Goal: Transaction & Acquisition: Purchase product/service

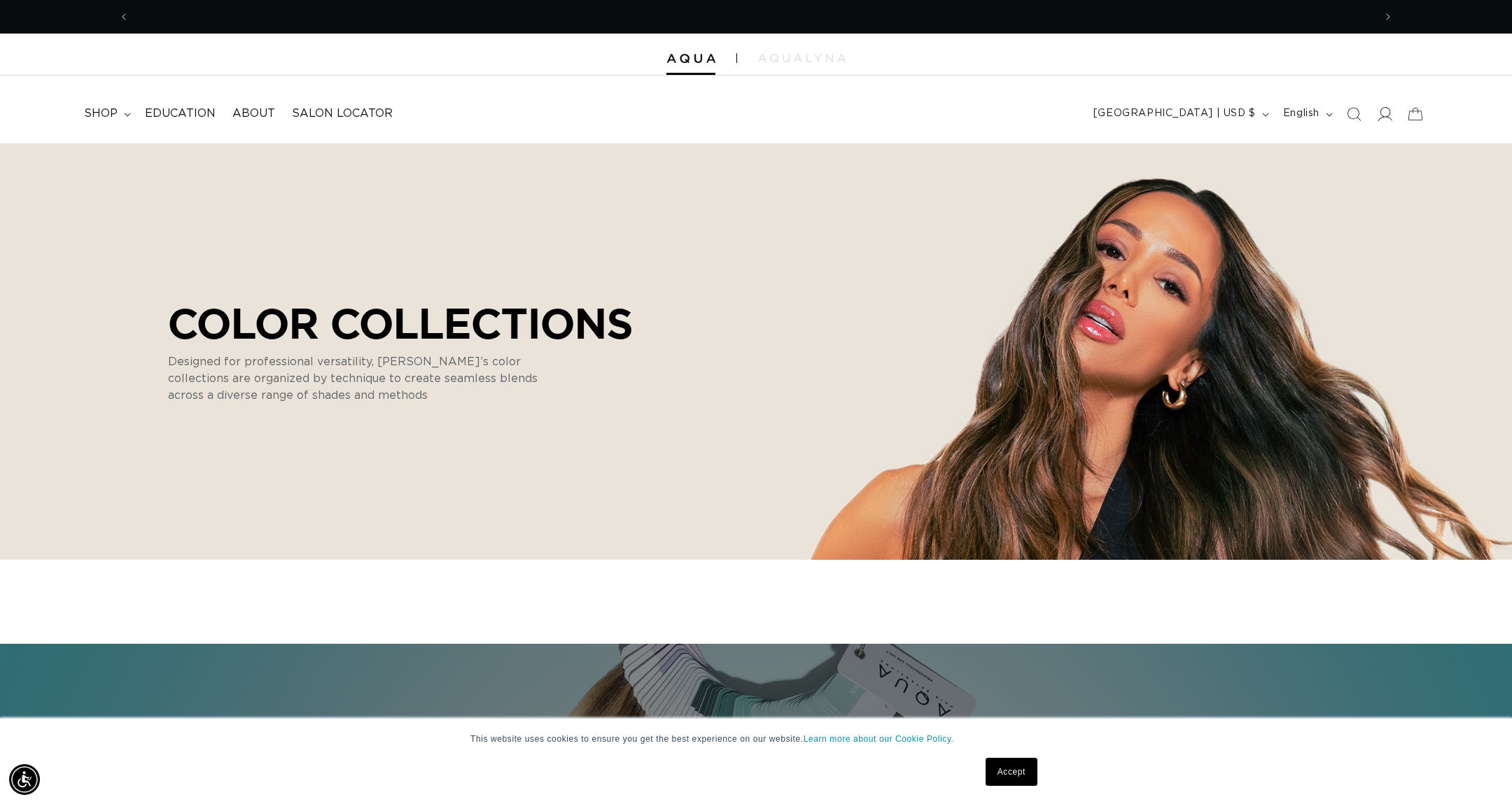
scroll to position [0, 1245]
click at [1390, 114] on icon at bounding box center [1384, 114] width 15 height 15
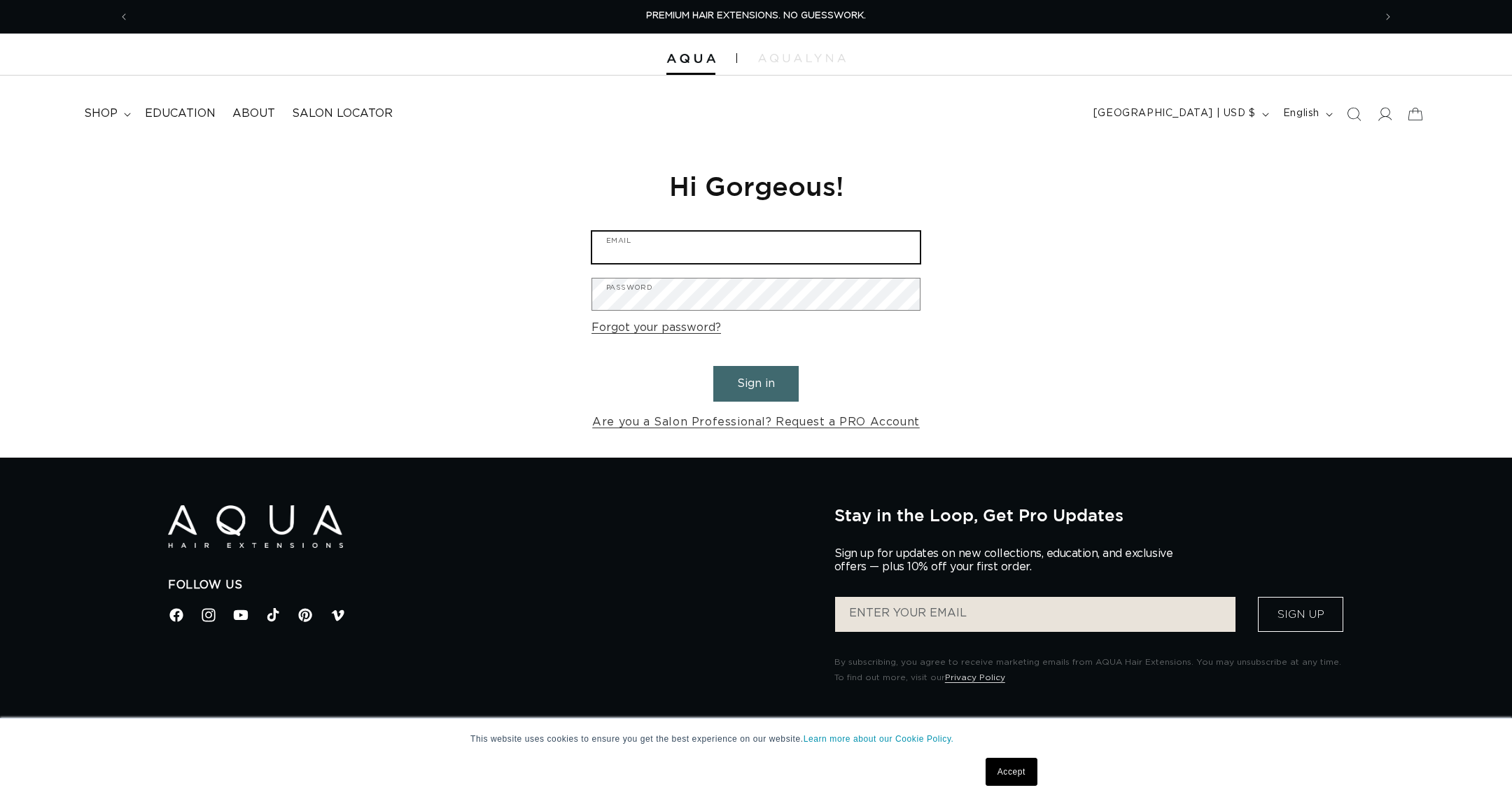
click at [877, 232] on input "Email" at bounding box center [756, 247] width 328 height 31
click at [878, 253] on input "Email" at bounding box center [756, 247] width 328 height 31
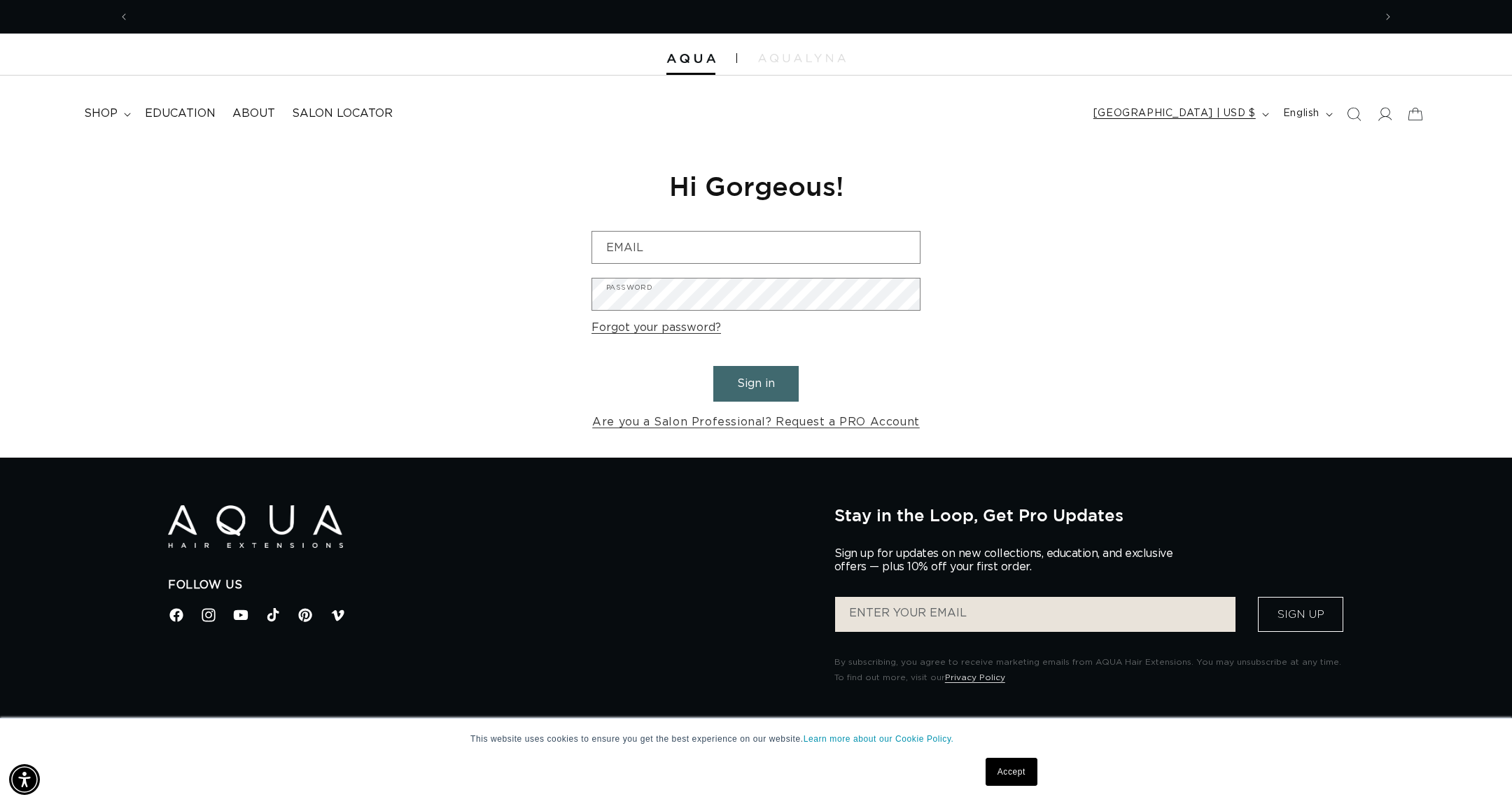
scroll to position [0, 1245]
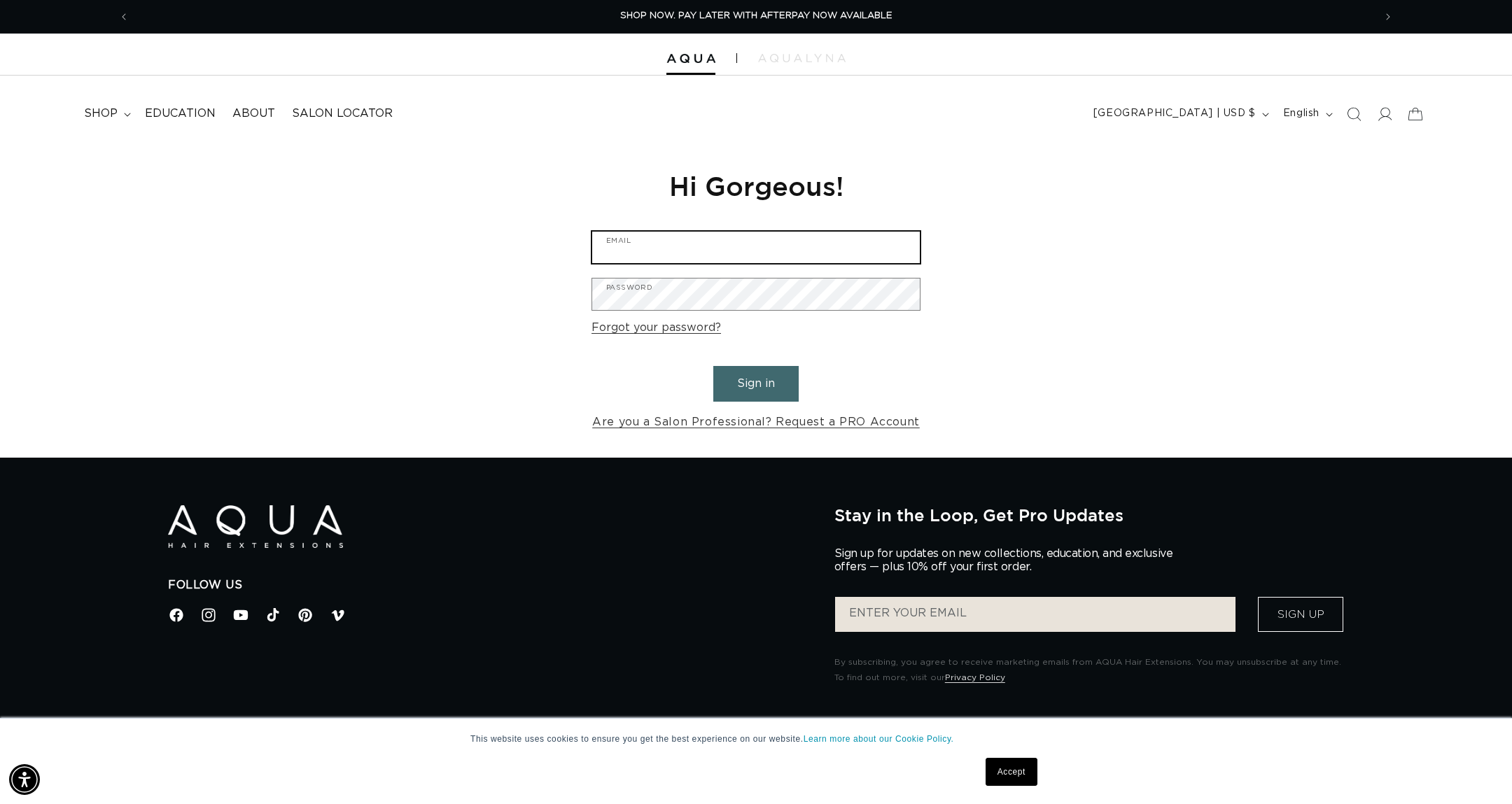
click at [832, 247] on input "Email" at bounding box center [756, 247] width 328 height 31
type input "jericcamullins@gmail.com"
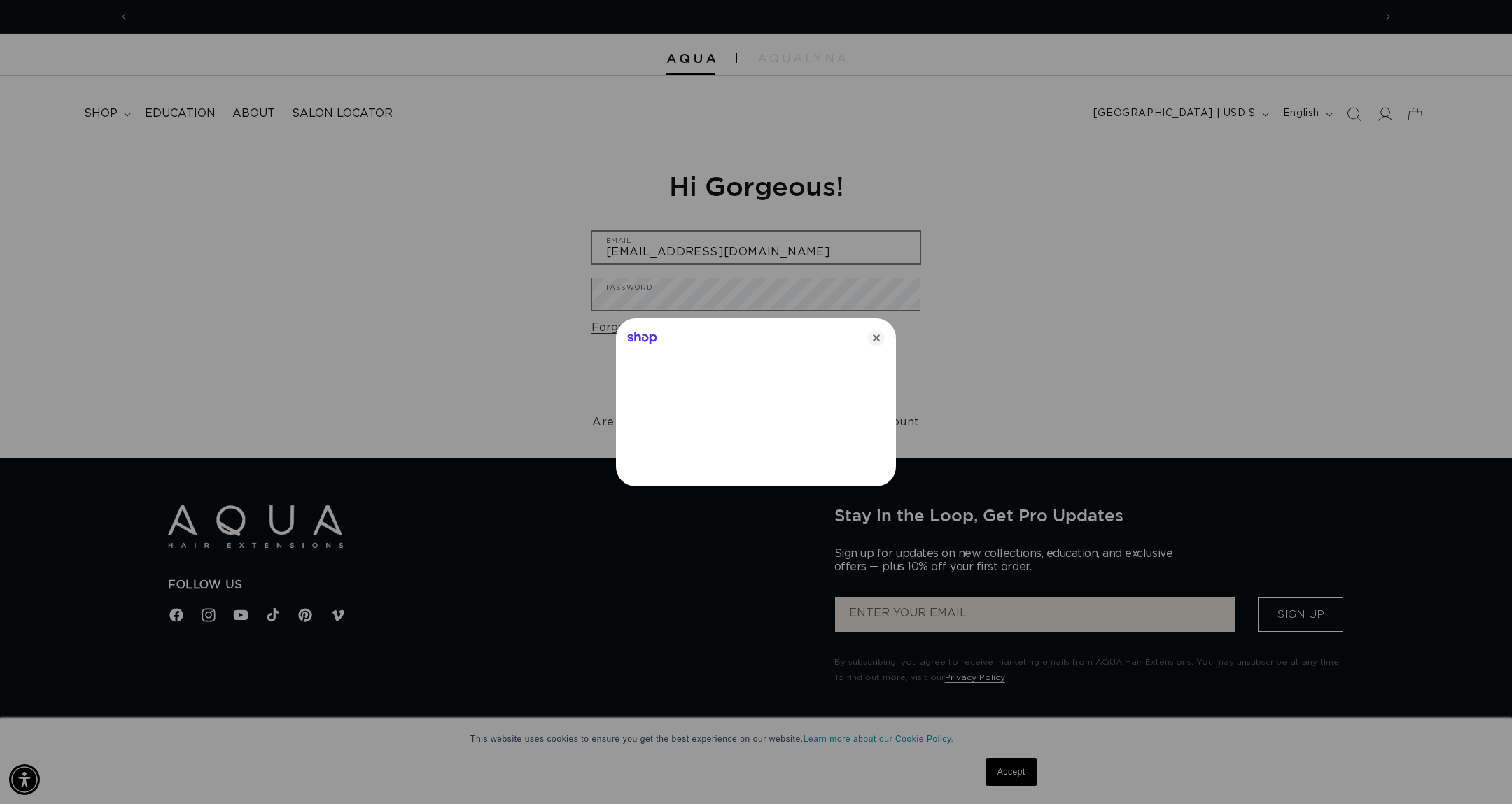
scroll to position [0, 0]
click at [875, 344] on icon "Close" at bounding box center [876, 338] width 17 height 17
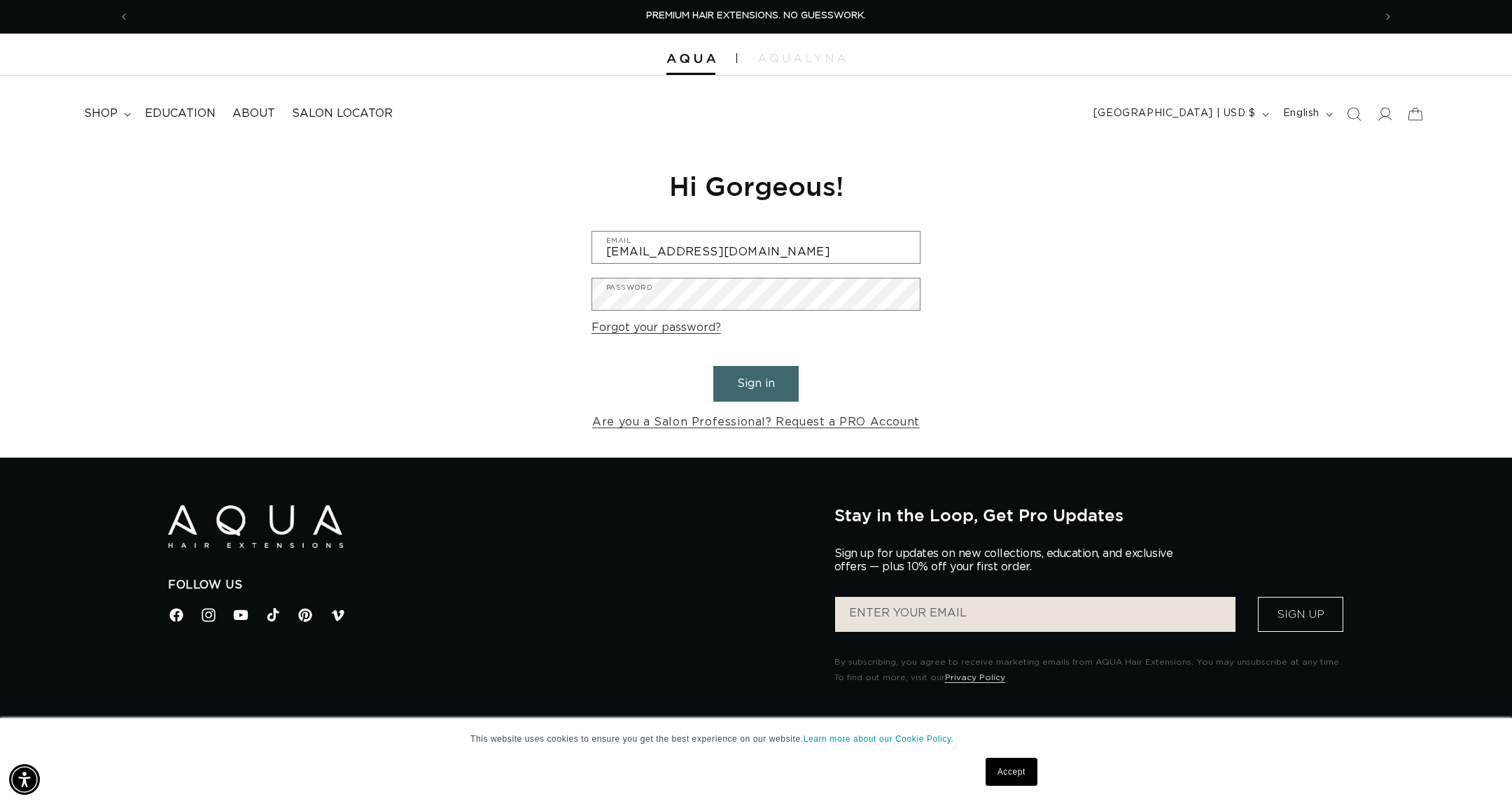
click at [765, 380] on button "Sign in" at bounding box center [756, 384] width 85 height 36
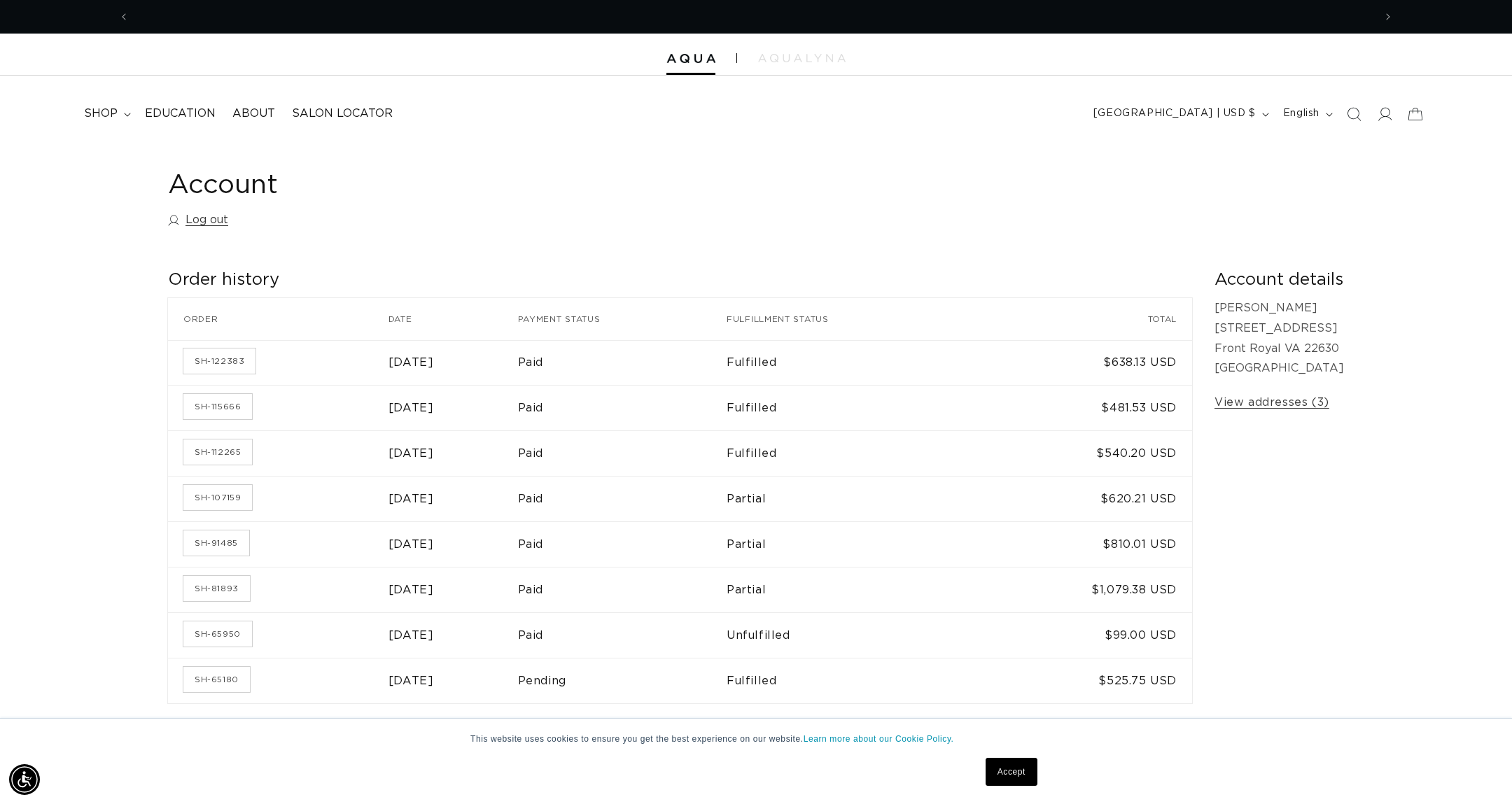
scroll to position [0, 2489]
click at [389, 458] on td "[DATE]" at bounding box center [453, 453] width 129 height 45
click at [213, 462] on link "SH-112265" at bounding box center [218, 453] width 68 height 25
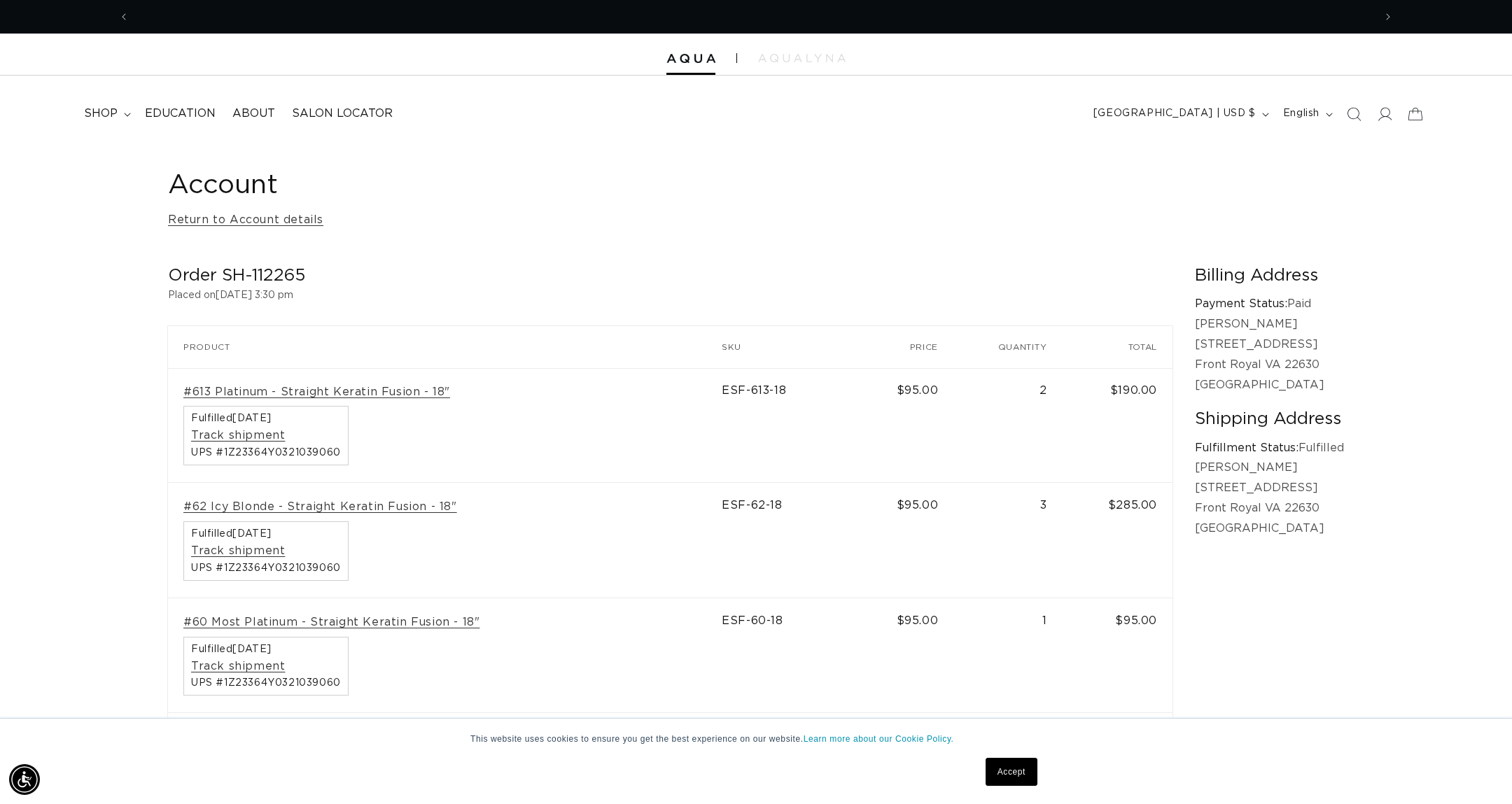
scroll to position [0, 1245]
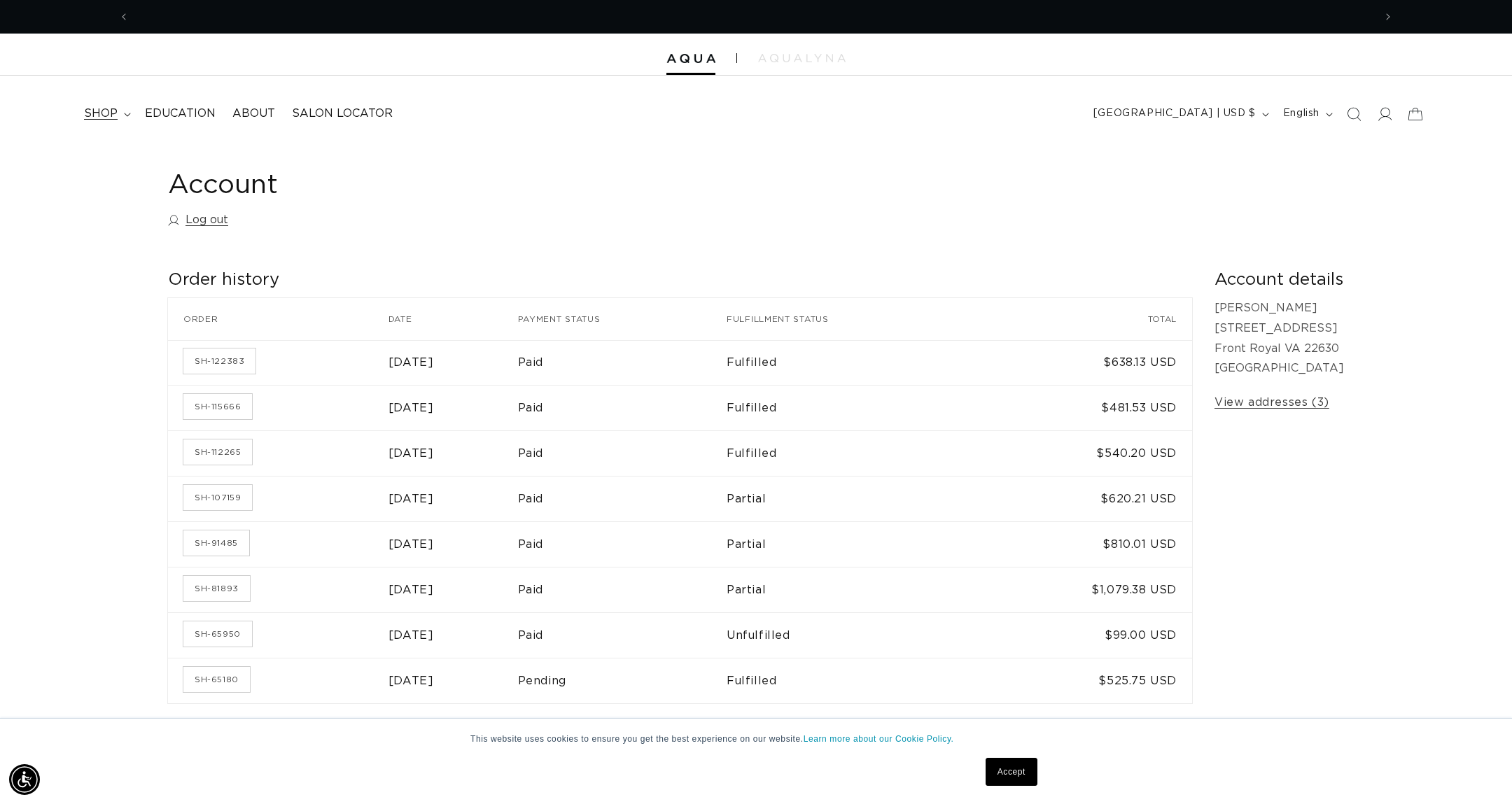
click at [126, 111] on summary "shop" at bounding box center [106, 114] width 61 height 31
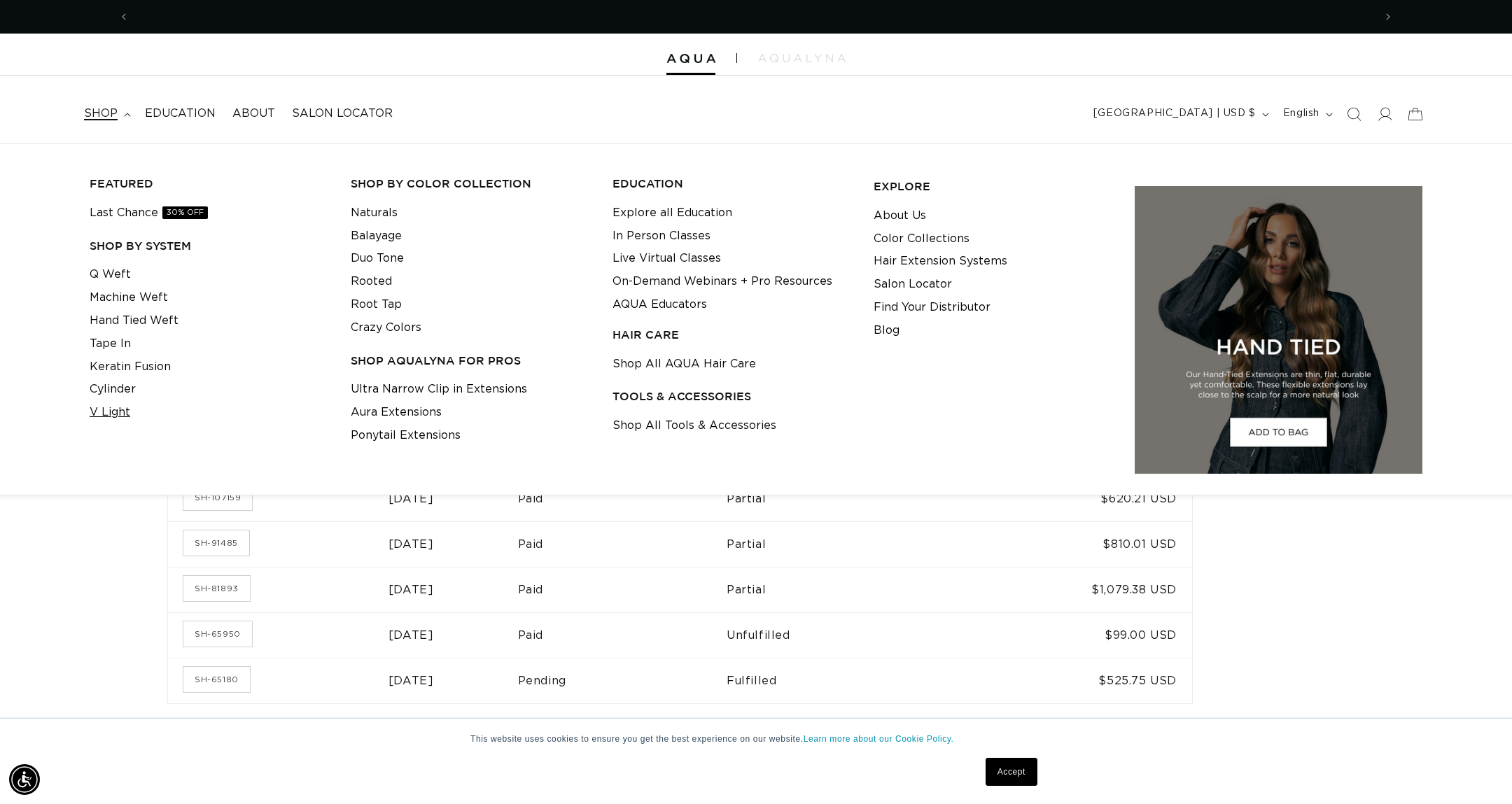
scroll to position [0, 2489]
click at [127, 412] on link "V Light" at bounding box center [110, 412] width 41 height 23
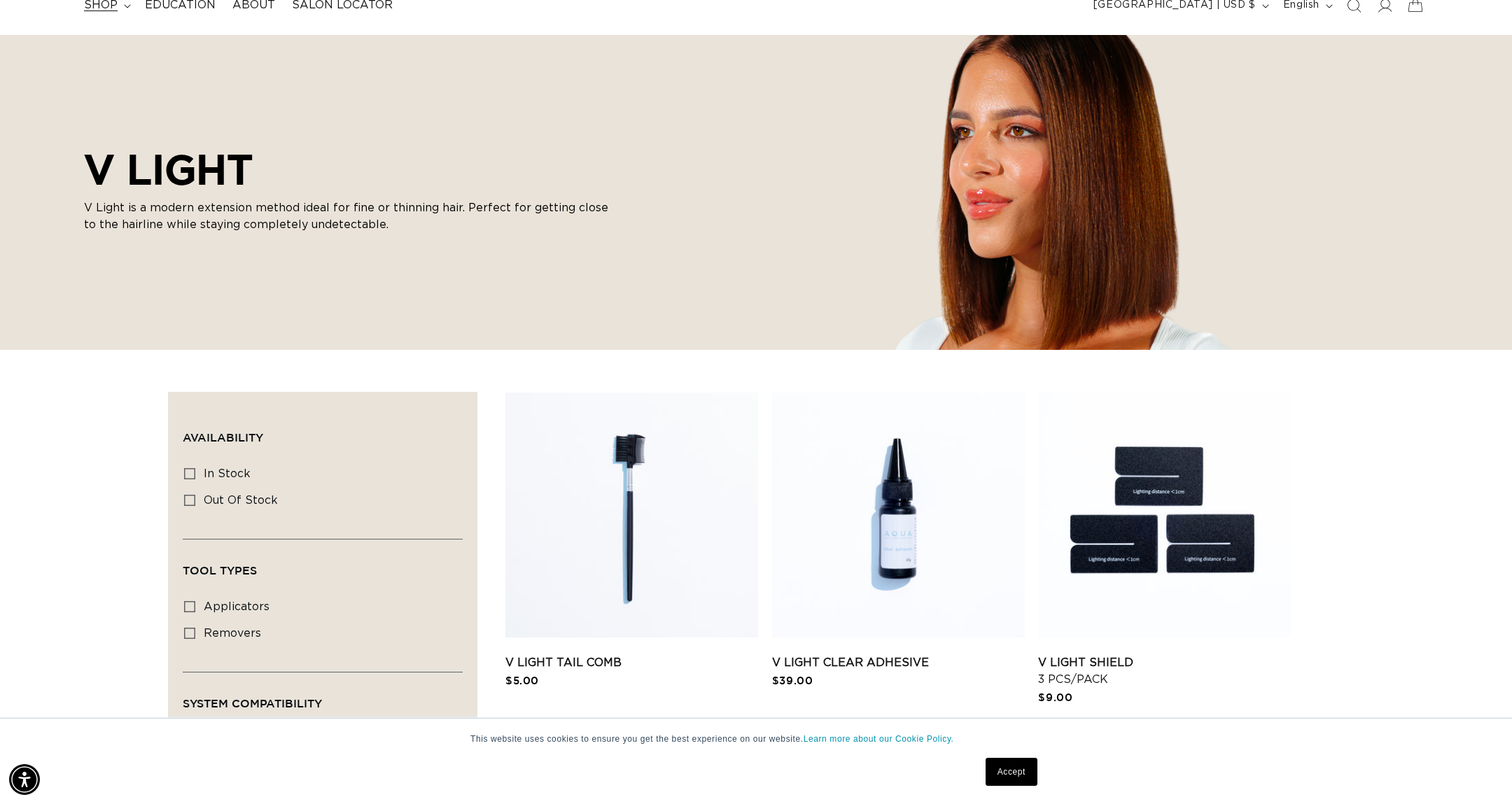
scroll to position [0, 2489]
click at [129, 5] on icon at bounding box center [127, 6] width 6 height 4
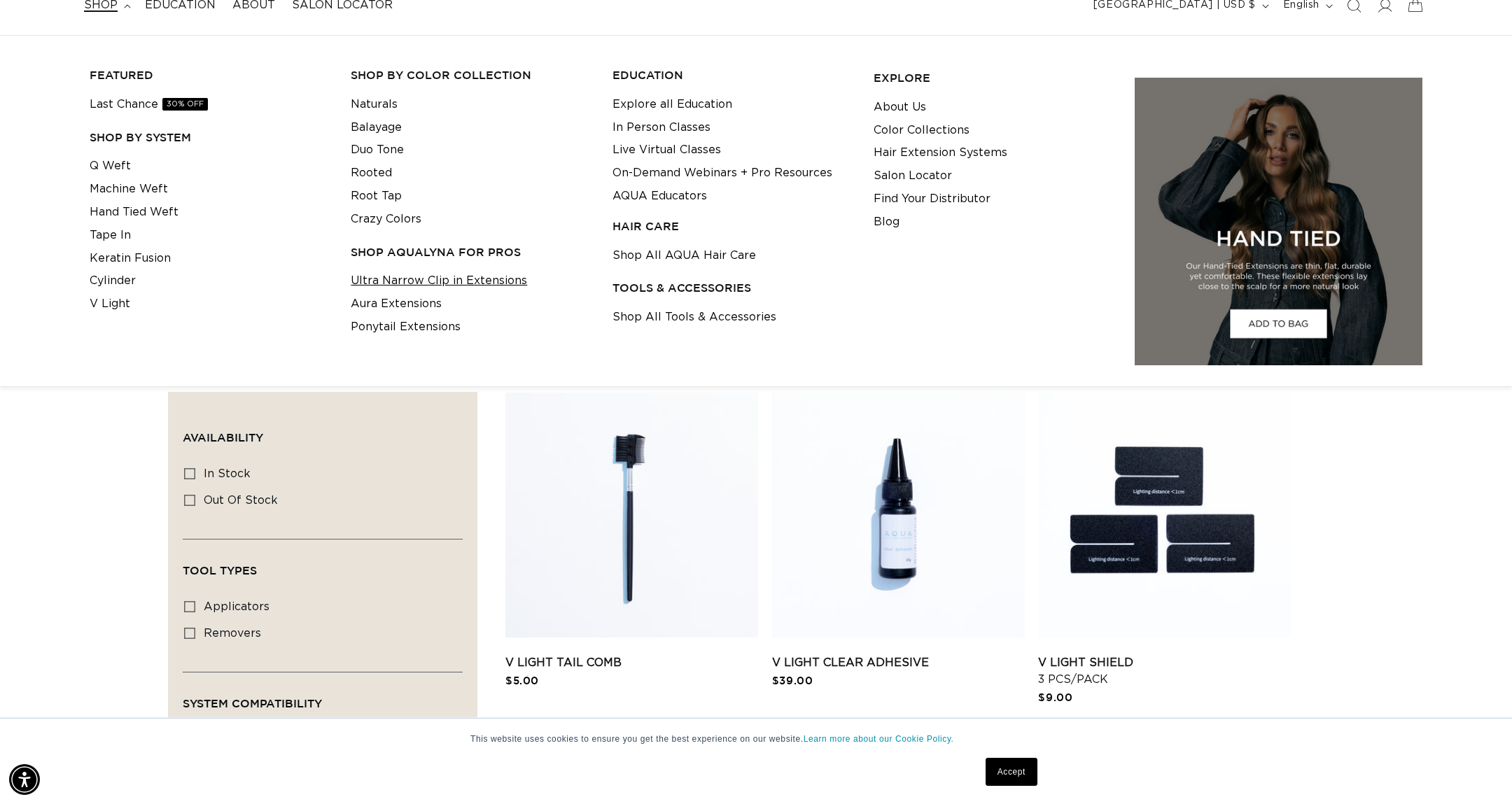
scroll to position [0, 0]
click at [426, 287] on link "Ultra Narrow Clip in Extensions" at bounding box center [438, 281] width 176 height 23
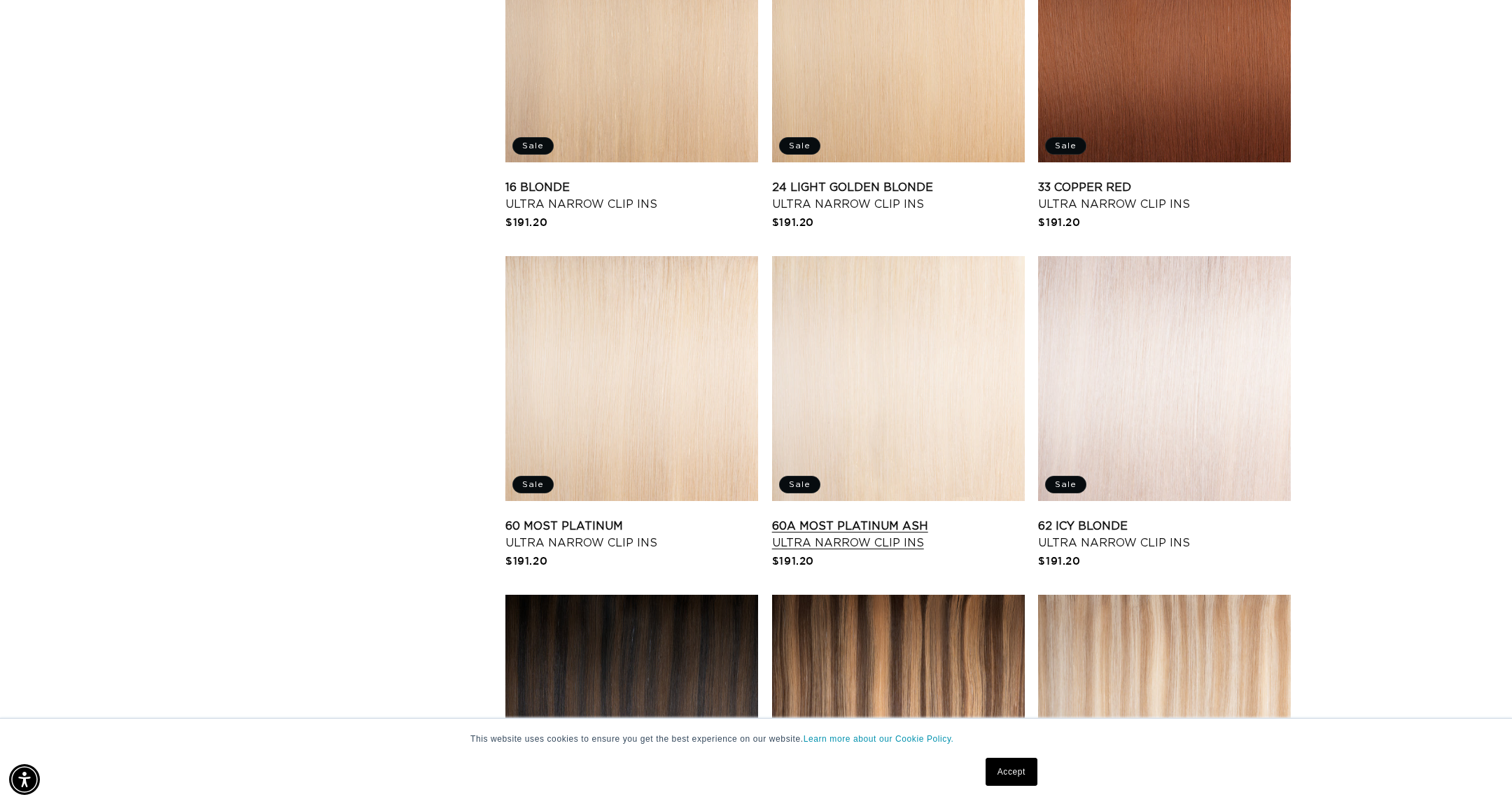
scroll to position [0, 2489]
click at [685, 518] on link "60 Most Platinum Ultra Narrow Clip Ins" at bounding box center [632, 534] width 253 height 33
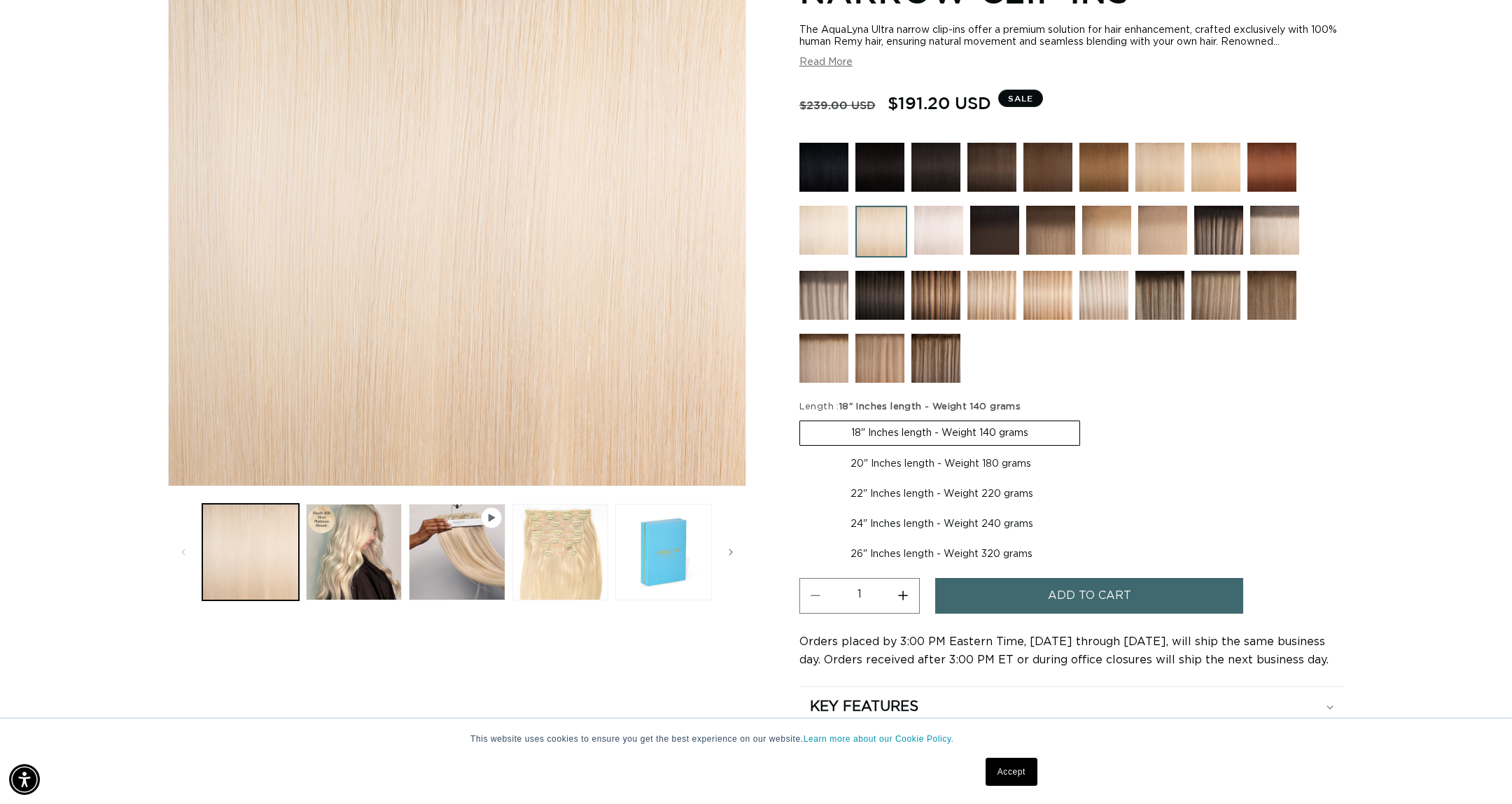
scroll to position [0, 2489]
click at [372, 559] on button "Load image 2 in gallery view" at bounding box center [354, 552] width 97 height 97
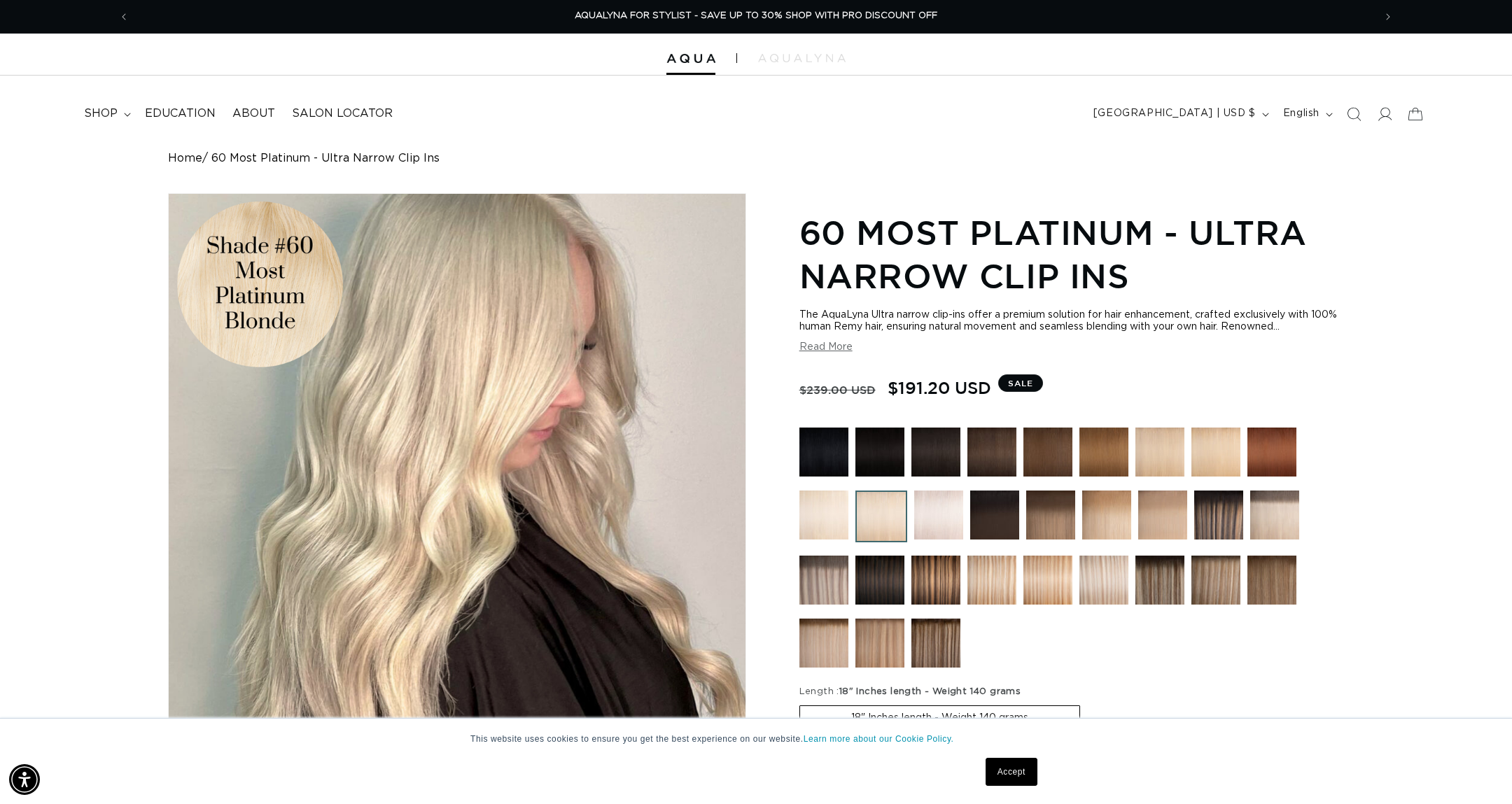
click at [844, 348] on button "Read More" at bounding box center [826, 348] width 53 height 12
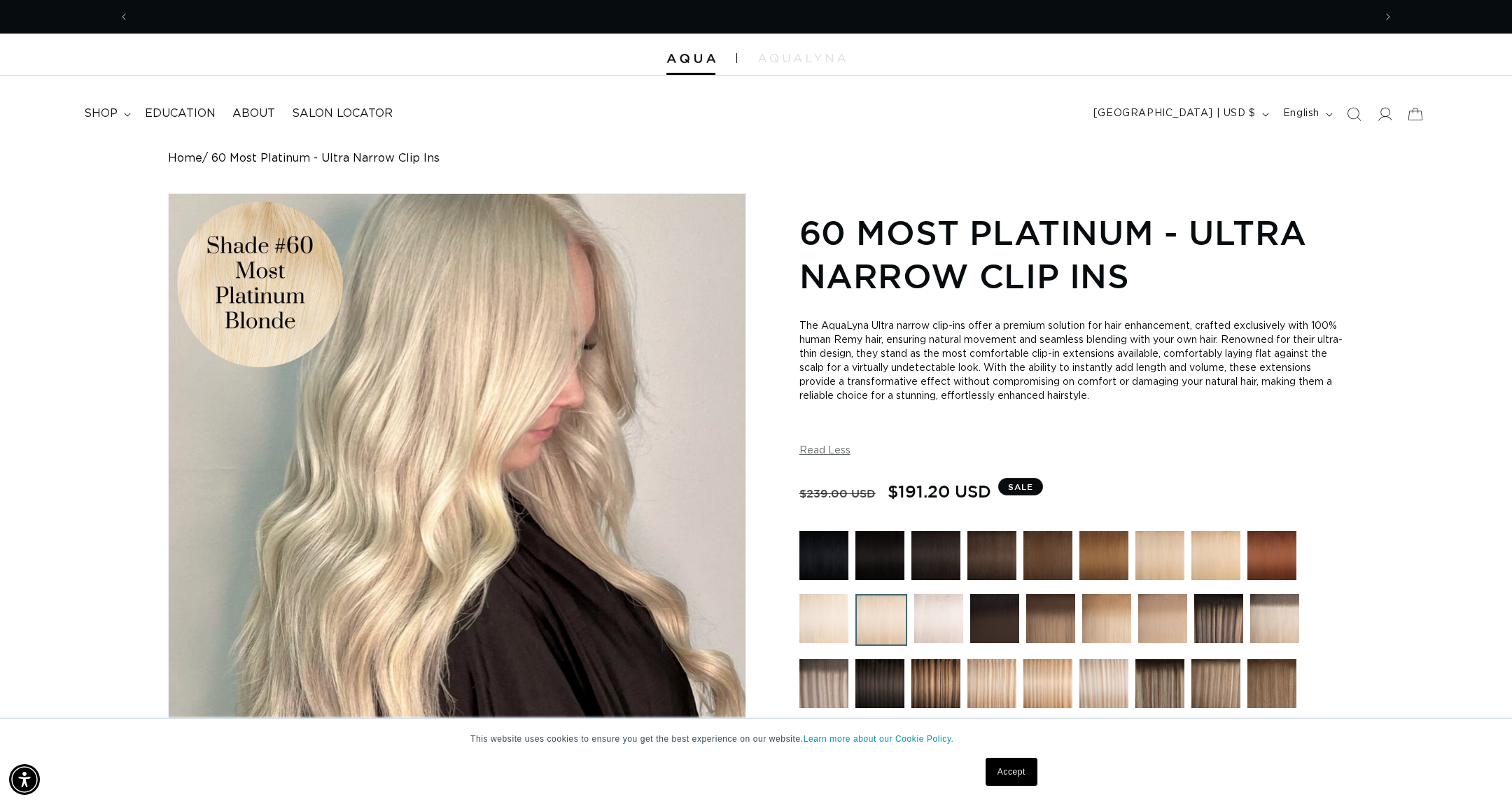
click at [993, 778] on link "Accept" at bounding box center [1011, 772] width 52 height 28
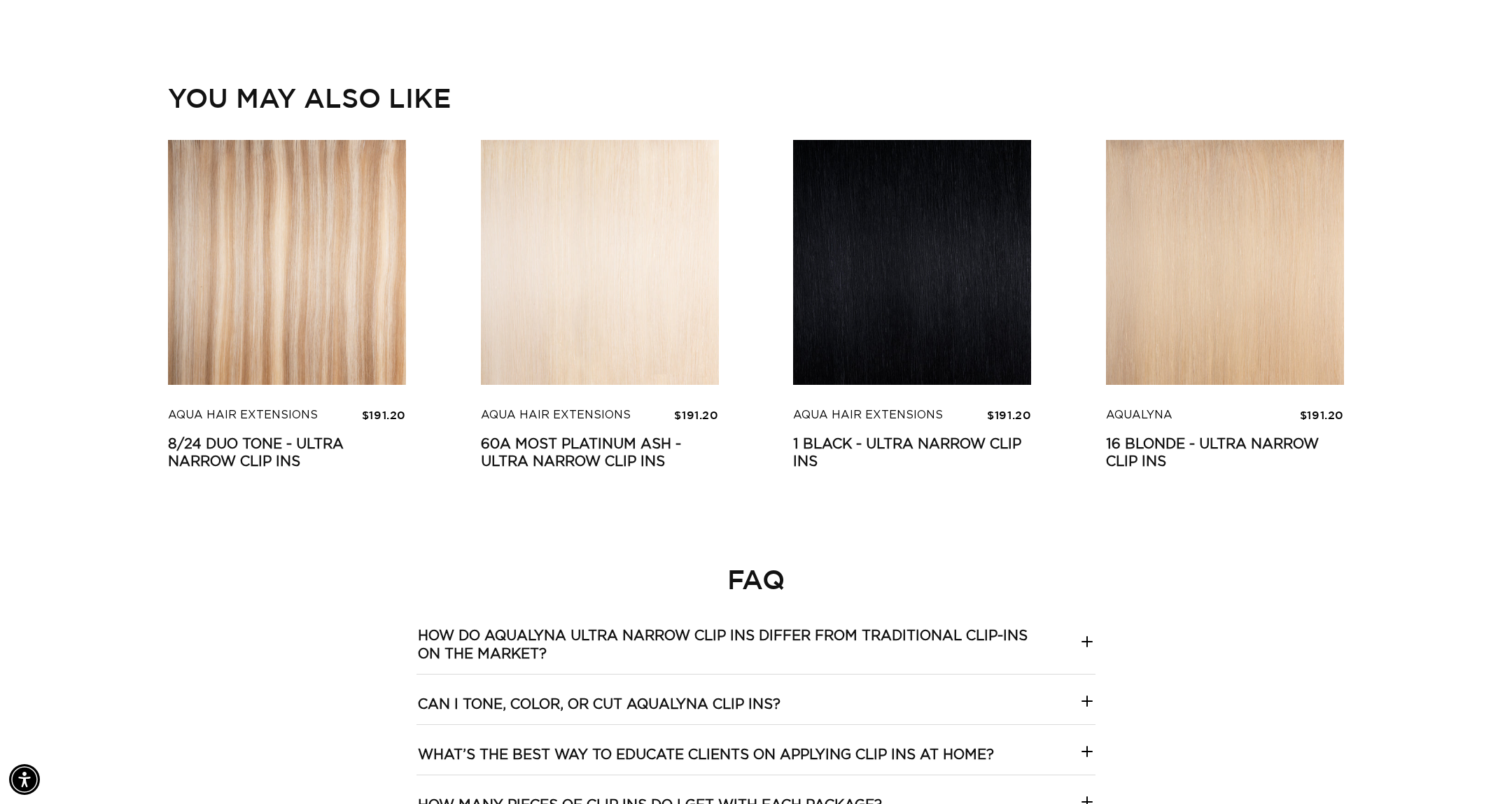
scroll to position [0, 0]
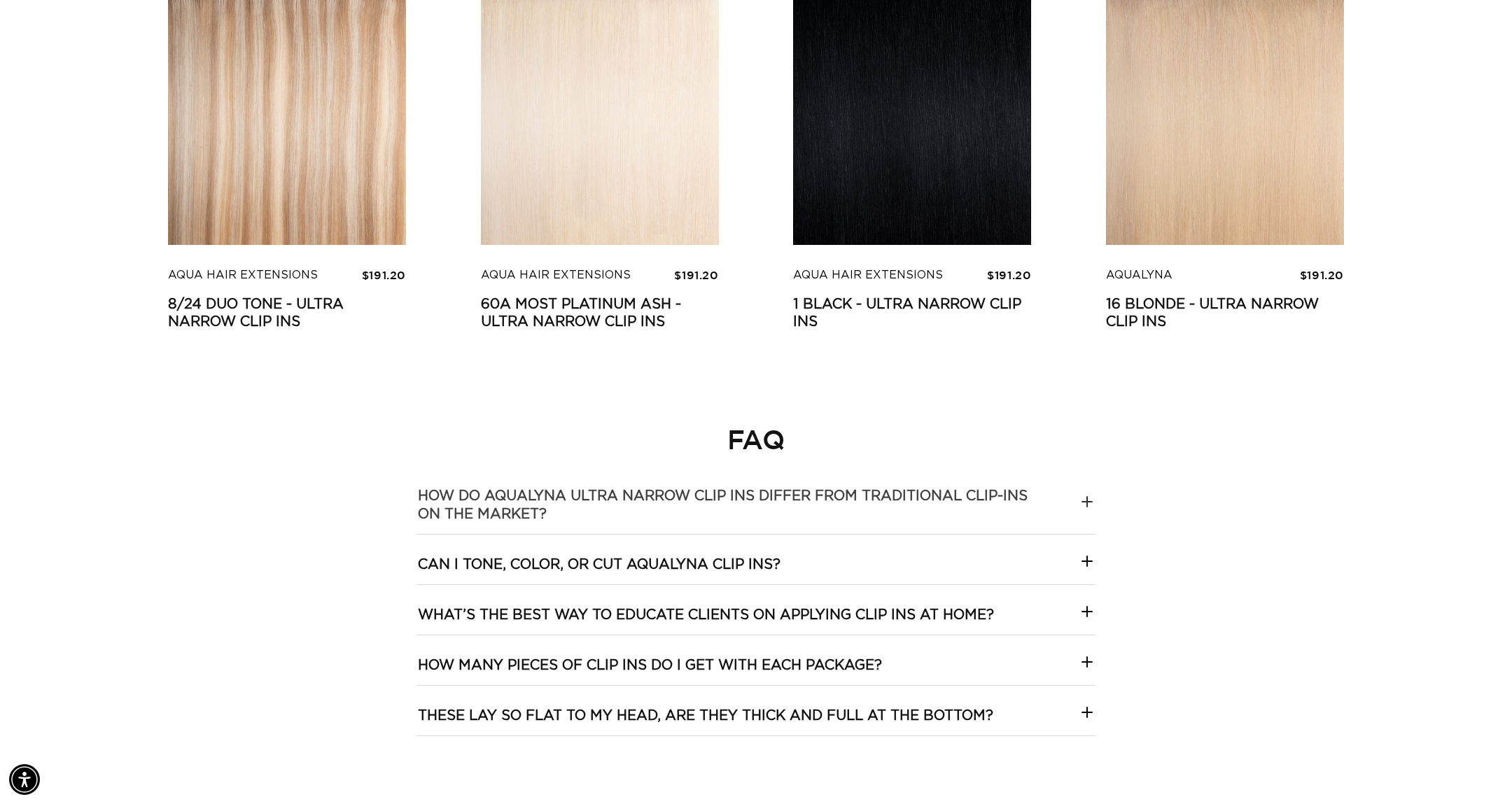
click at [1039, 496] on h3 "How do AquaLyna Ultra Narrow Clip Ins differ from traditional clip-ins on the m…" at bounding box center [735, 505] width 635 height 36
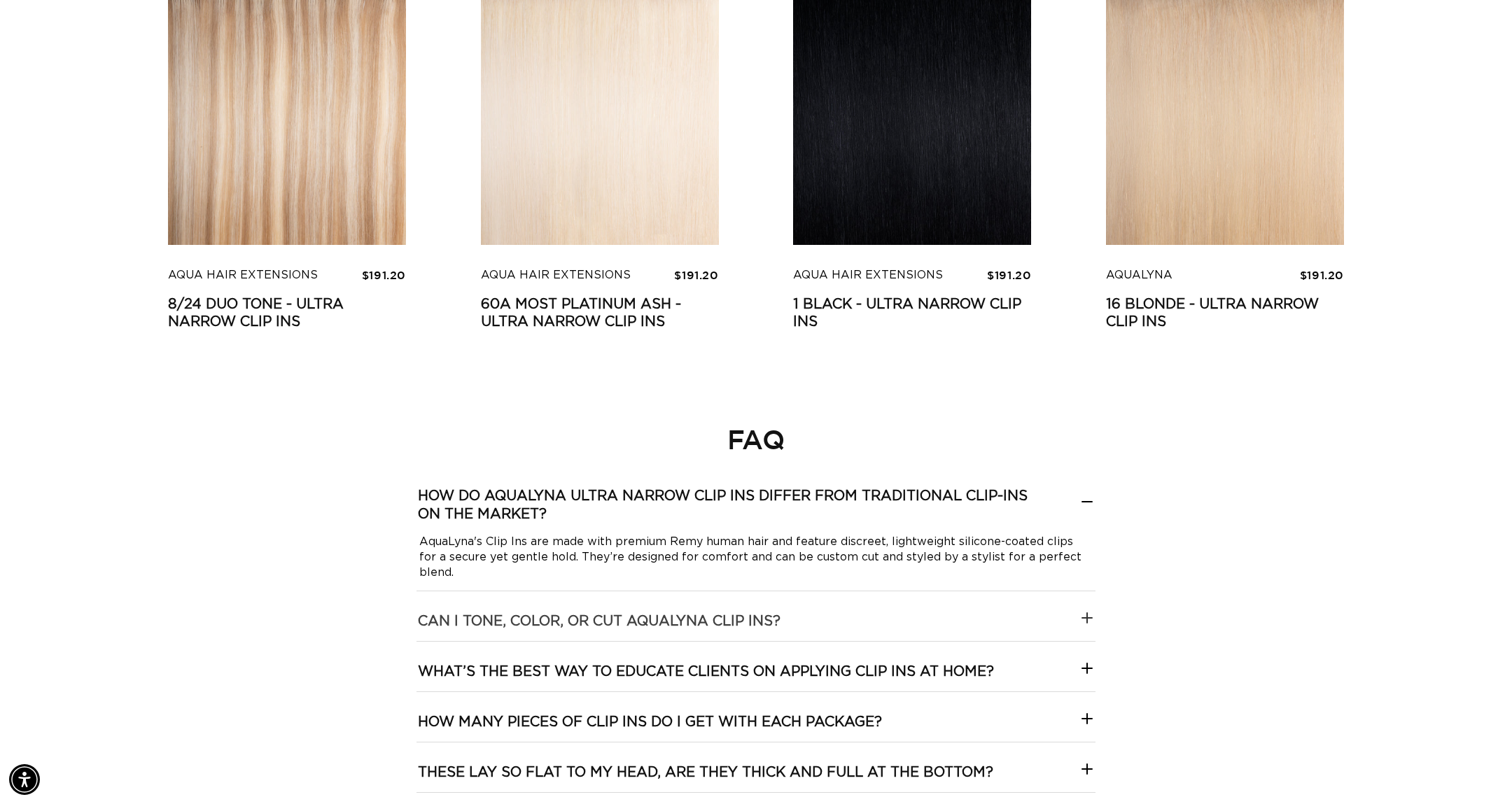
click at [1051, 597] on Ins\?-template--18844261286116__collapsible_content_RjkbrX "Can I tone, color, or cut AquaLyna Clip Ins?" at bounding box center [756, 616] width 679 height 50
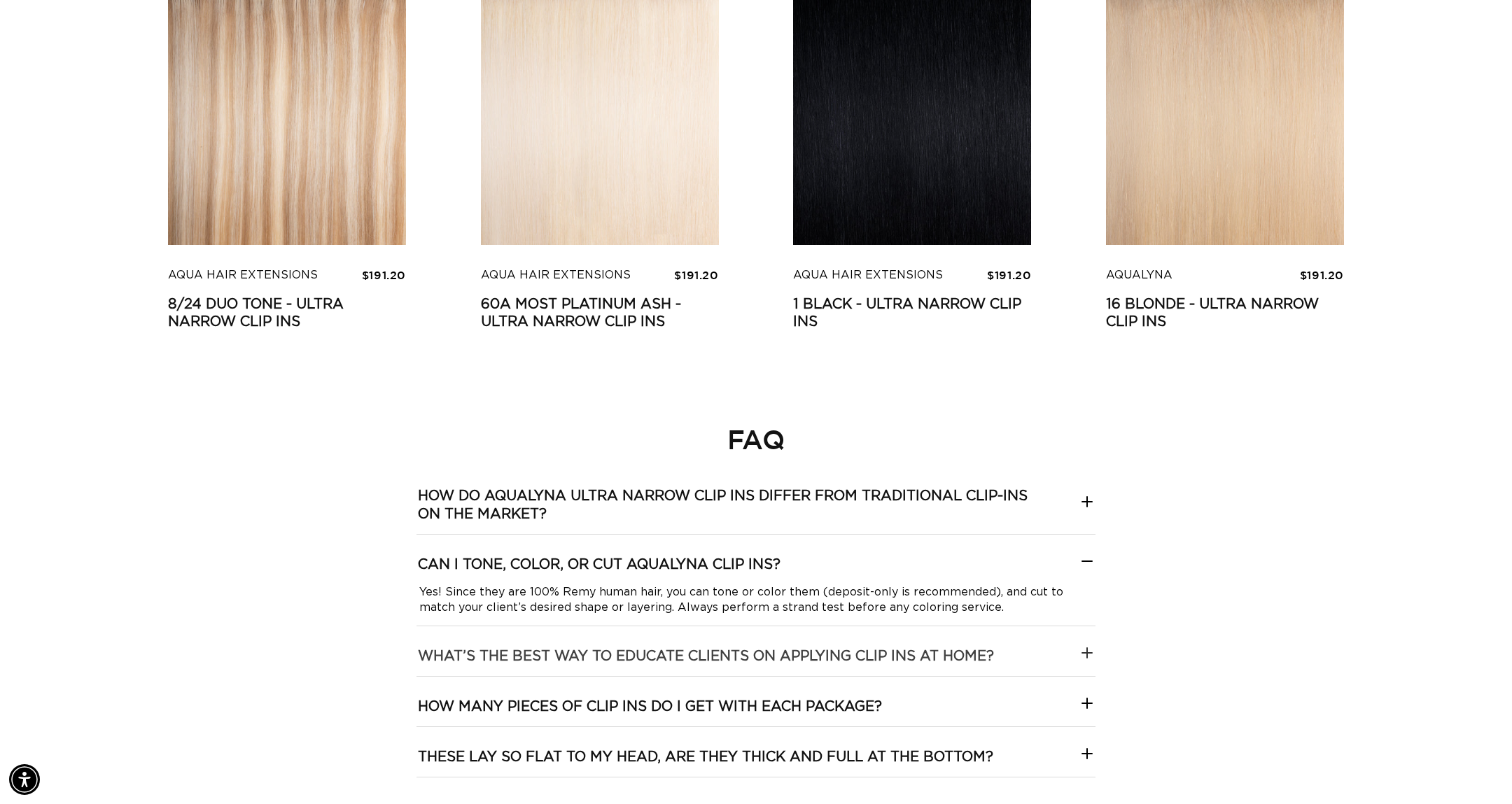
click at [1045, 653] on home\?-template--18844261286116__collapsible_content_RjkbrX "What’s the best way to educate clients on applying clip ins at home?" at bounding box center [756, 651] width 679 height 50
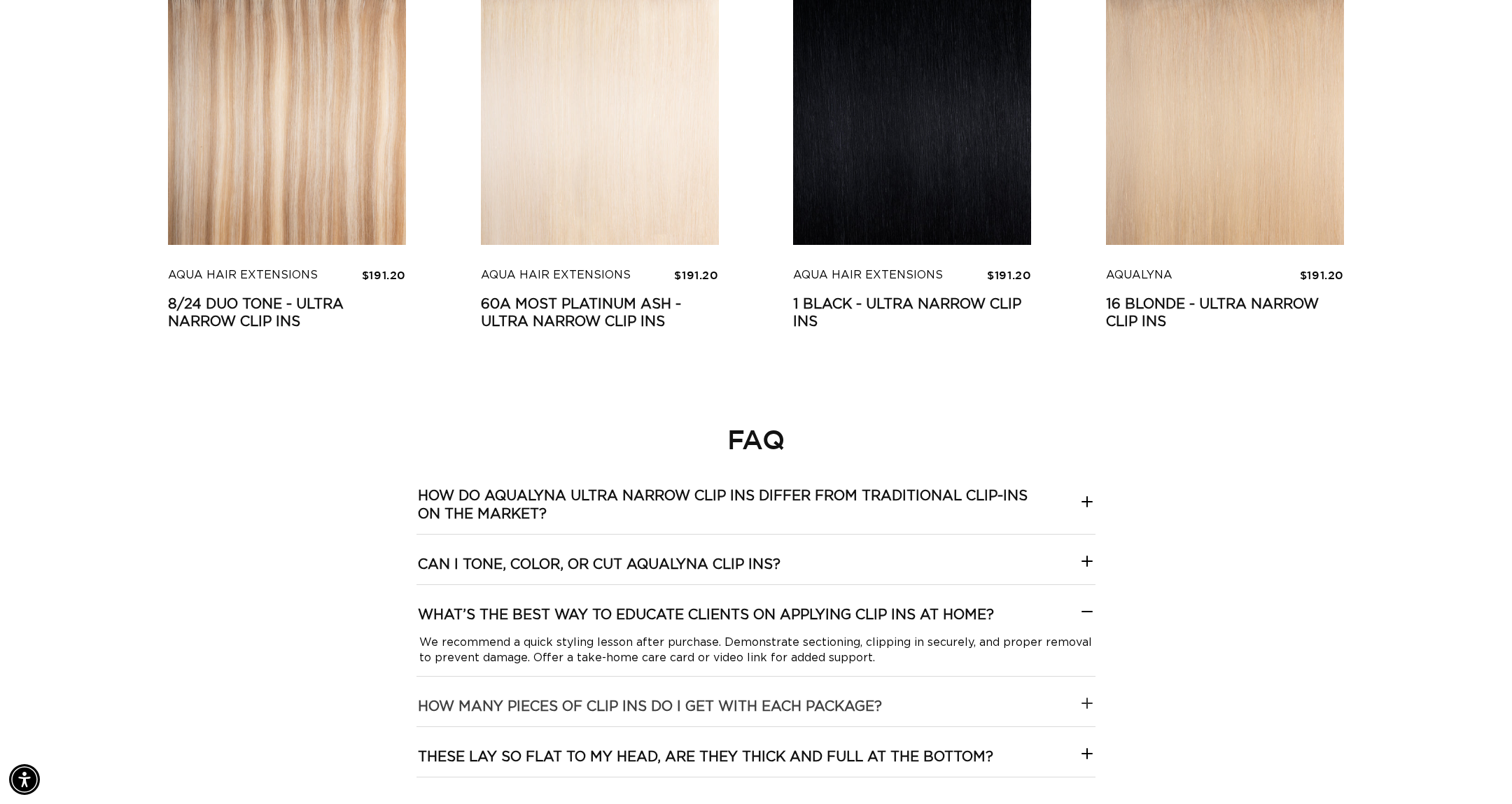
click at [1036, 691] on package\?-template--18844261286116__collapsible_content_RjkbrX "How many pieces of clip ins do I get with each package?" at bounding box center [756, 701] width 679 height 50
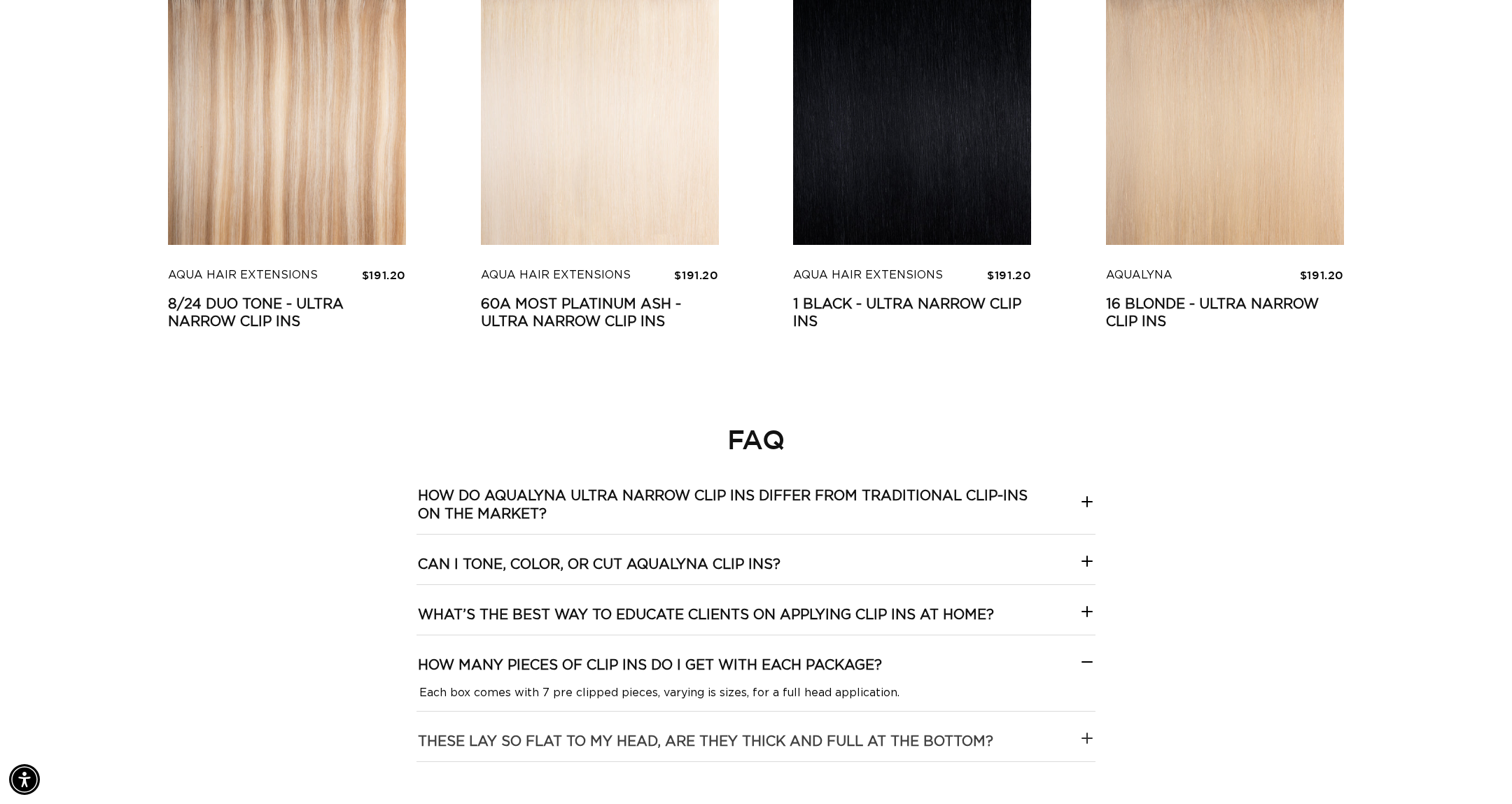
click at [1031, 739] on bottom\?-template--18844261286116__collapsible_content_RjkbrX "These lay so flat to my head, are they thick and full at the bottom?" at bounding box center [756, 736] width 679 height 50
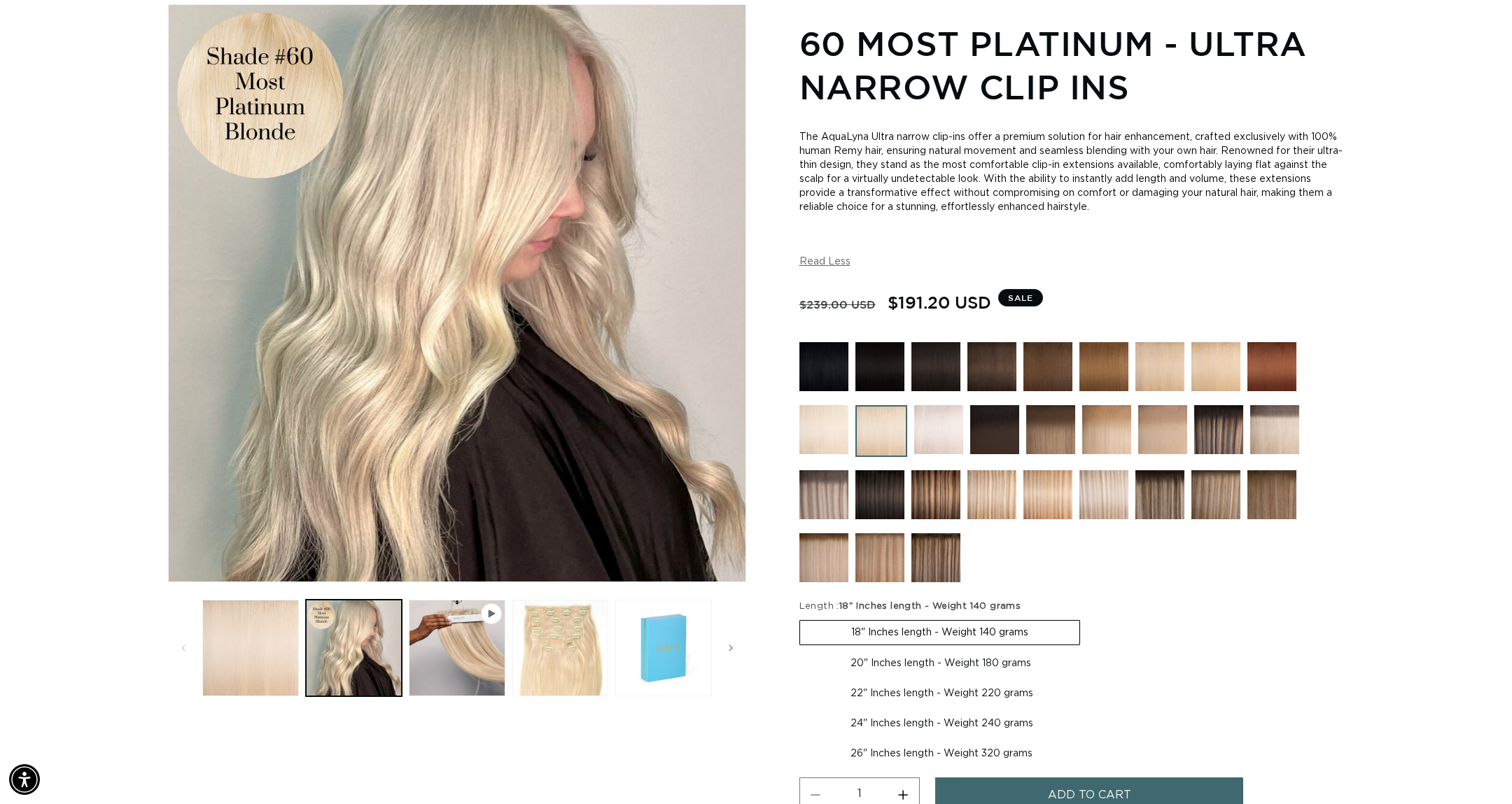
click at [1013, 658] on label "20" Inches length - Weight 180 grams Variant sold out or unavailable" at bounding box center [941, 664] width 283 height 24
click at [1087, 618] on input "20" Inches length - Weight 180 grams Variant sold out or unavailable" at bounding box center [1087, 617] width 1 height 1
radio input "true"
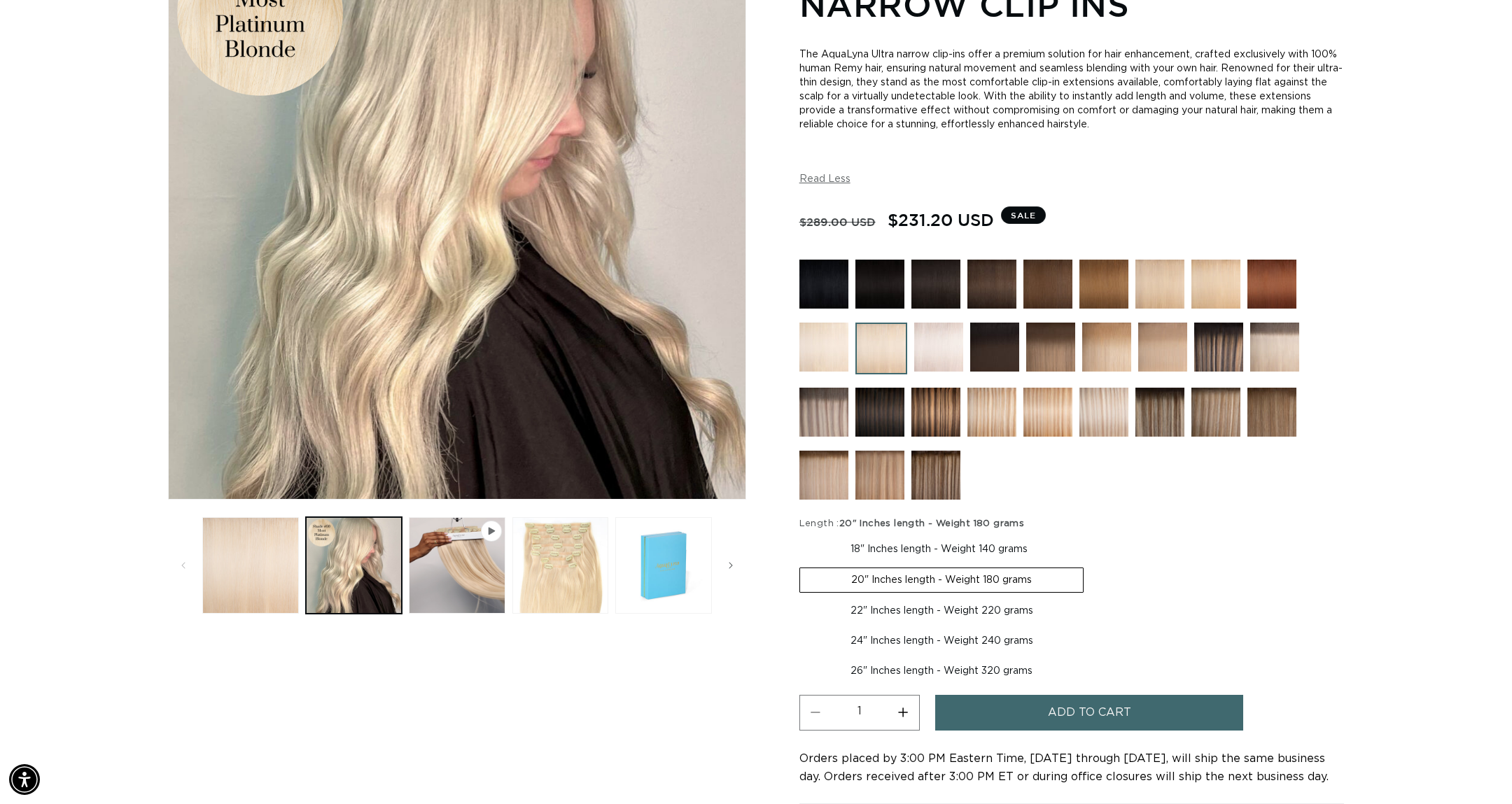
scroll to position [0, 1245]
click at [999, 607] on label "22" Inches length - Weight 220 grams Variant sold out or unavailable" at bounding box center [941, 611] width 285 height 24
click at [1091, 565] on input "22" Inches length - Weight 220 grams Variant sold out or unavailable" at bounding box center [1091, 565] width 1 height 1
radio input "true"
click at [830, 344] on img at bounding box center [824, 347] width 49 height 49
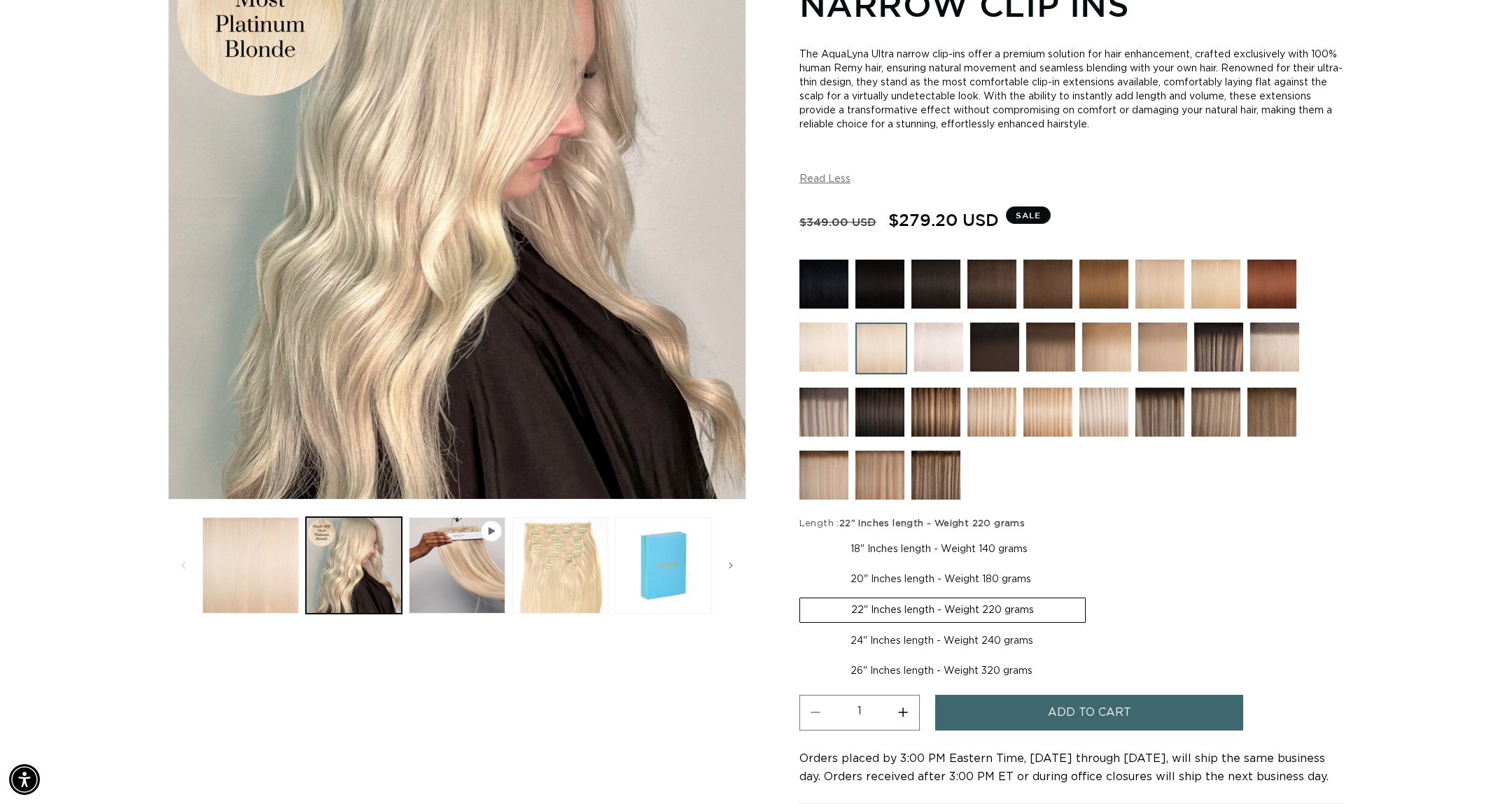
scroll to position [0, 1245]
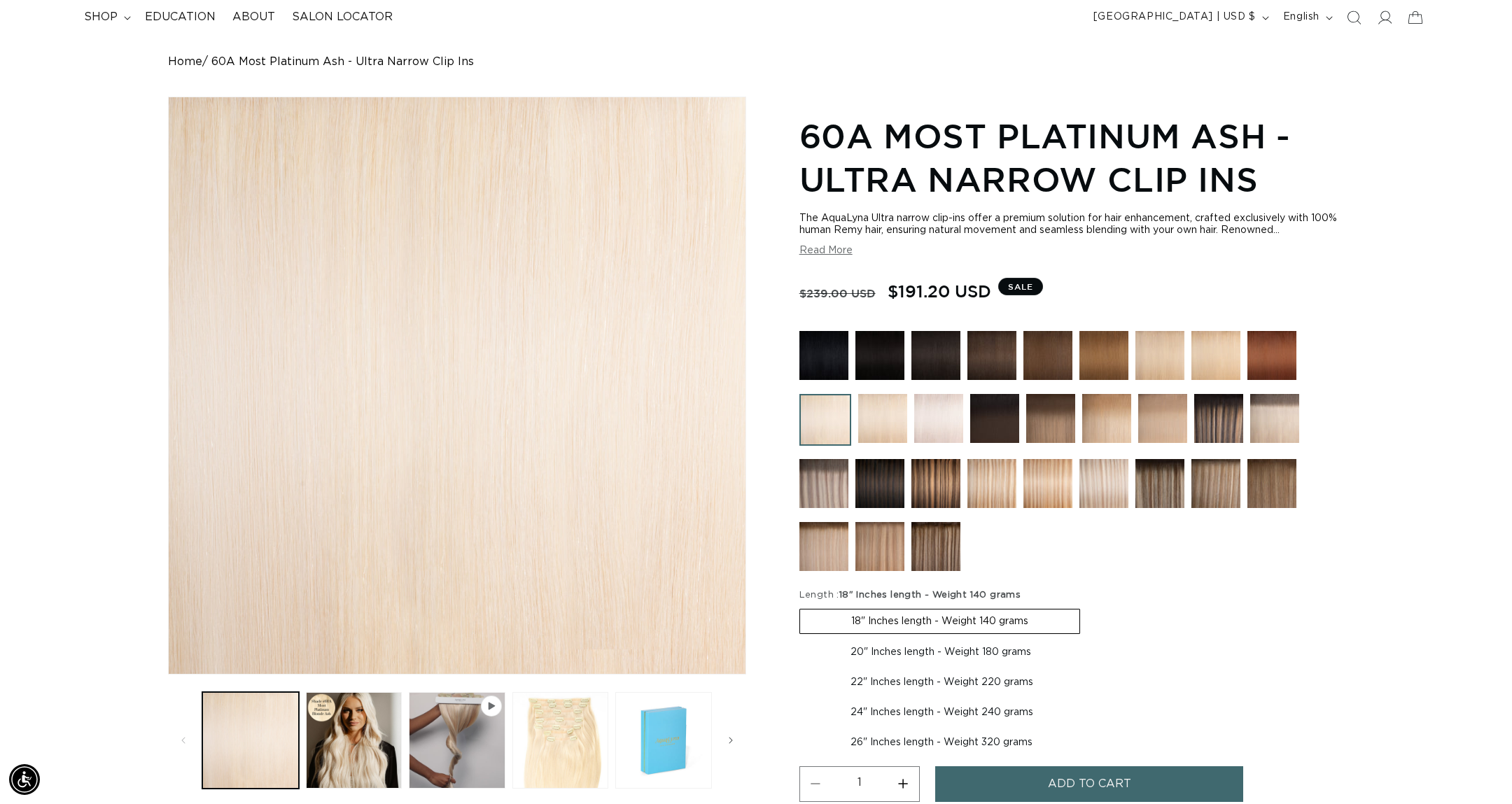
scroll to position [106, 0]
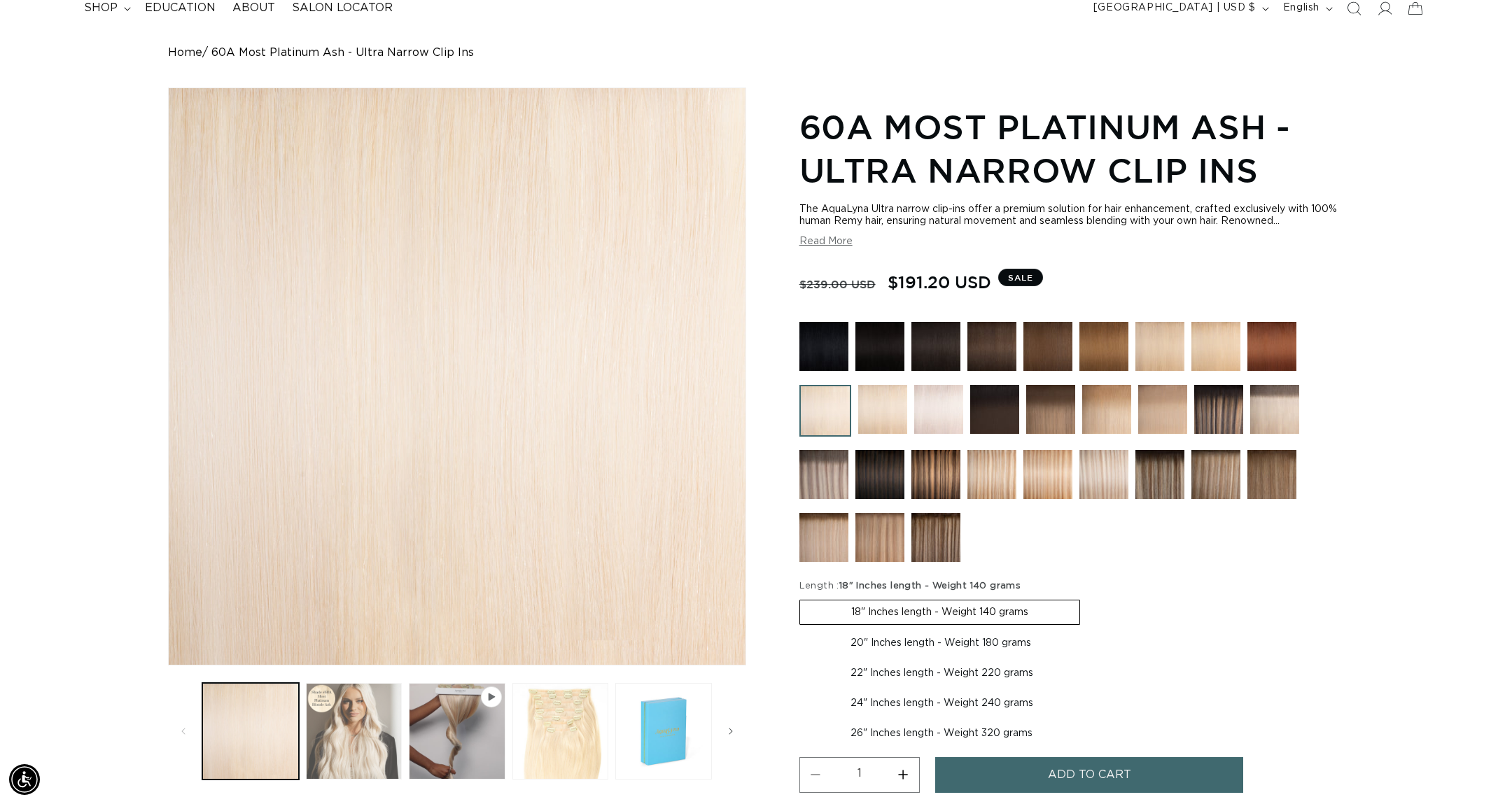
click at [364, 748] on button "Load image 2 in gallery view" at bounding box center [354, 731] width 97 height 97
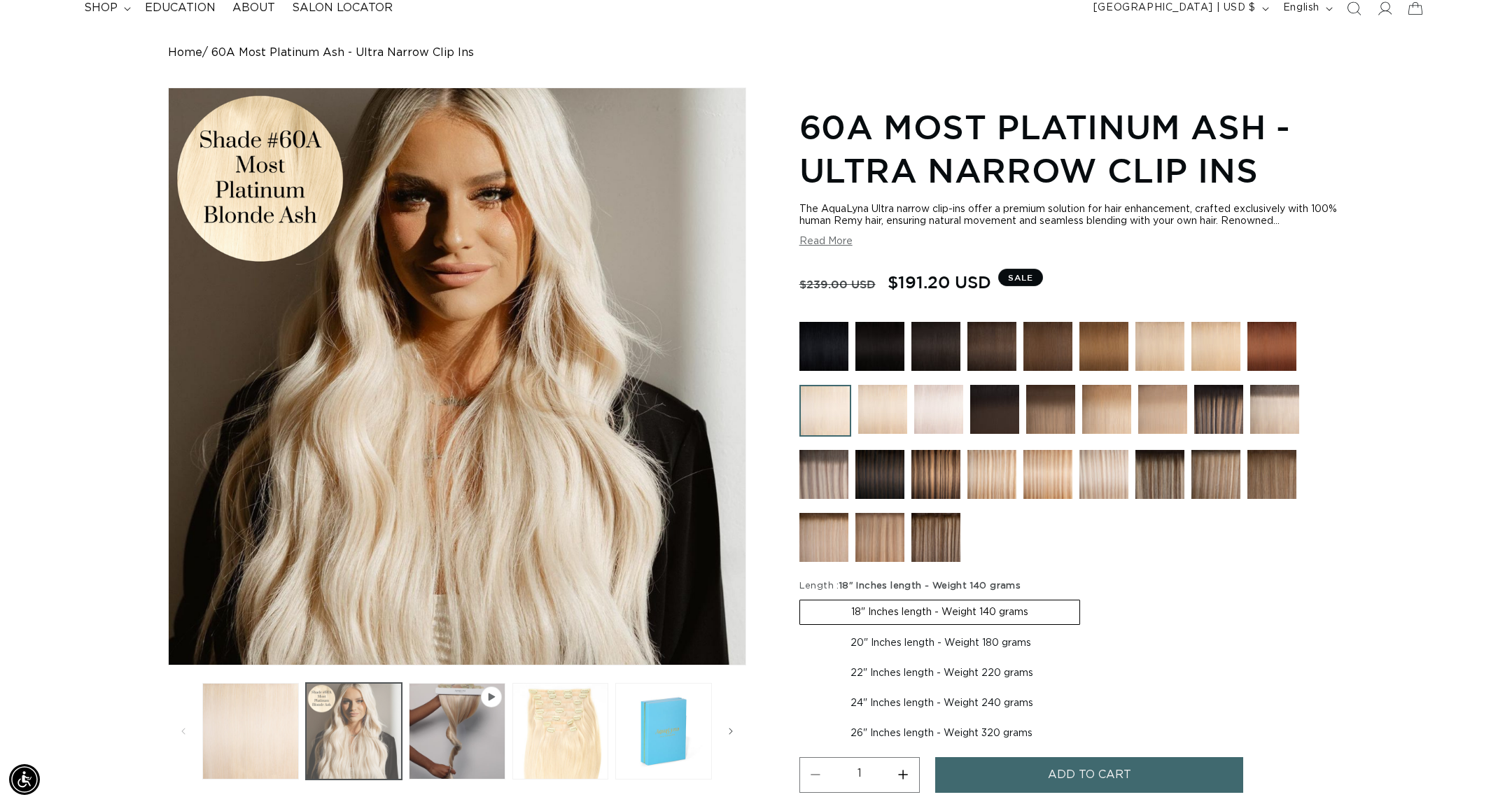
scroll to position [0, 1245]
click at [549, 756] on button "Load image 3 in gallery view" at bounding box center [561, 731] width 97 height 97
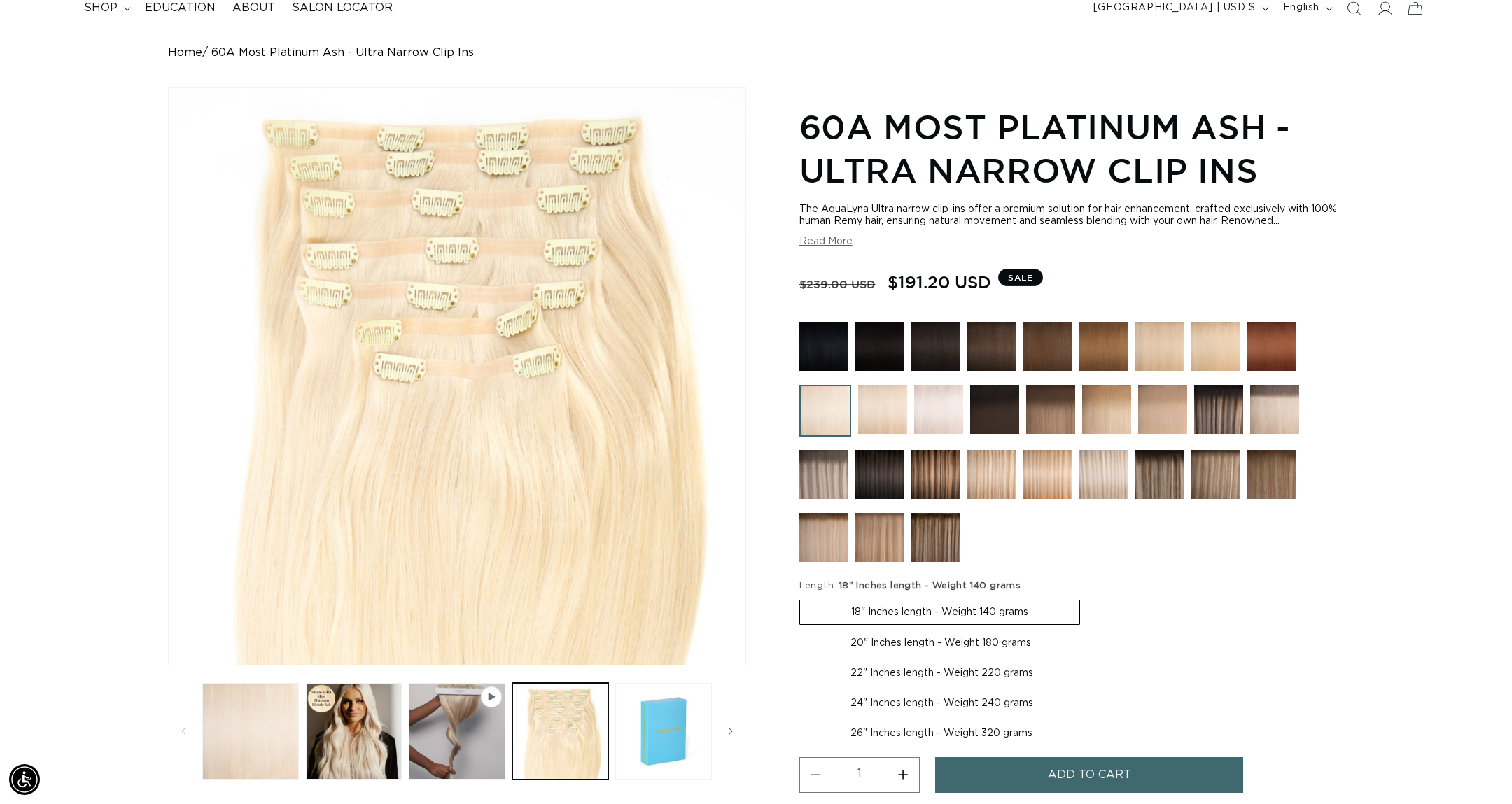
click at [912, 672] on label "22" Inches length - Weight 220 grams Variant sold out or unavailable" at bounding box center [941, 673] width 285 height 24
click at [1089, 629] on input "22" Inches length - Weight 220 grams Variant sold out or unavailable" at bounding box center [1089, 629] width 1 height 1
radio input "true"
click at [918, 637] on label "20" Inches length - Weight 180 grams Variant sold out or unavailable" at bounding box center [941, 642] width 283 height 24
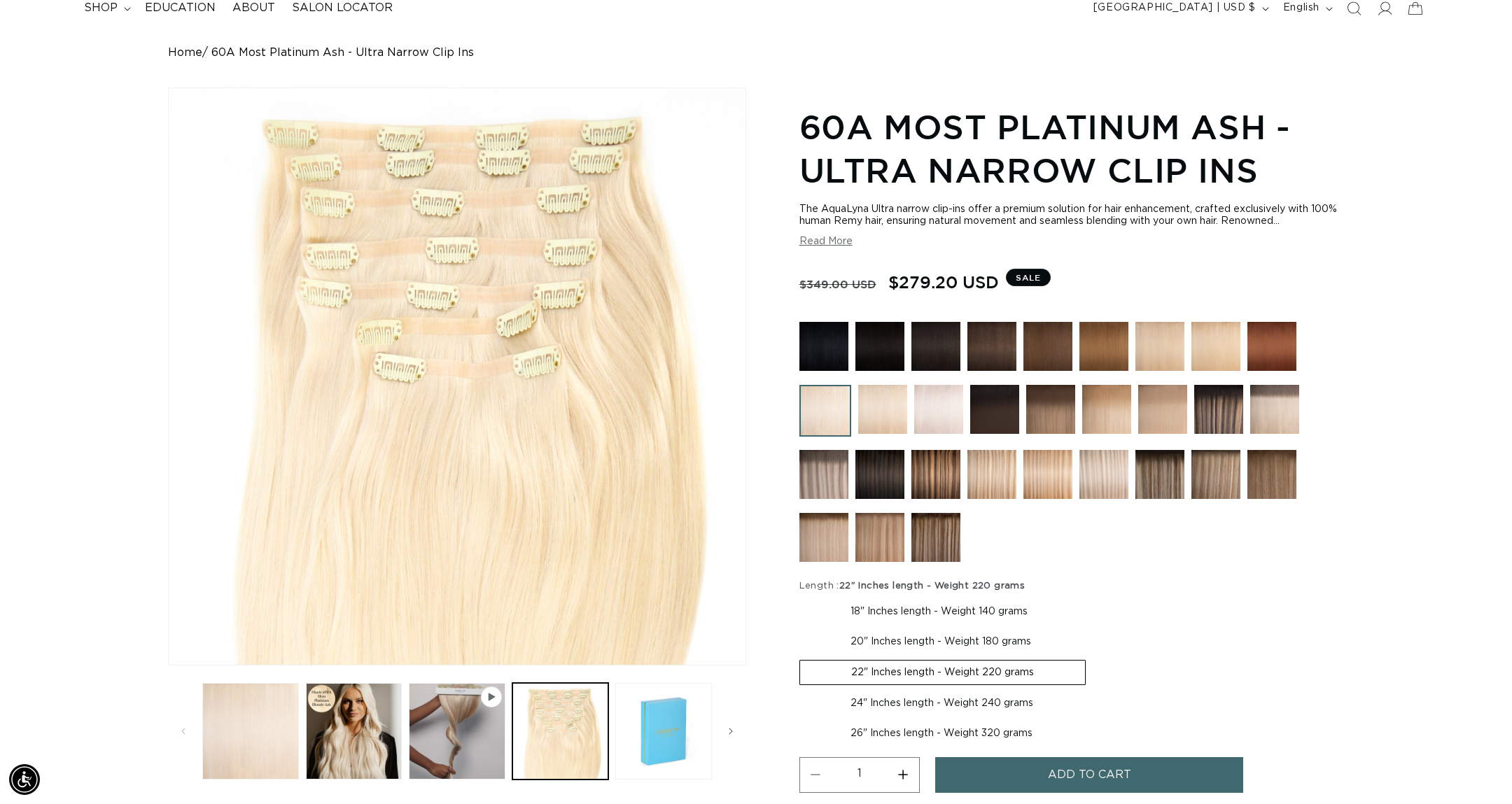
click at [1086, 597] on input "20" Inches length - Weight 180 grams Variant sold out or unavailable" at bounding box center [1086, 597] width 1 height 1
radio input "true"
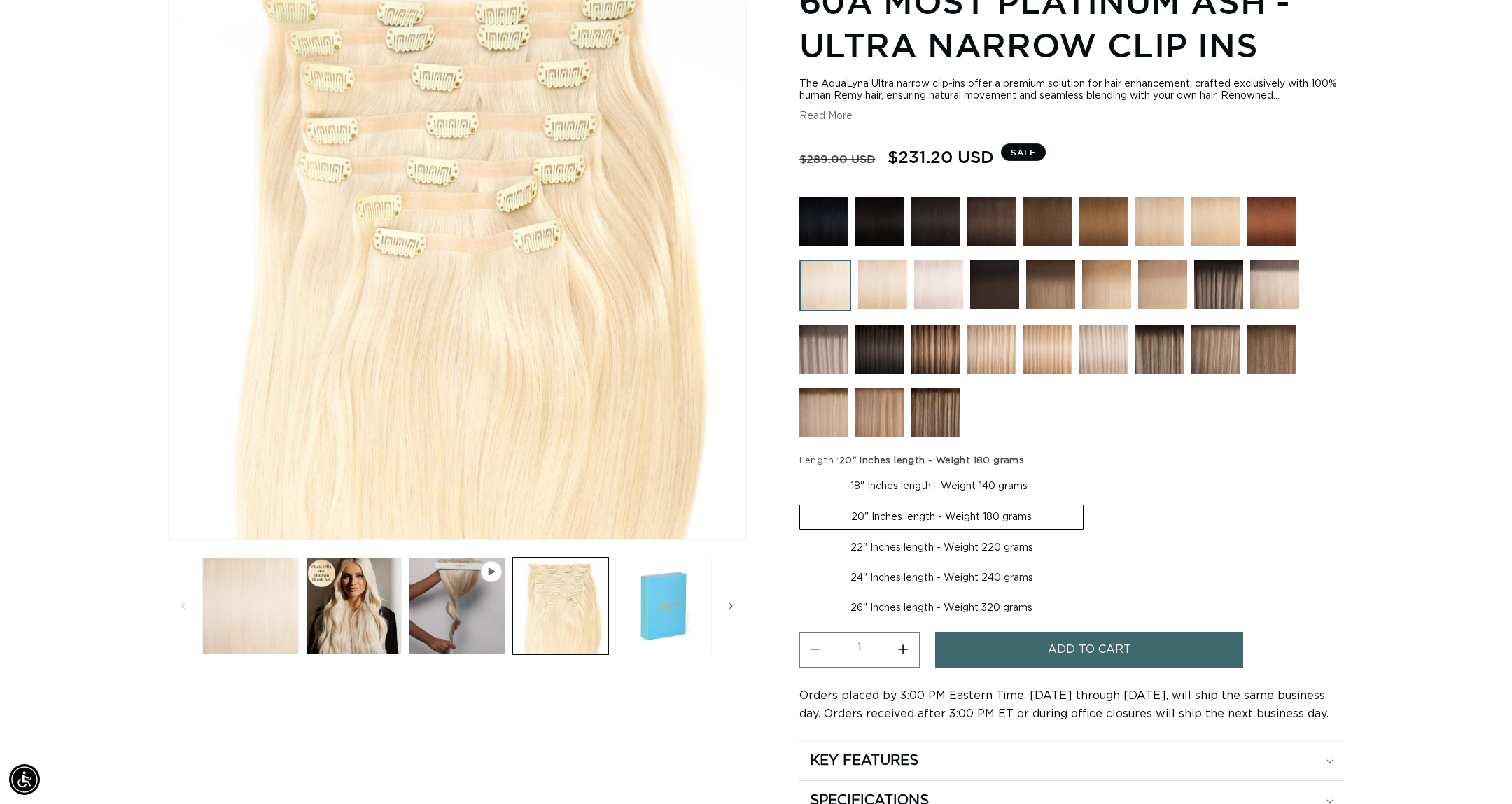
scroll to position [382, 0]
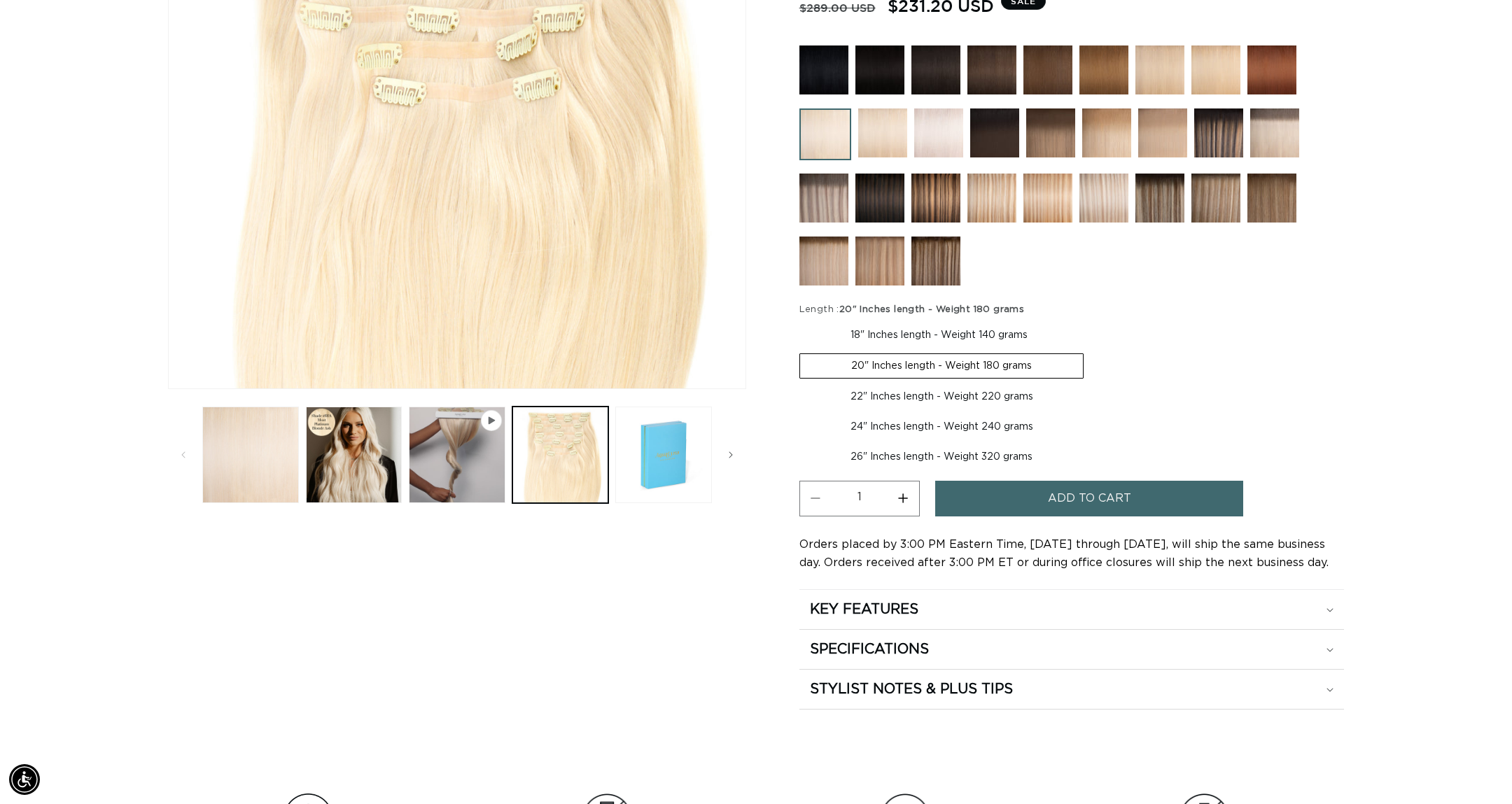
click at [1105, 493] on span "Add to cart" at bounding box center [1089, 499] width 83 height 36
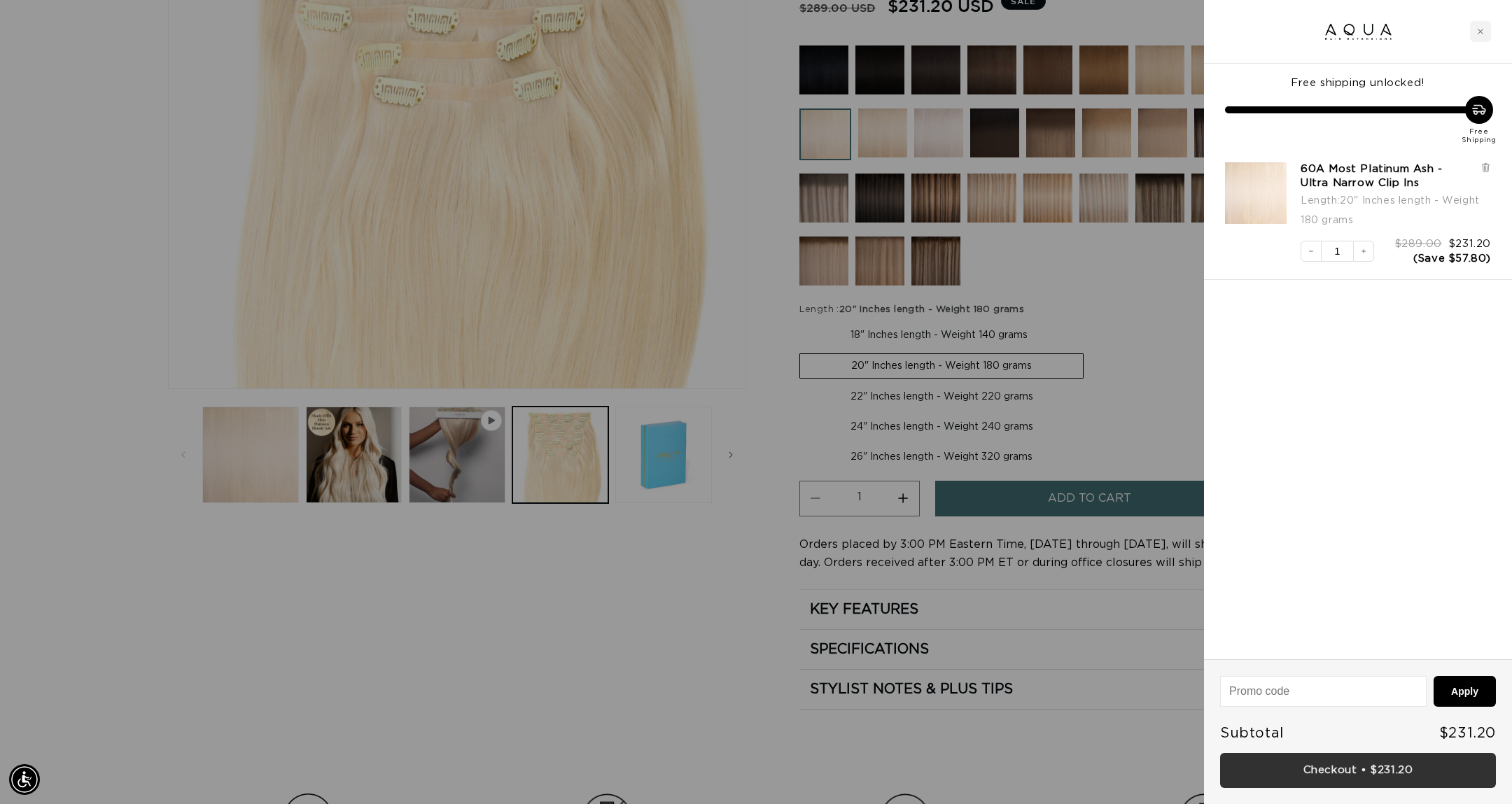
scroll to position [0, 0]
click at [1284, 762] on link "Checkout • $231.20" at bounding box center [1357, 771] width 276 height 36
click at [1490, 30] on div "Close cart" at bounding box center [1480, 31] width 21 height 21
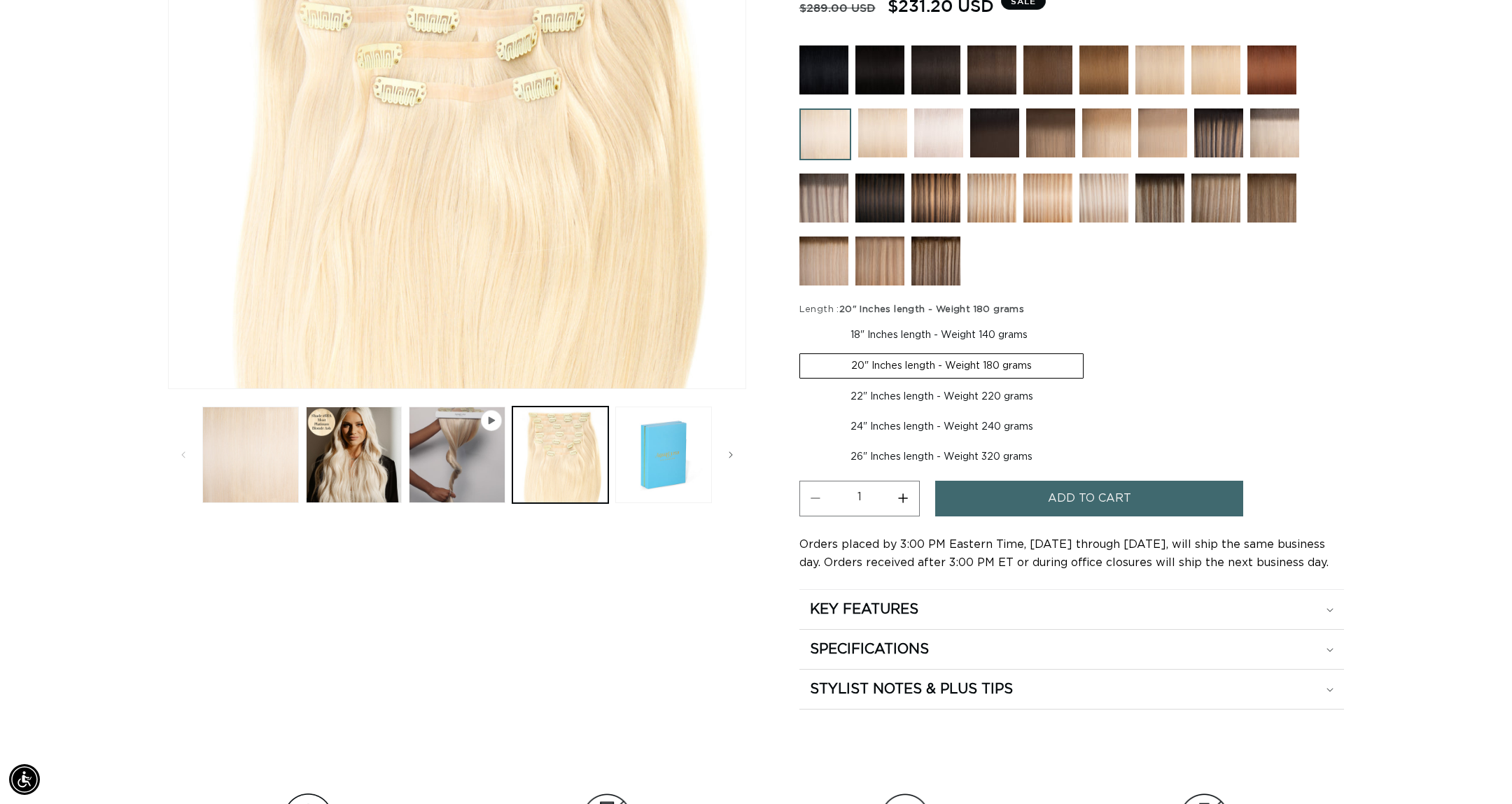
scroll to position [0, 0]
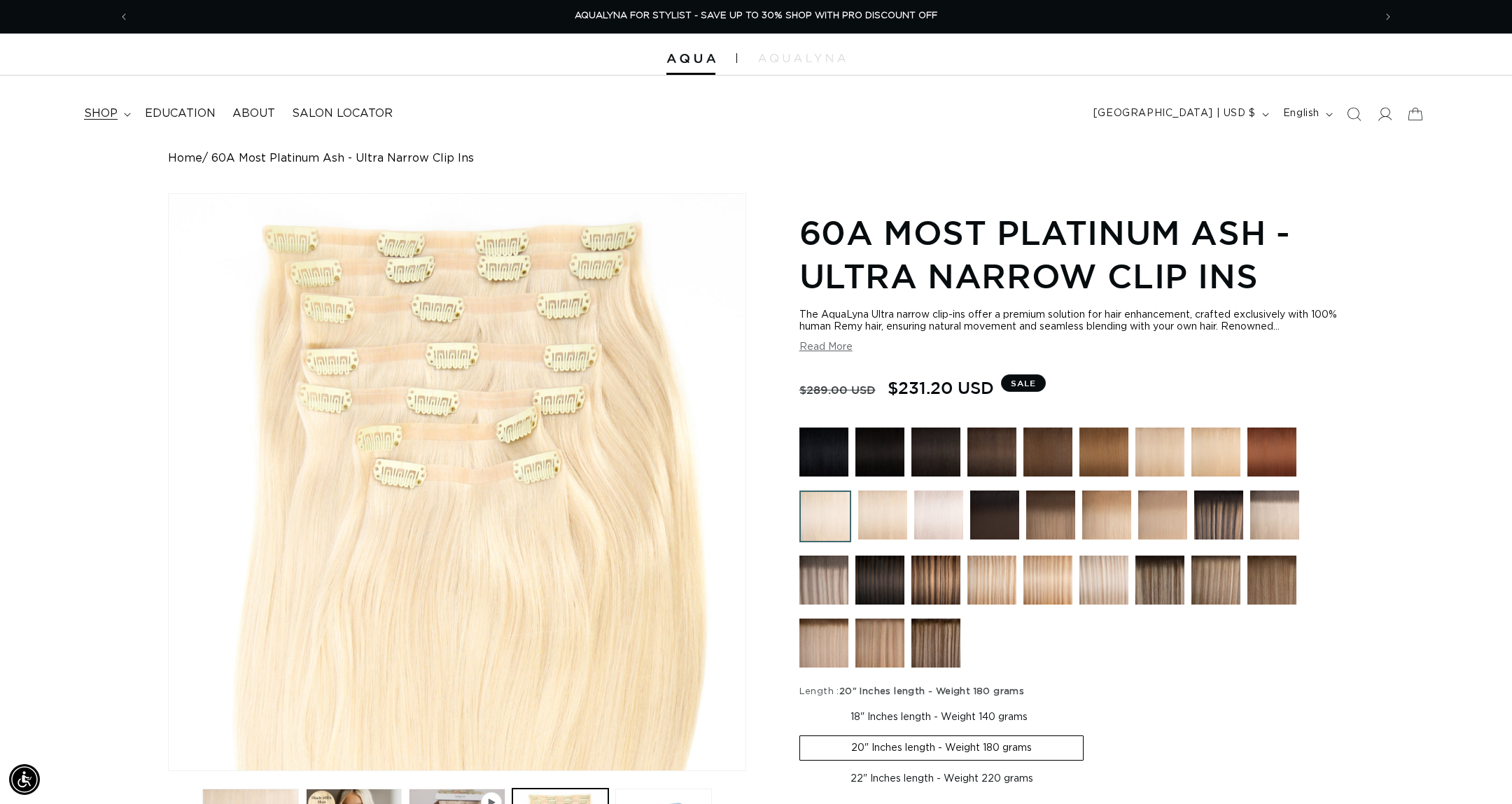
click at [125, 117] on summary "shop" at bounding box center [106, 114] width 61 height 31
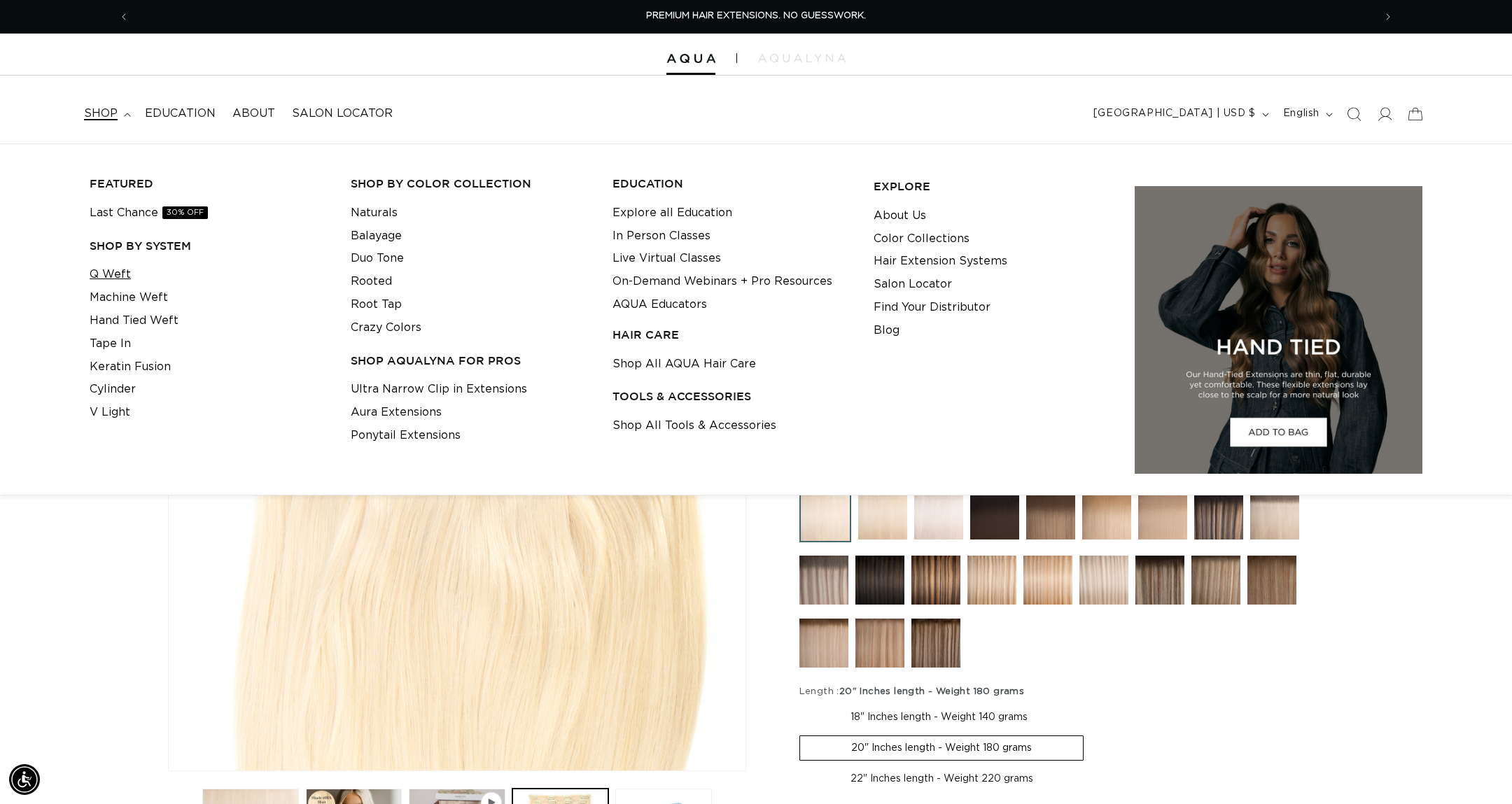
click at [123, 270] on link "Q Weft" at bounding box center [111, 274] width 42 height 23
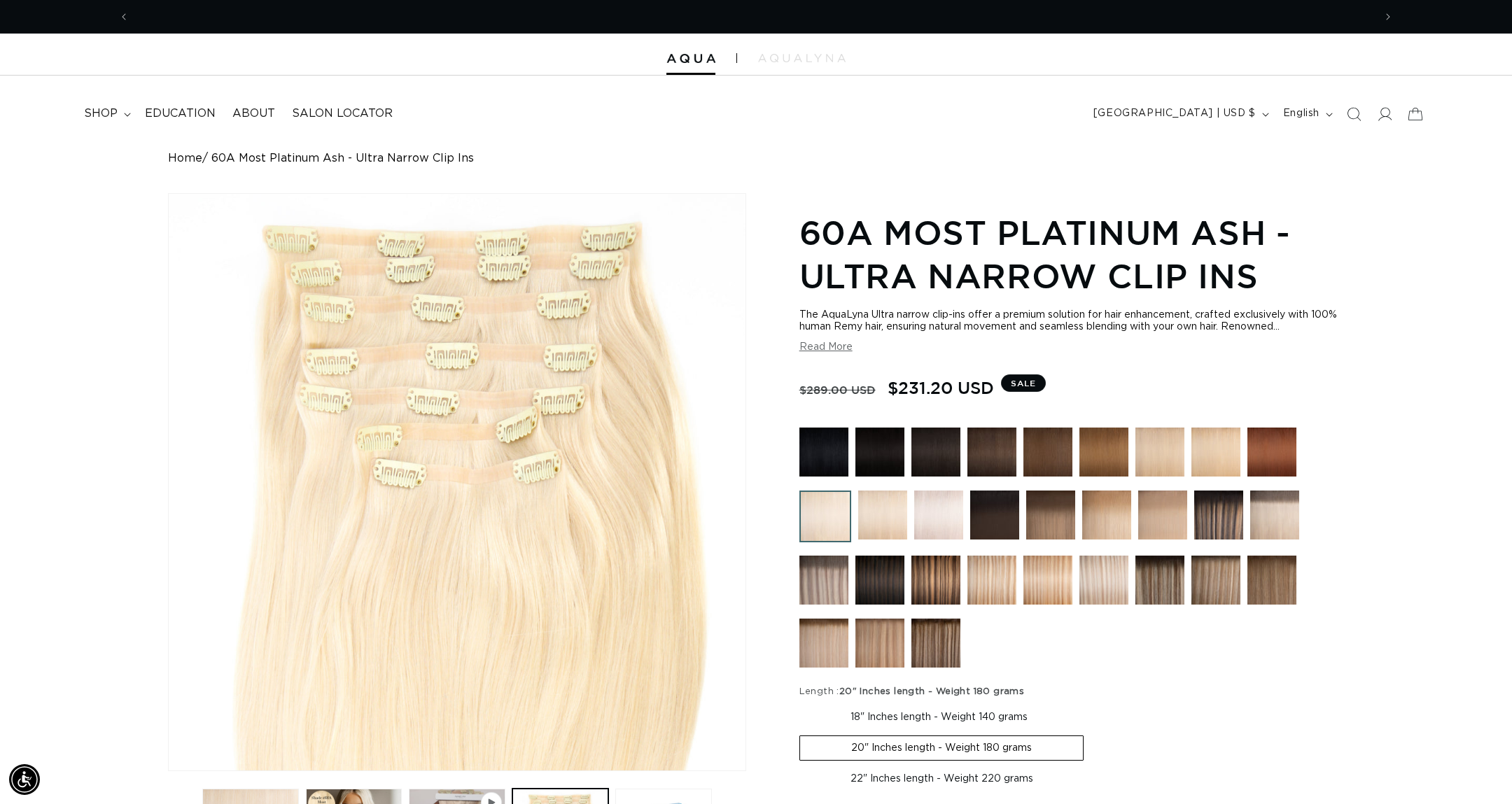
scroll to position [0, 1245]
click at [830, 342] on button "Read More" at bounding box center [826, 348] width 53 height 12
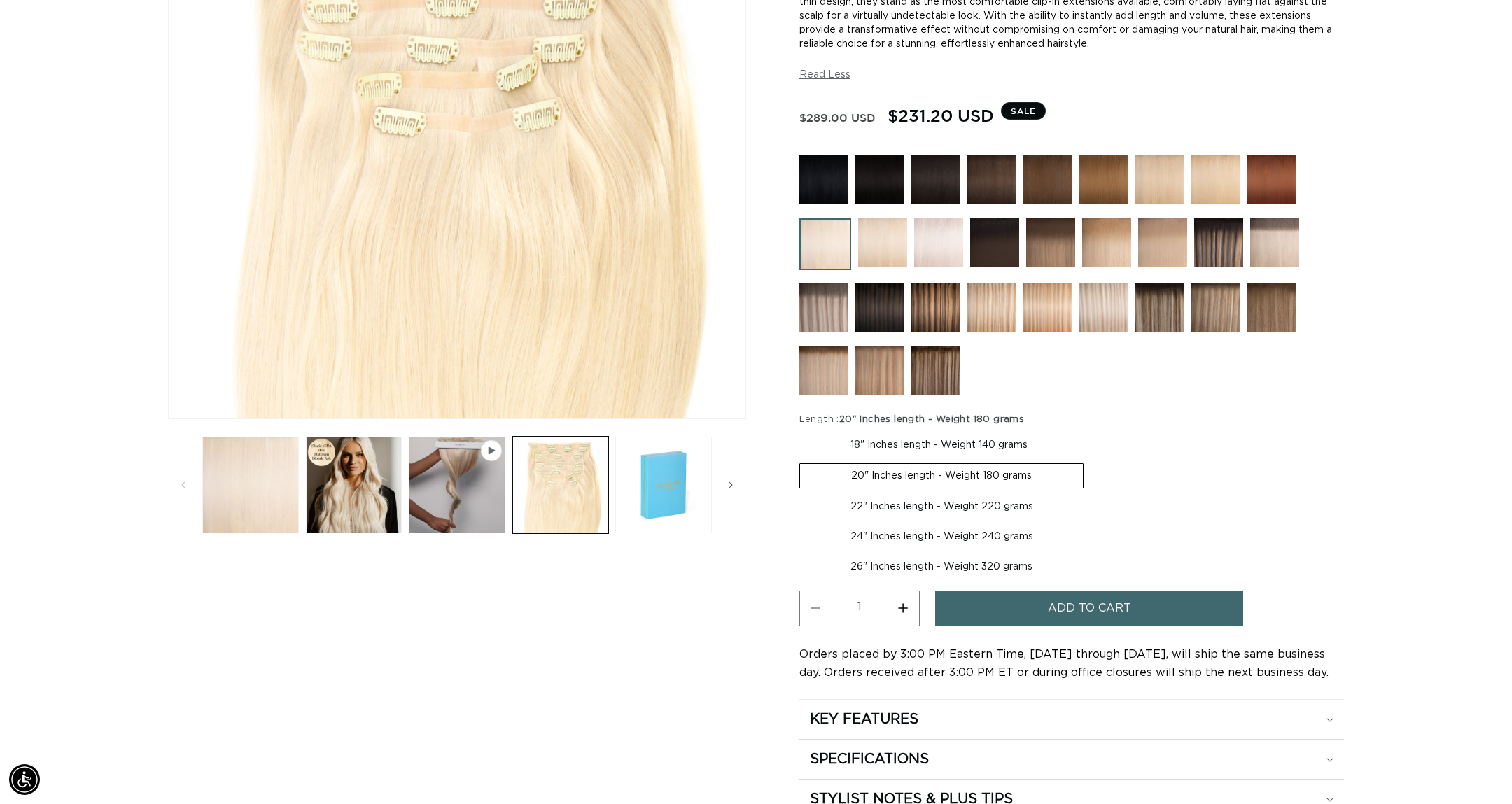
scroll to position [0, 0]
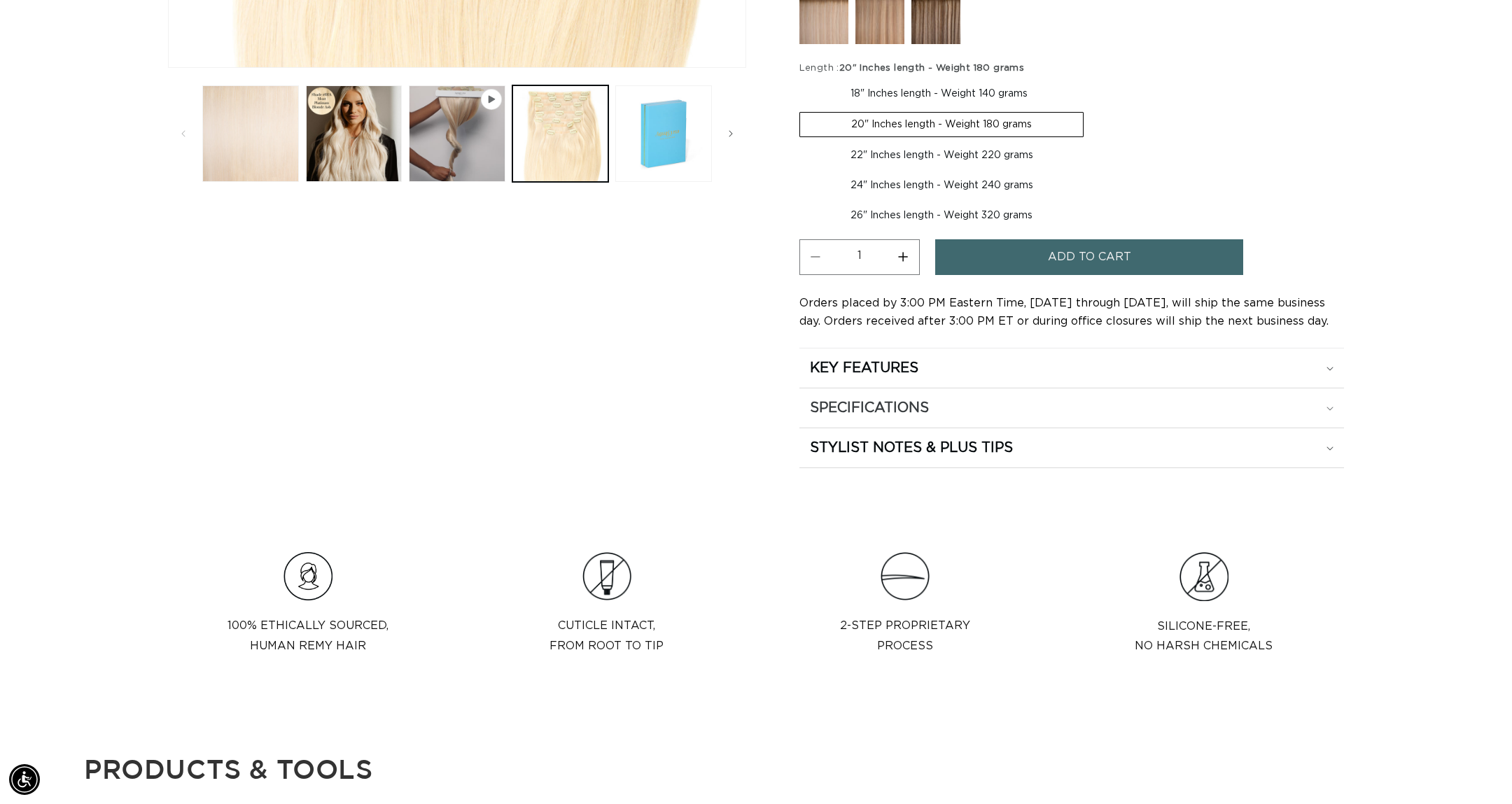
click at [856, 411] on h2 "SPECIFICATIONS" at bounding box center [869, 408] width 119 height 18
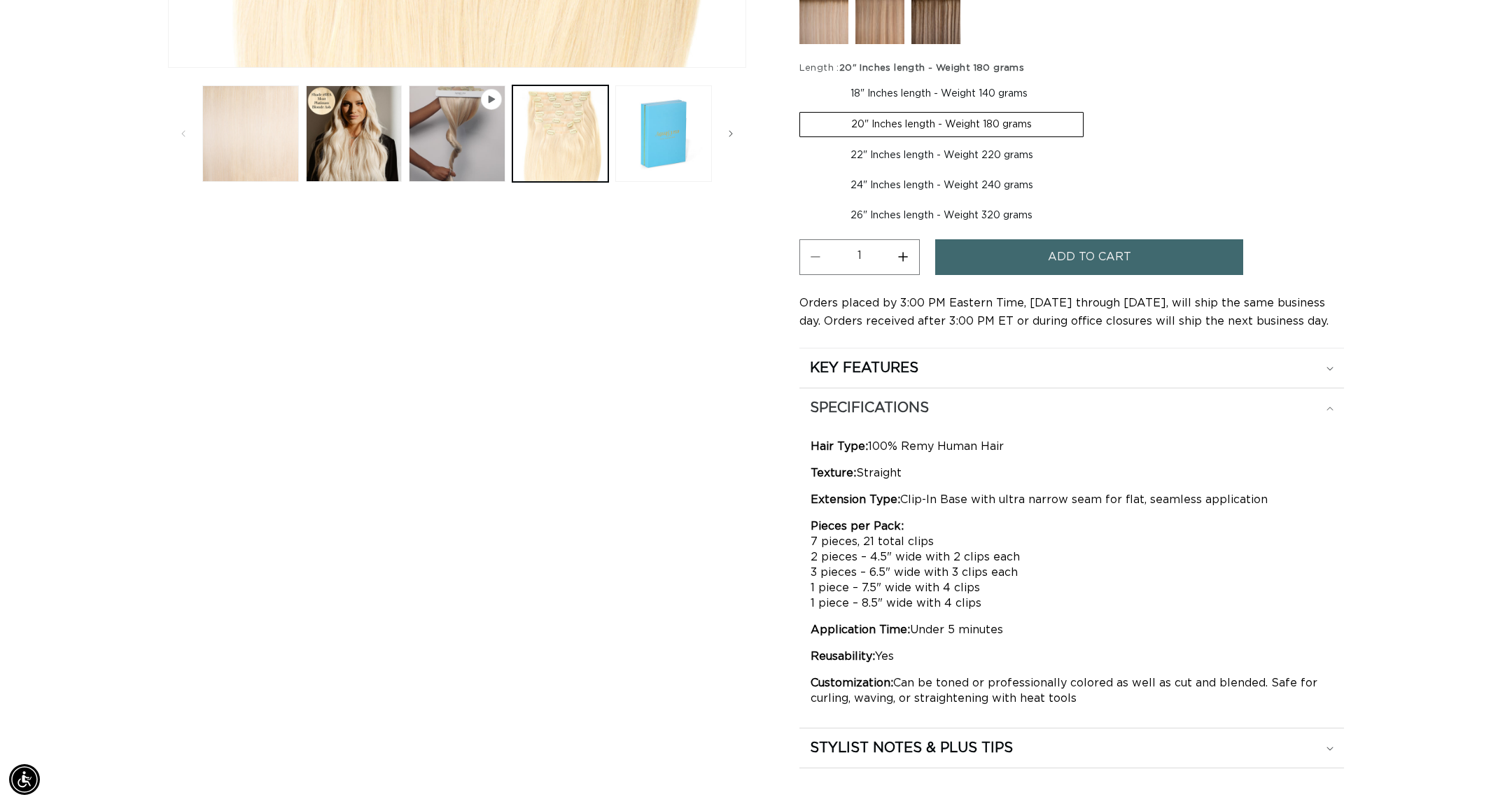
scroll to position [0, 2489]
click at [872, 350] on summary "KEY FEATURES" at bounding box center [1071, 368] width 545 height 39
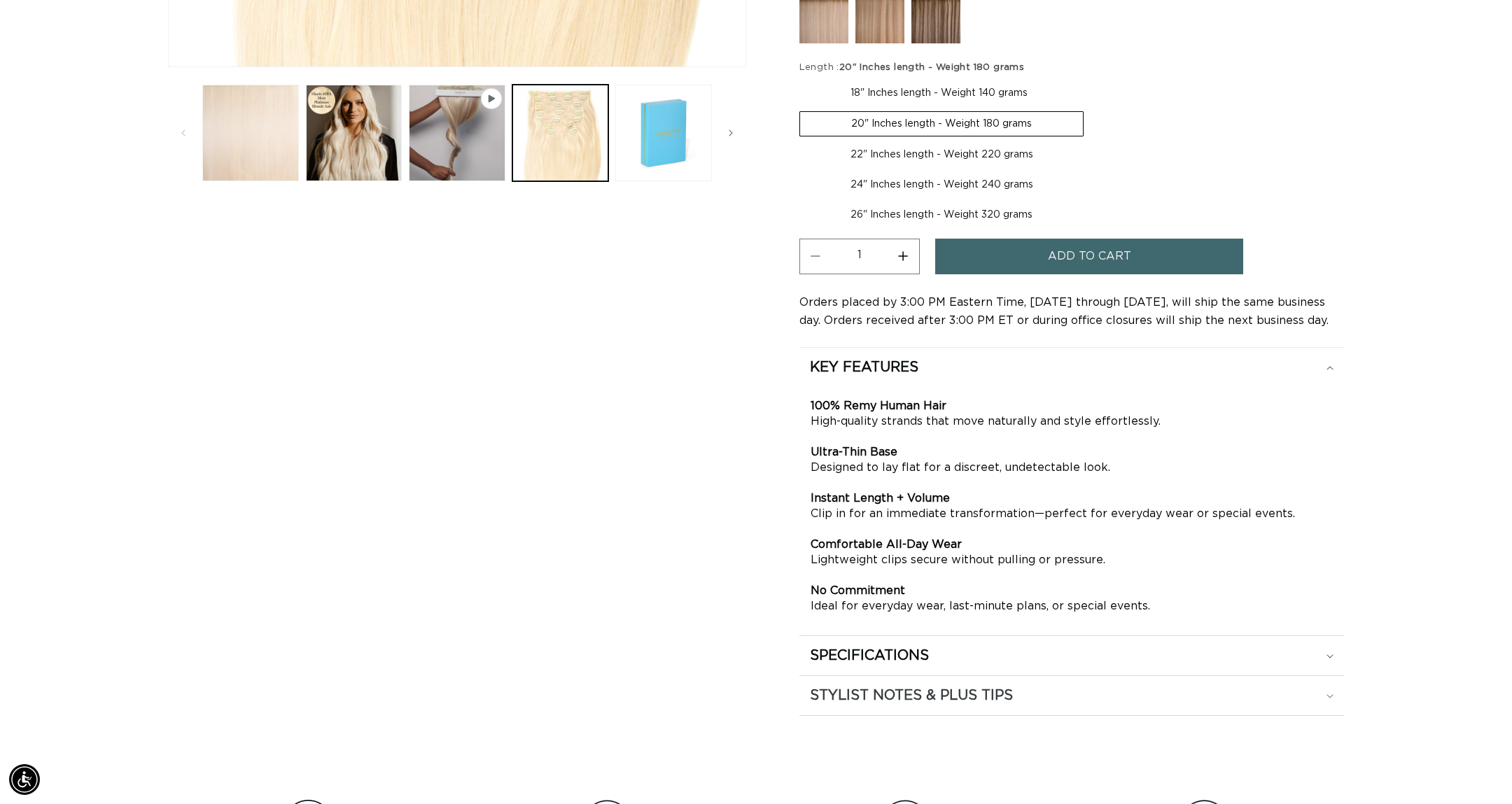
scroll to position [0, 0]
click at [898, 702] on summary "STYLIST NOTES & PLUS TIPS" at bounding box center [1071, 696] width 545 height 39
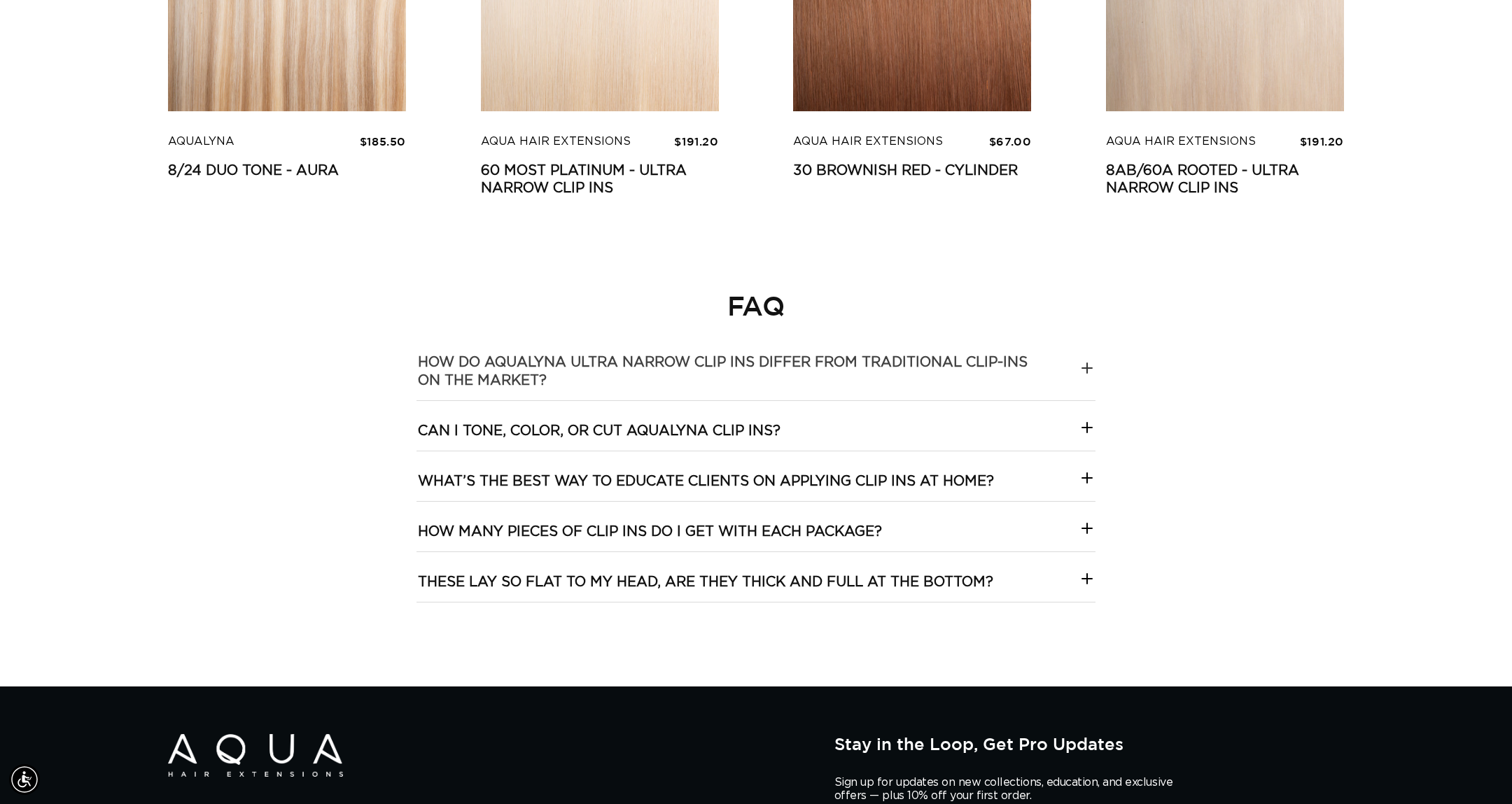
click at [1007, 363] on h3 "How do AquaLyna Ultra Narrow Clip Ins differ from traditional clip-ins on the m…" at bounding box center [735, 372] width 635 height 36
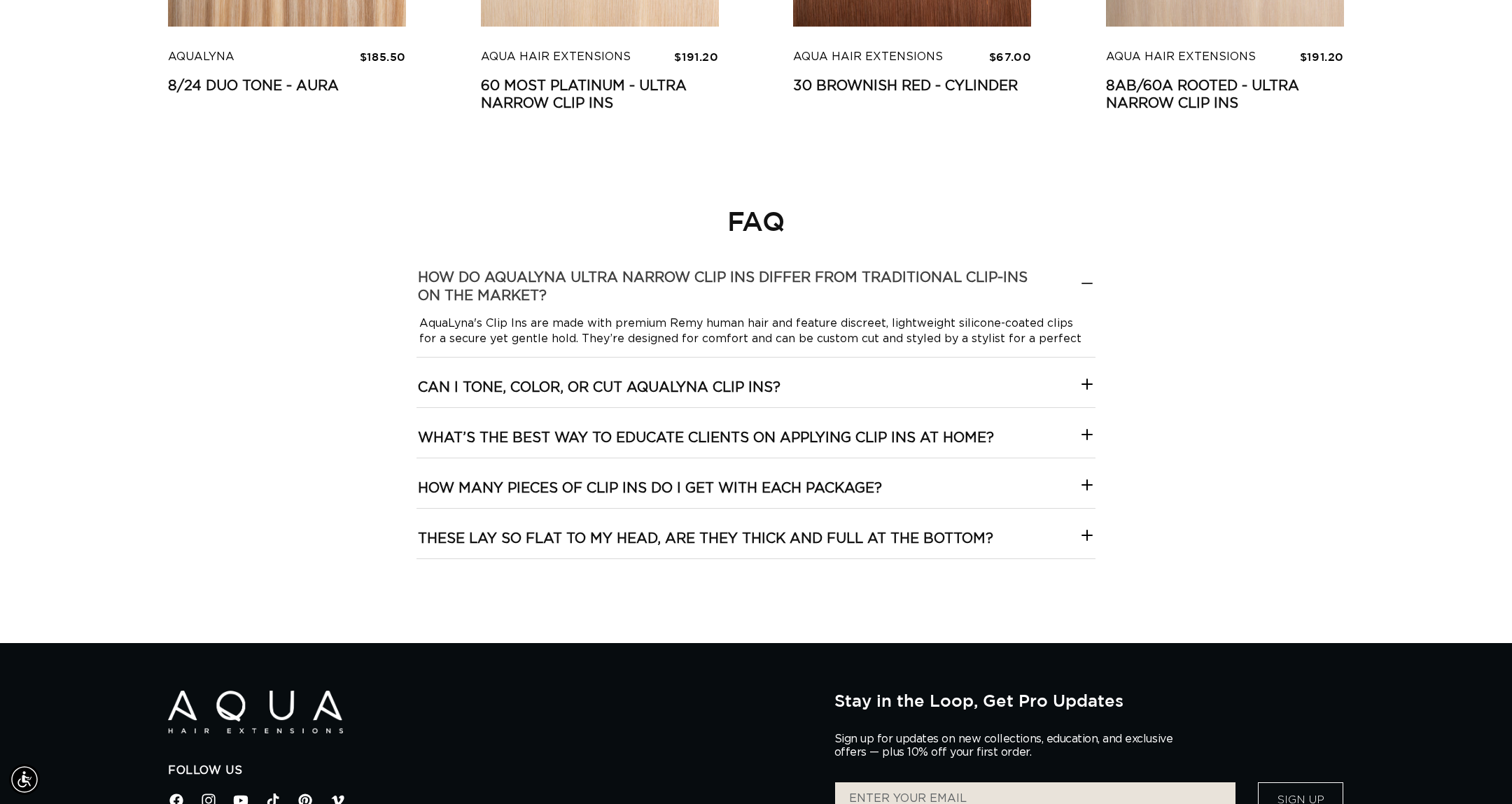
scroll to position [3960, 0]
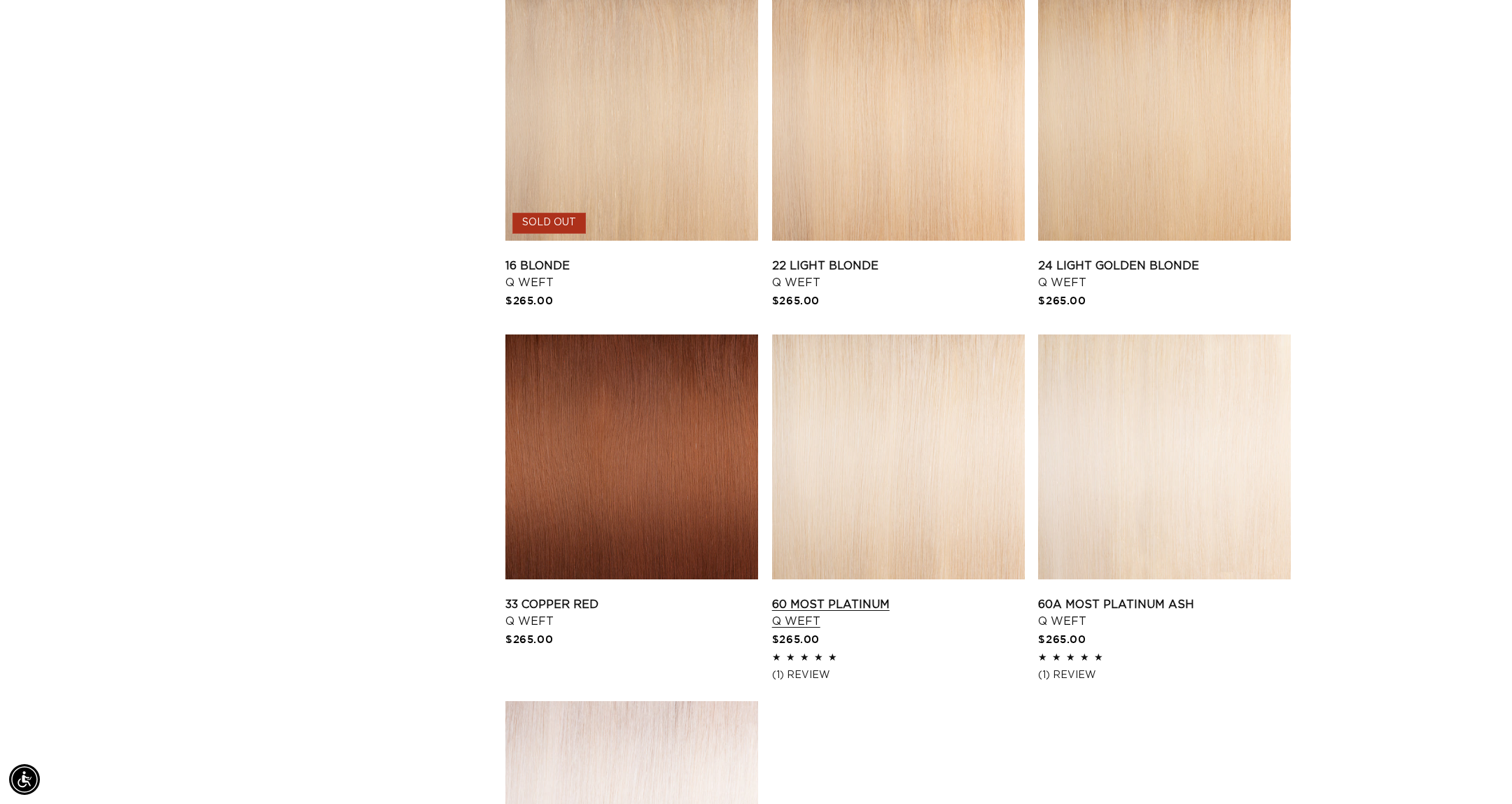
click at [935, 597] on link "60 Most Platinum Q Weft" at bounding box center [898, 613] width 253 height 33
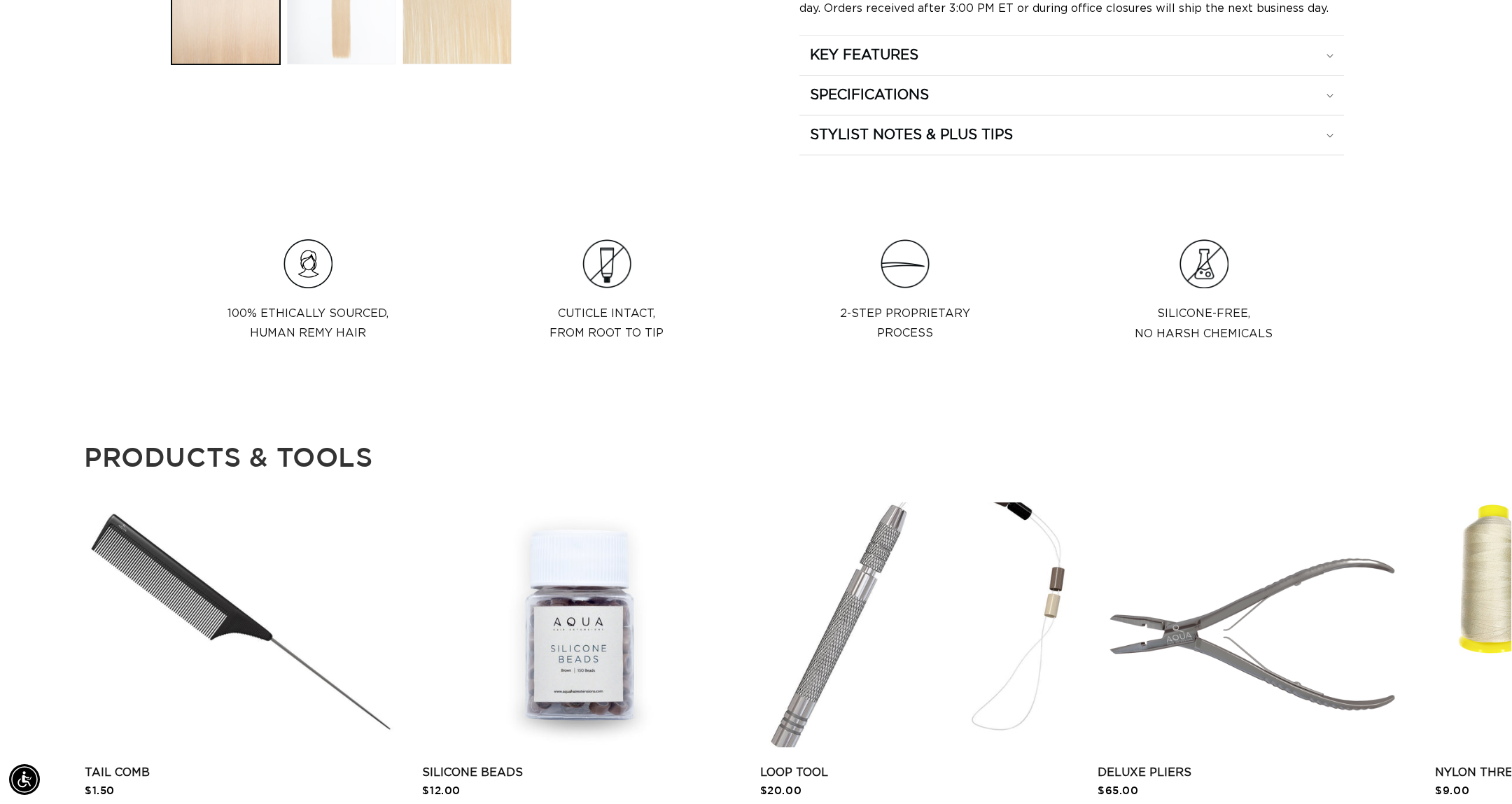
scroll to position [739, 0]
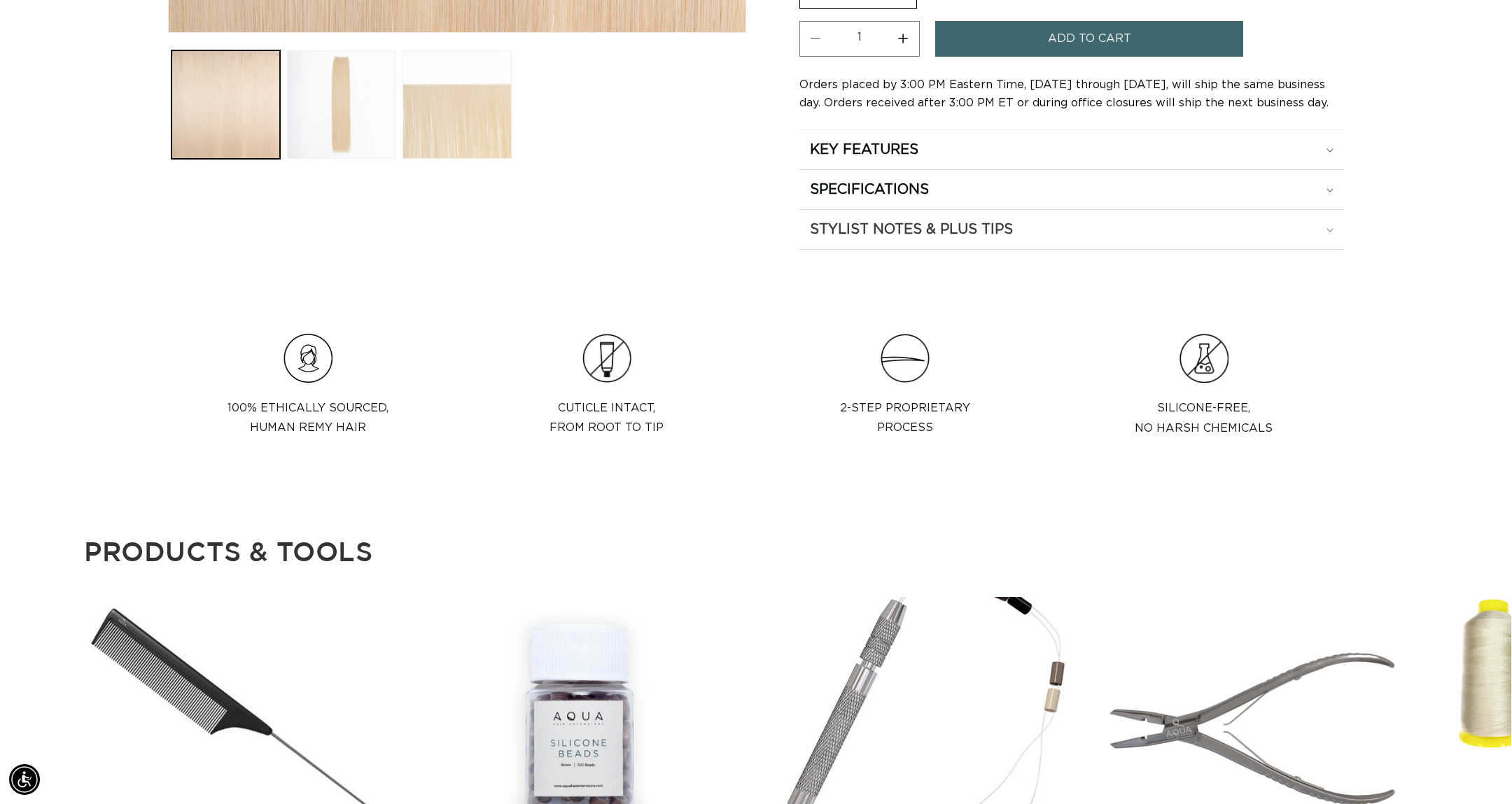
click at [907, 237] on summary "STYLIST NOTES & PLUS TIPS" at bounding box center [1071, 230] width 545 height 39
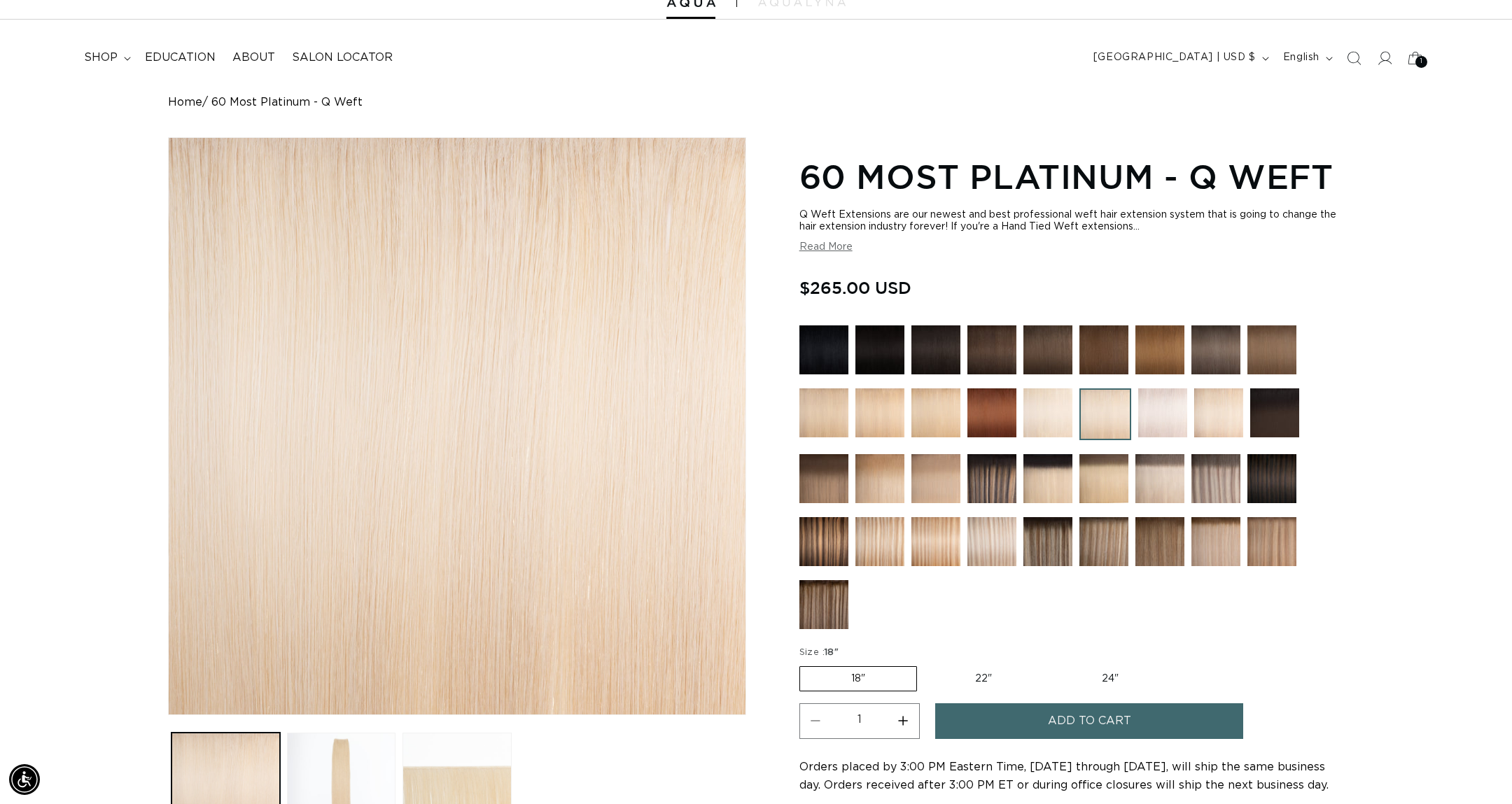
scroll to position [54, 0]
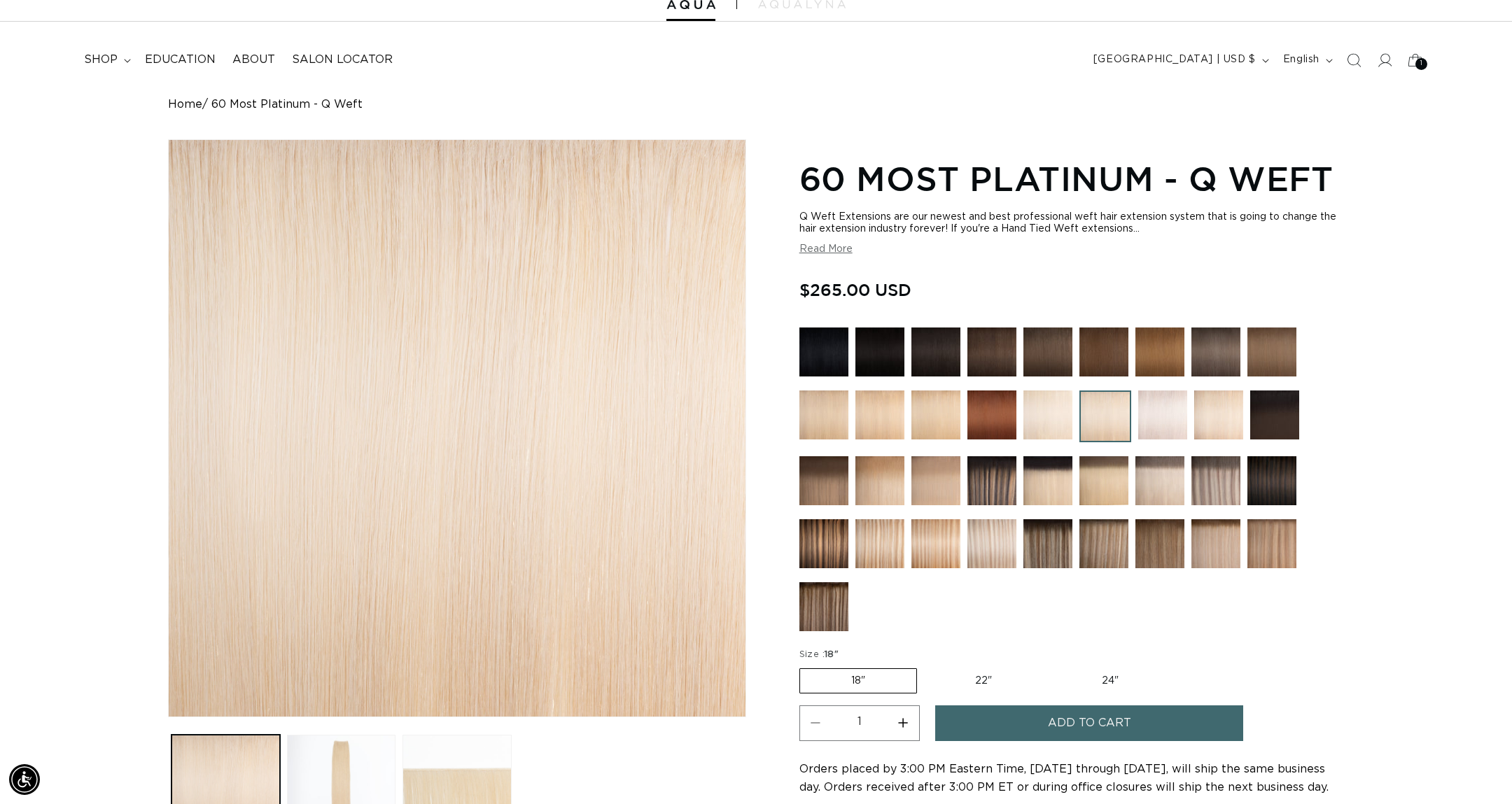
click at [843, 251] on button "Read More" at bounding box center [826, 250] width 53 height 12
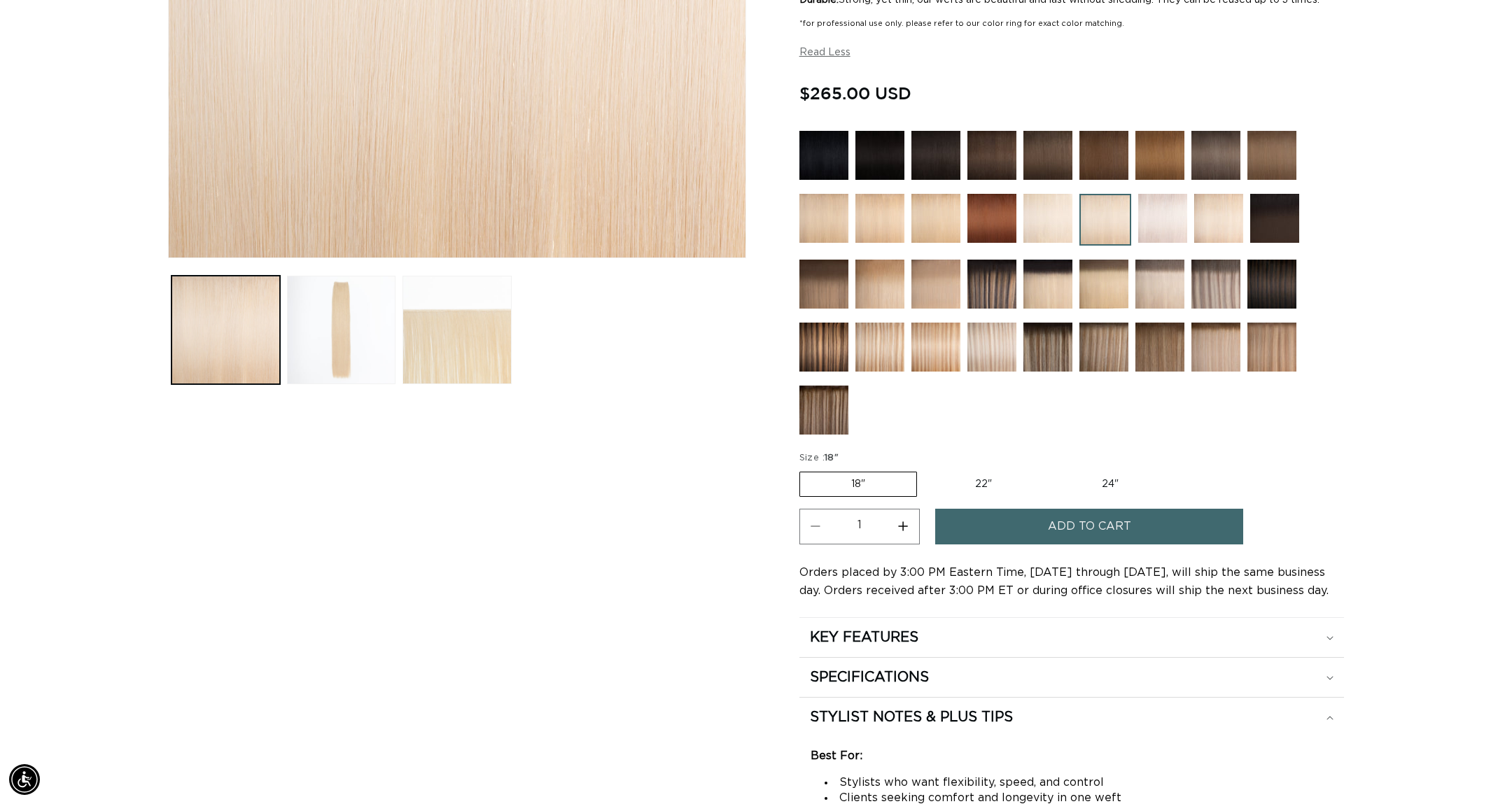
scroll to position [0, 0]
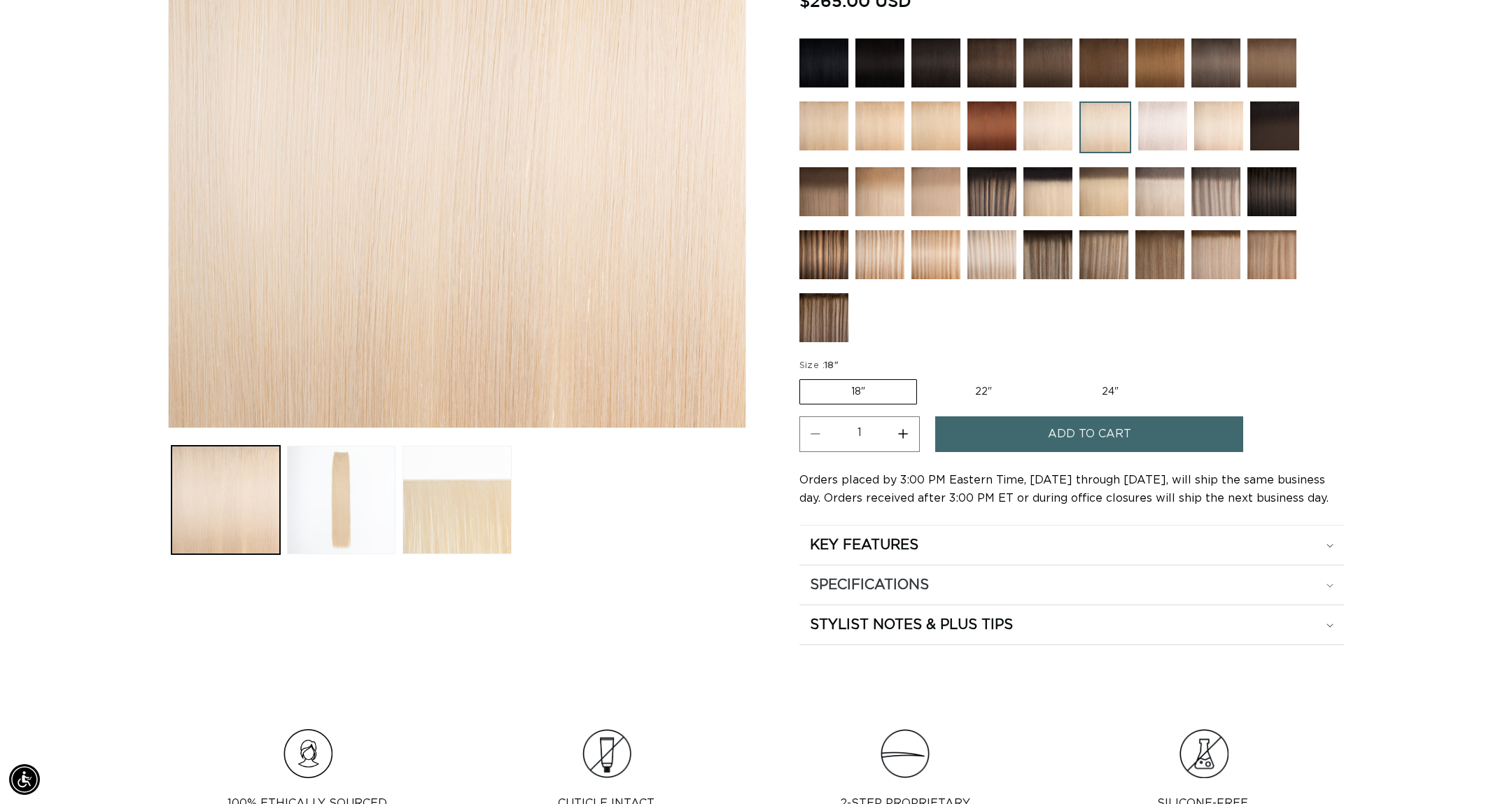
click at [884, 581] on h2 "SPECIFICATIONS" at bounding box center [869, 585] width 119 height 18
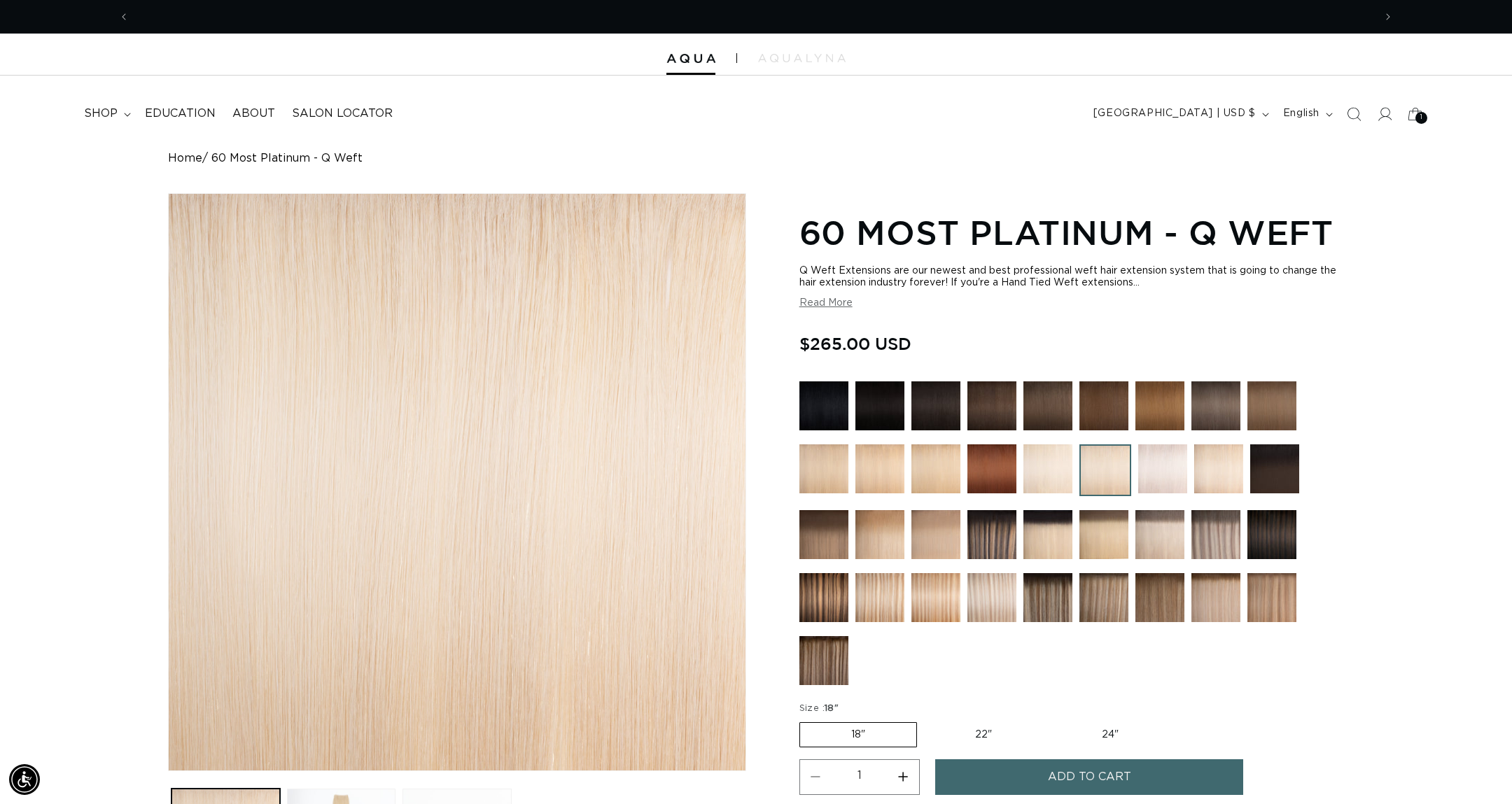
scroll to position [0, 1245]
click at [701, 59] on img at bounding box center [691, 59] width 49 height 10
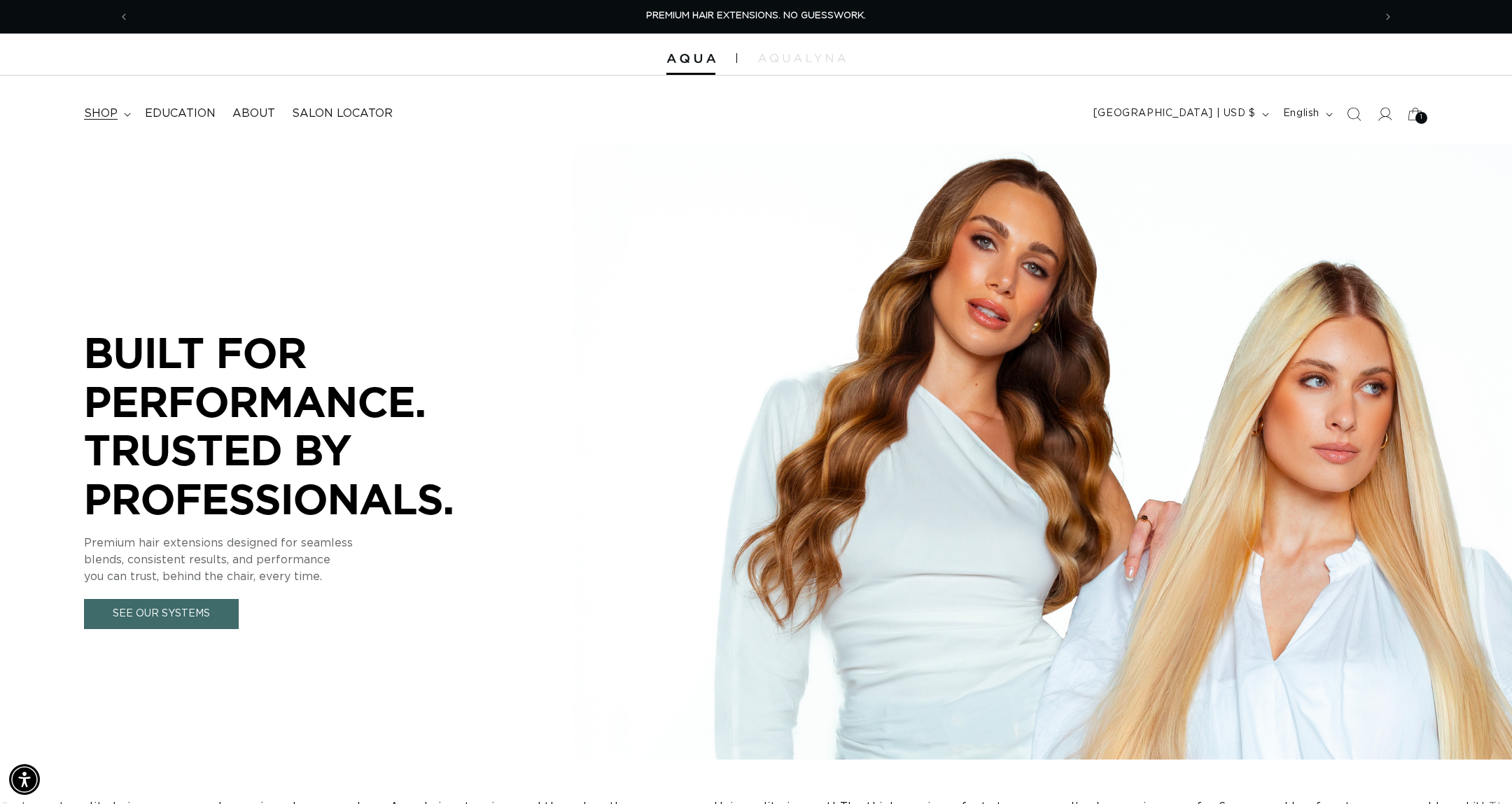
click at [124, 117] on summary "shop" at bounding box center [106, 114] width 61 height 31
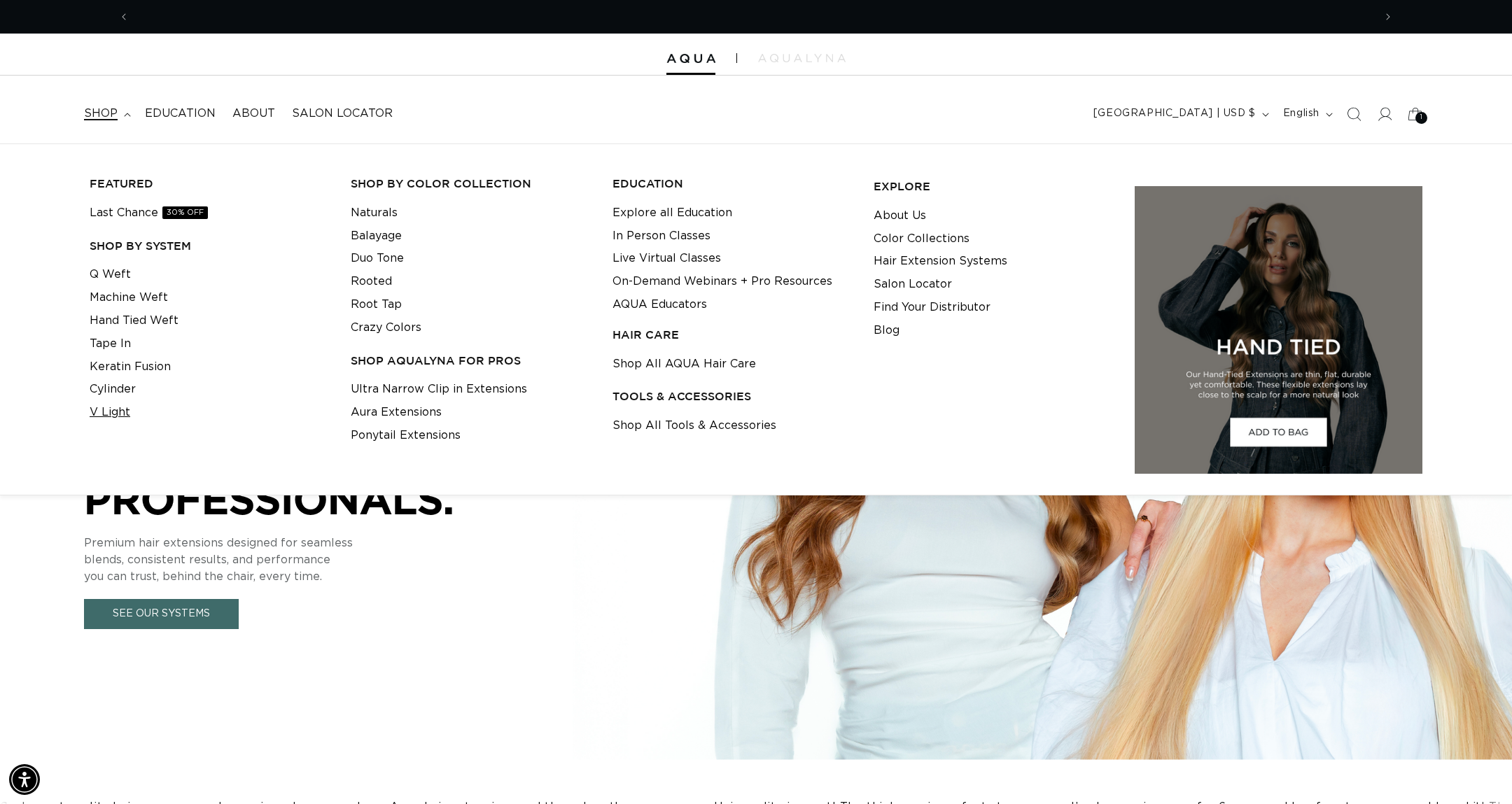
scroll to position [0, 1245]
click at [137, 369] on link "Keratin Fusion" at bounding box center [130, 367] width 81 height 23
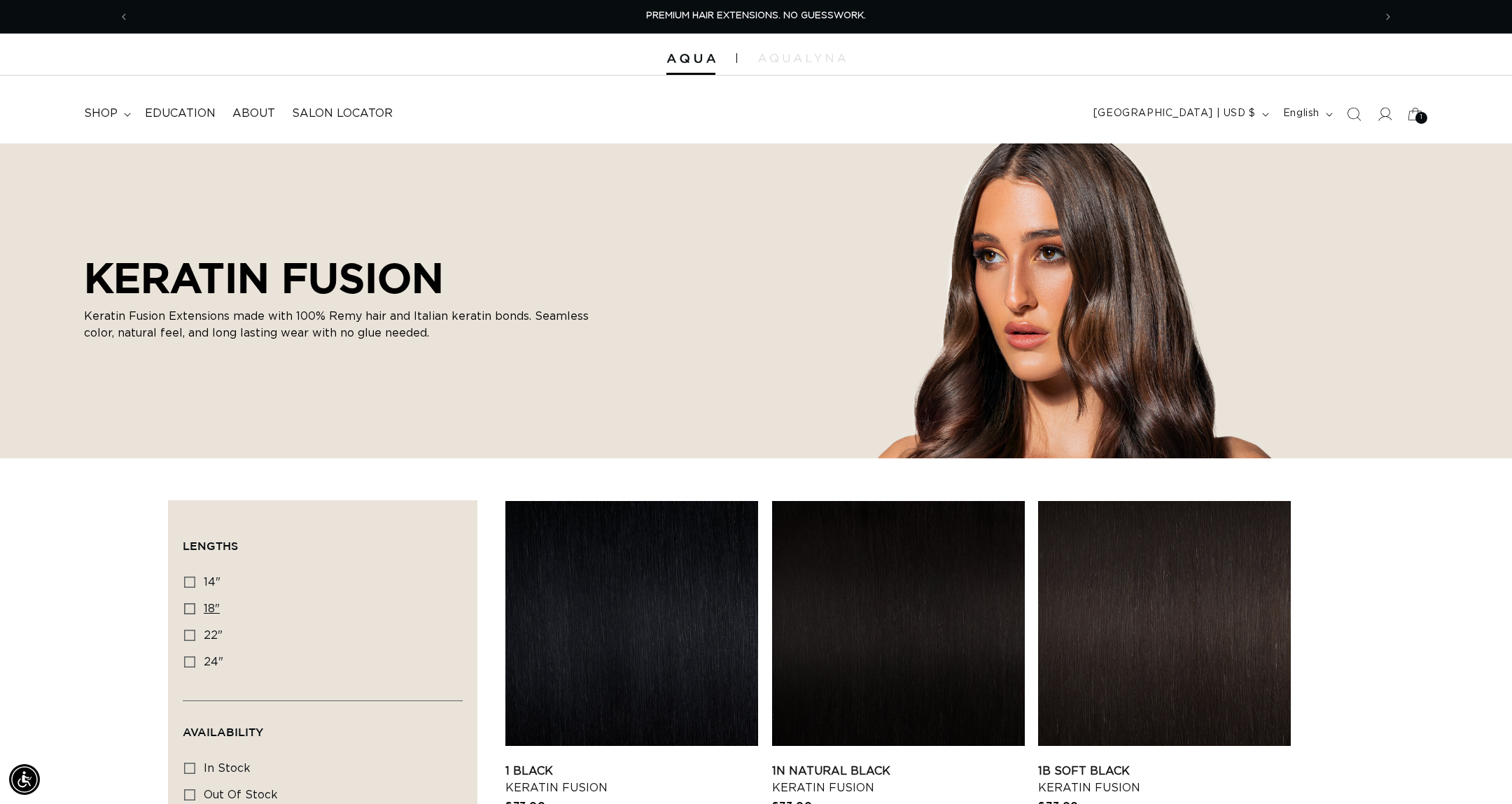
click at [195, 617] on label "18" 18" (47 products)" at bounding box center [319, 610] width 269 height 27
click at [195, 615] on input "18" 18" (47 products)" at bounding box center [189, 609] width 11 height 11
checkbox input "true"
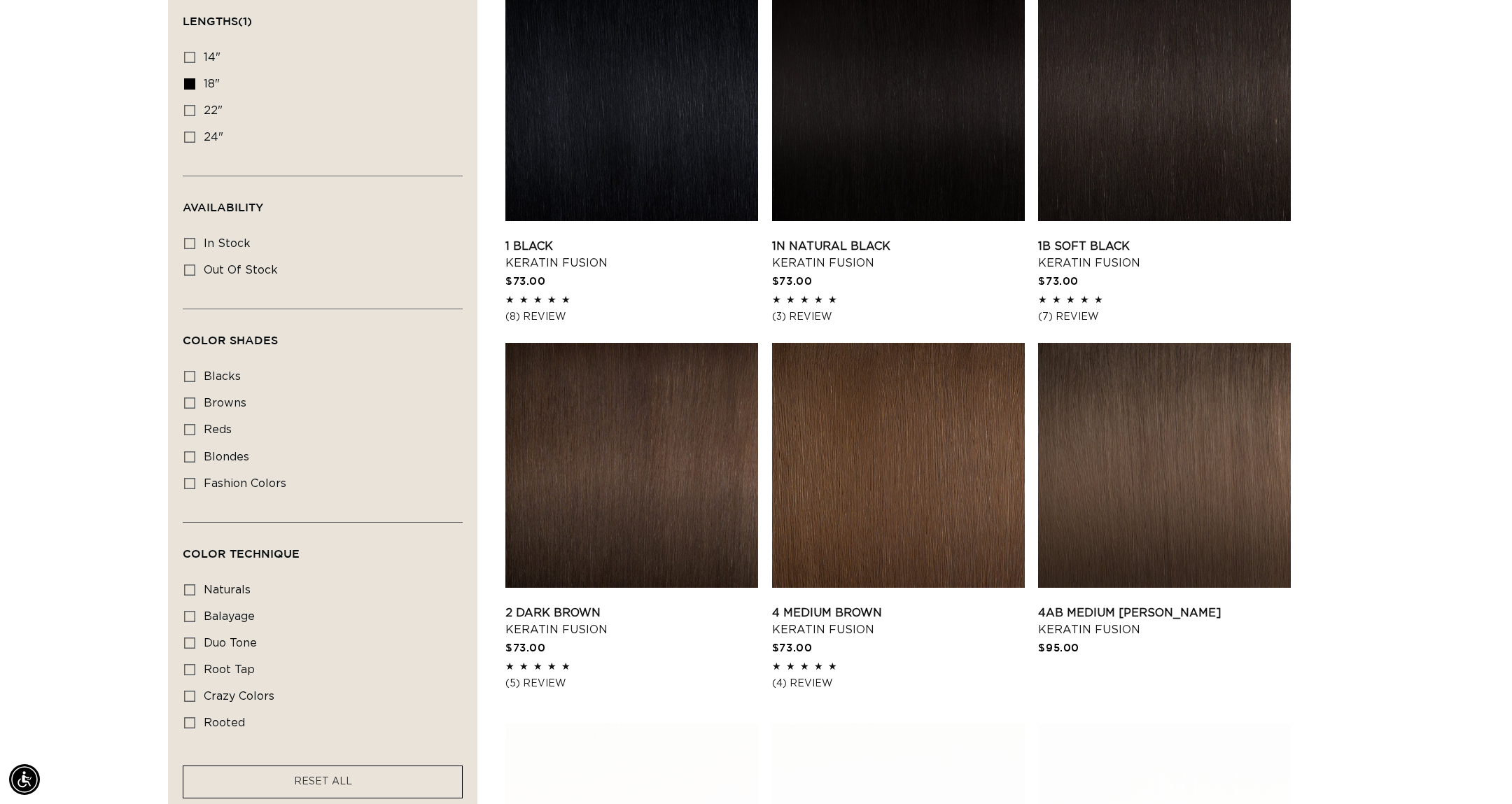
scroll to position [596, 0]
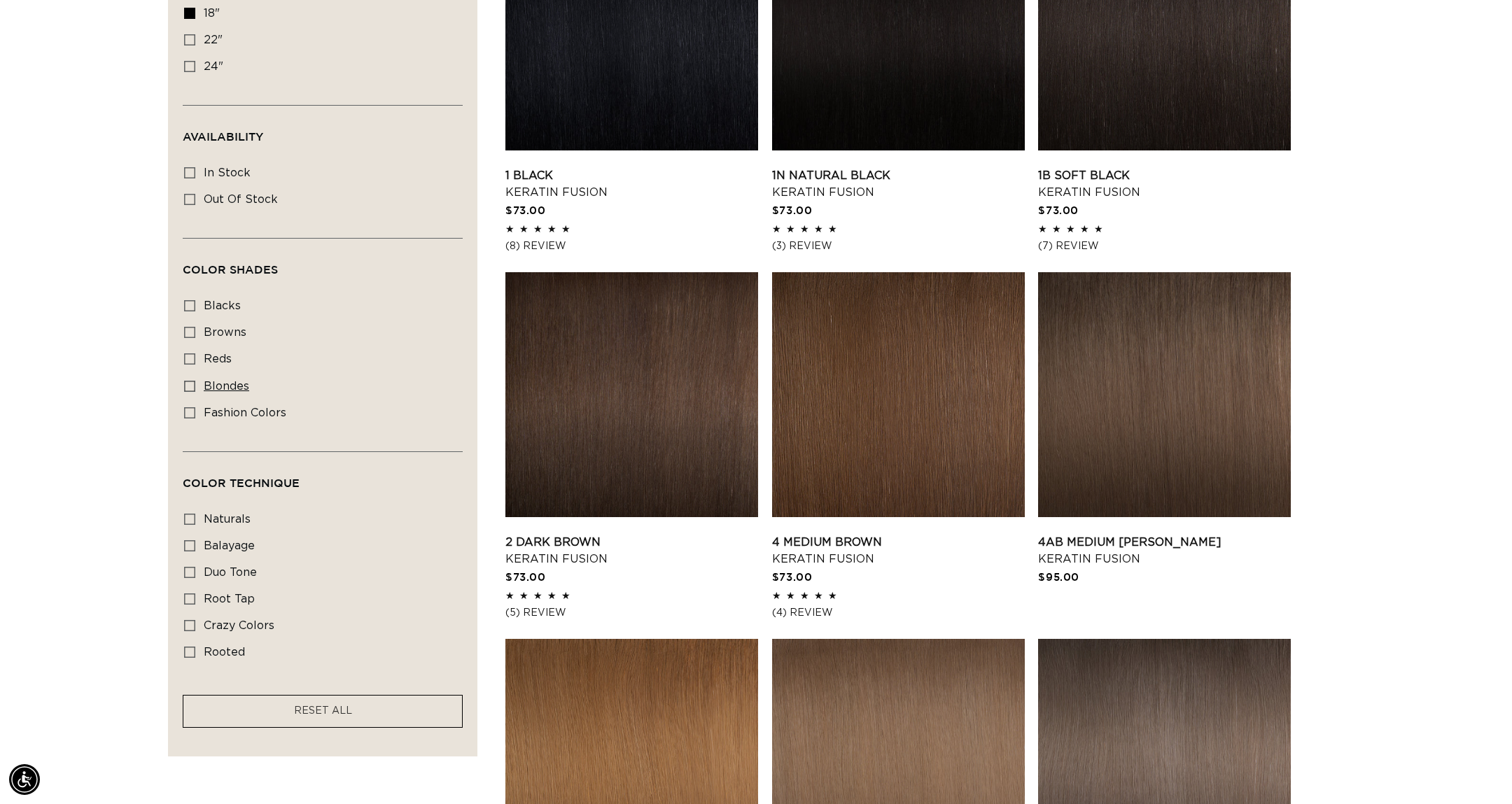
click at [196, 385] on label "blondes blondes (28 products)" at bounding box center [319, 387] width 269 height 27
click at [195, 385] on input "blondes blondes (28 products)" at bounding box center [189, 386] width 11 height 11
checkbox input "true"
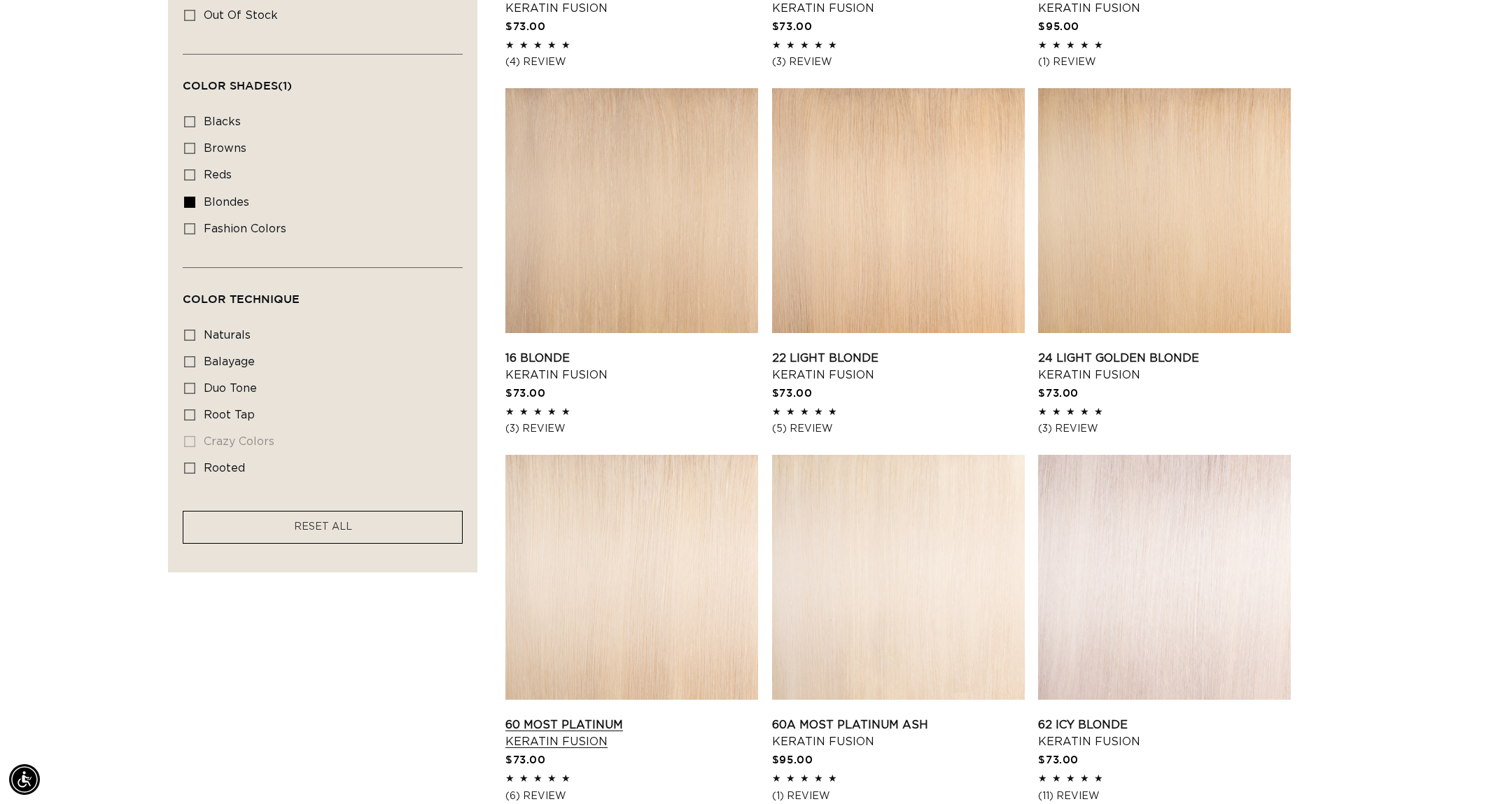
click at [716, 717] on link "60 Most Platinum Keratin Fusion" at bounding box center [632, 733] width 253 height 33
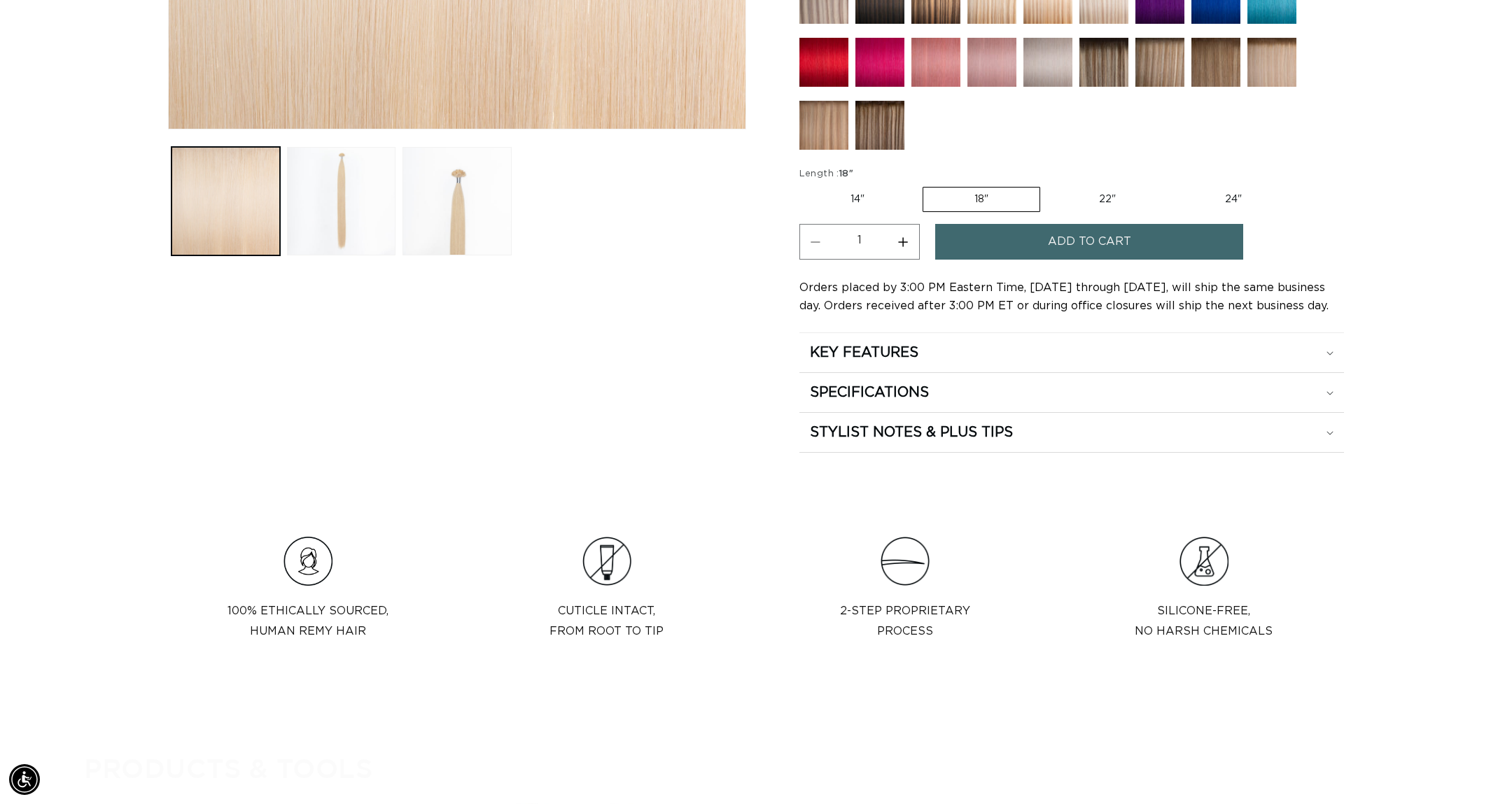
scroll to position [728, 0]
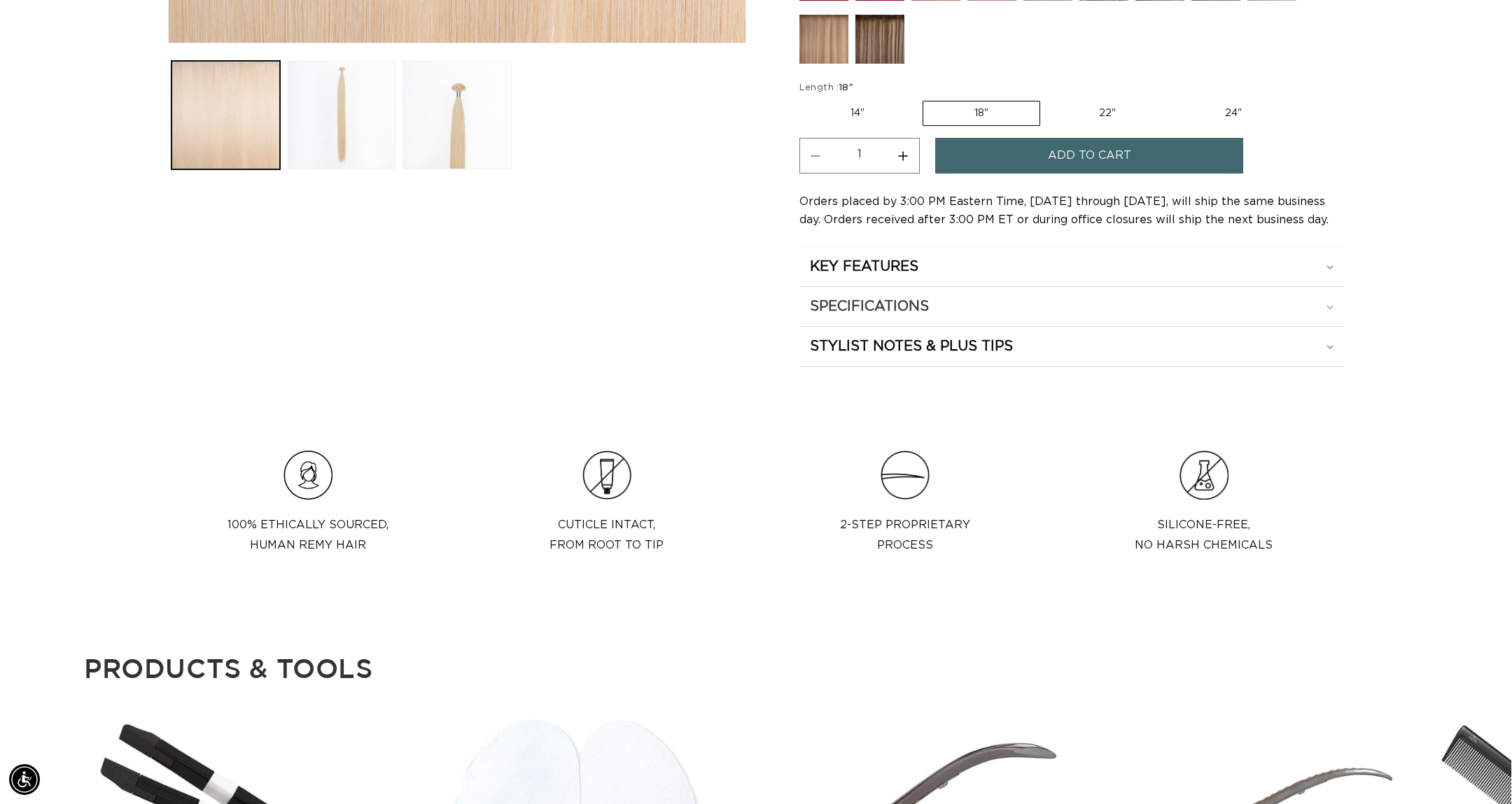
click at [999, 308] on div "SPECIFICATIONS" at bounding box center [1071, 306] width 524 height 18
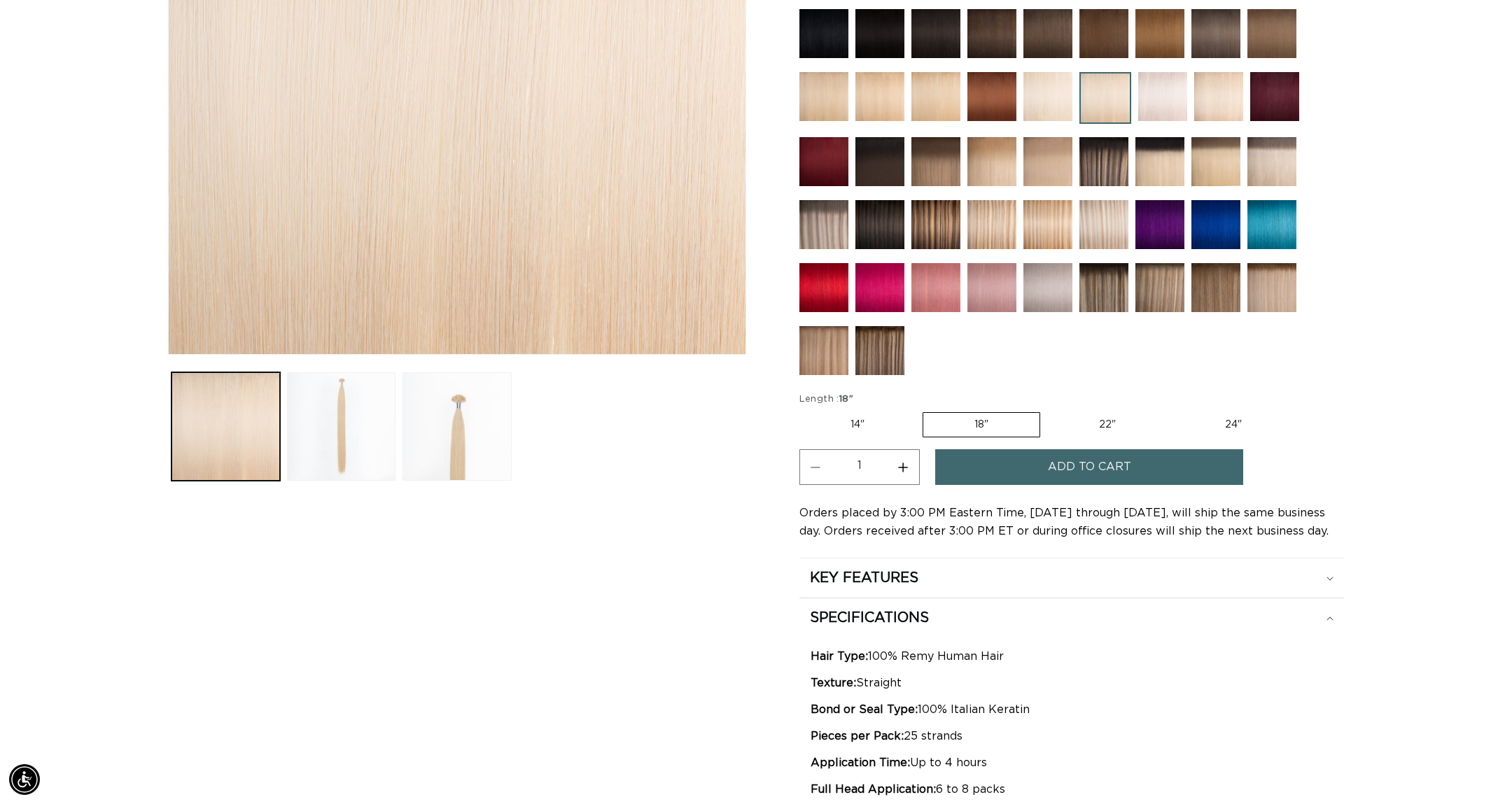
scroll to position [199, 0]
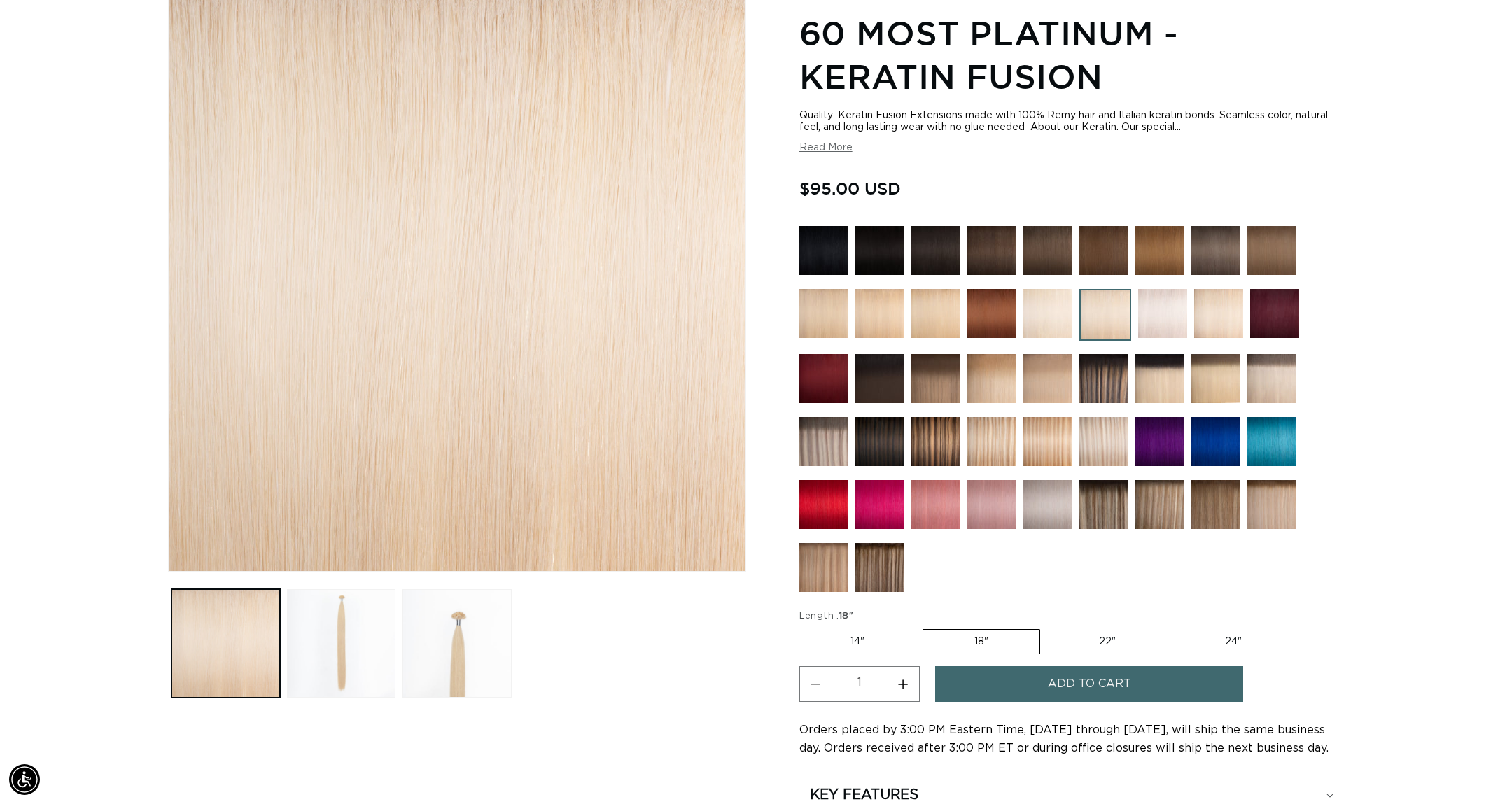
click at [900, 693] on button "Increase quantity for 60 Most Platinum - Keratin Fusion" at bounding box center [903, 684] width 31 height 36
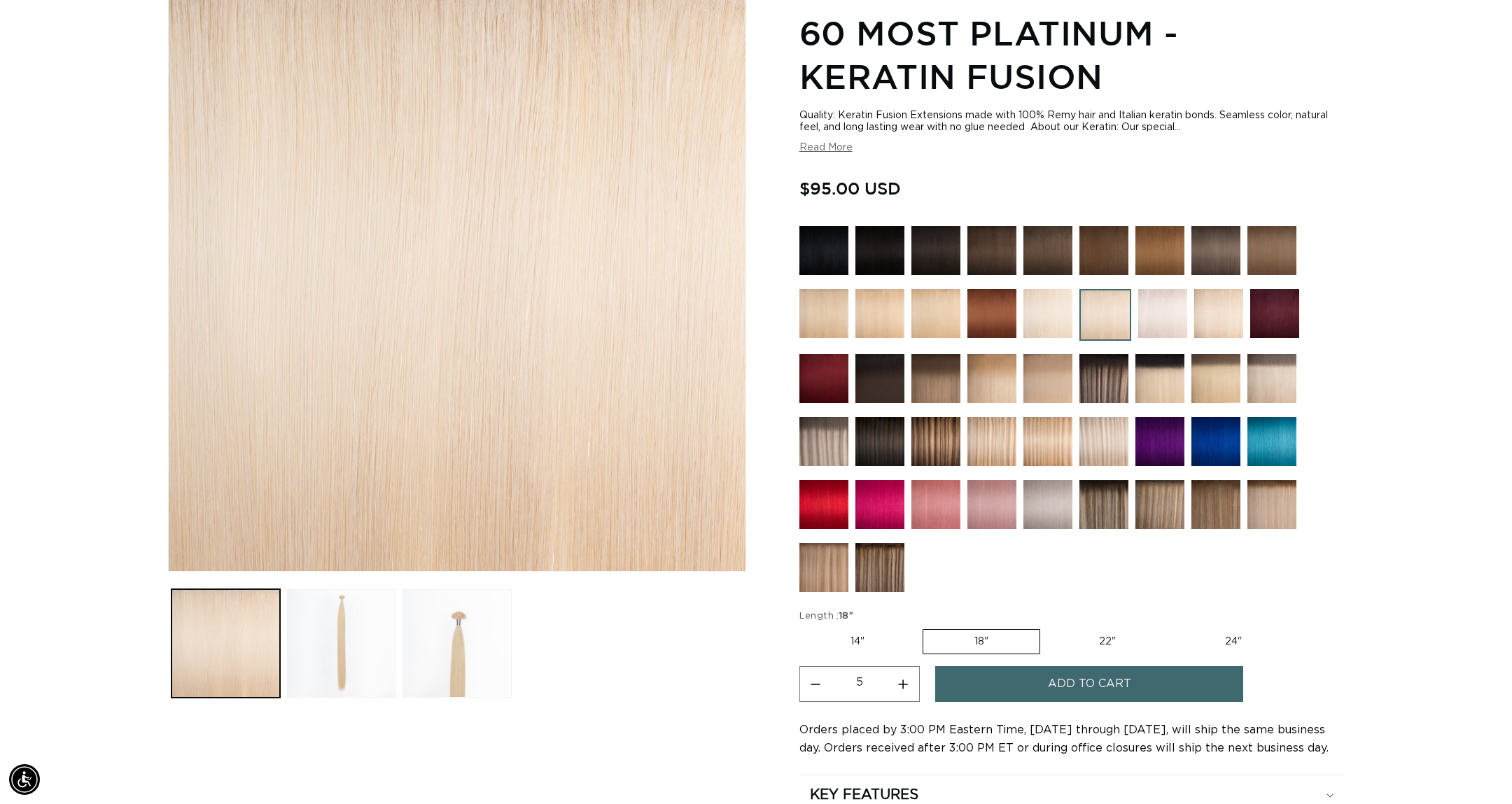
type input "6"
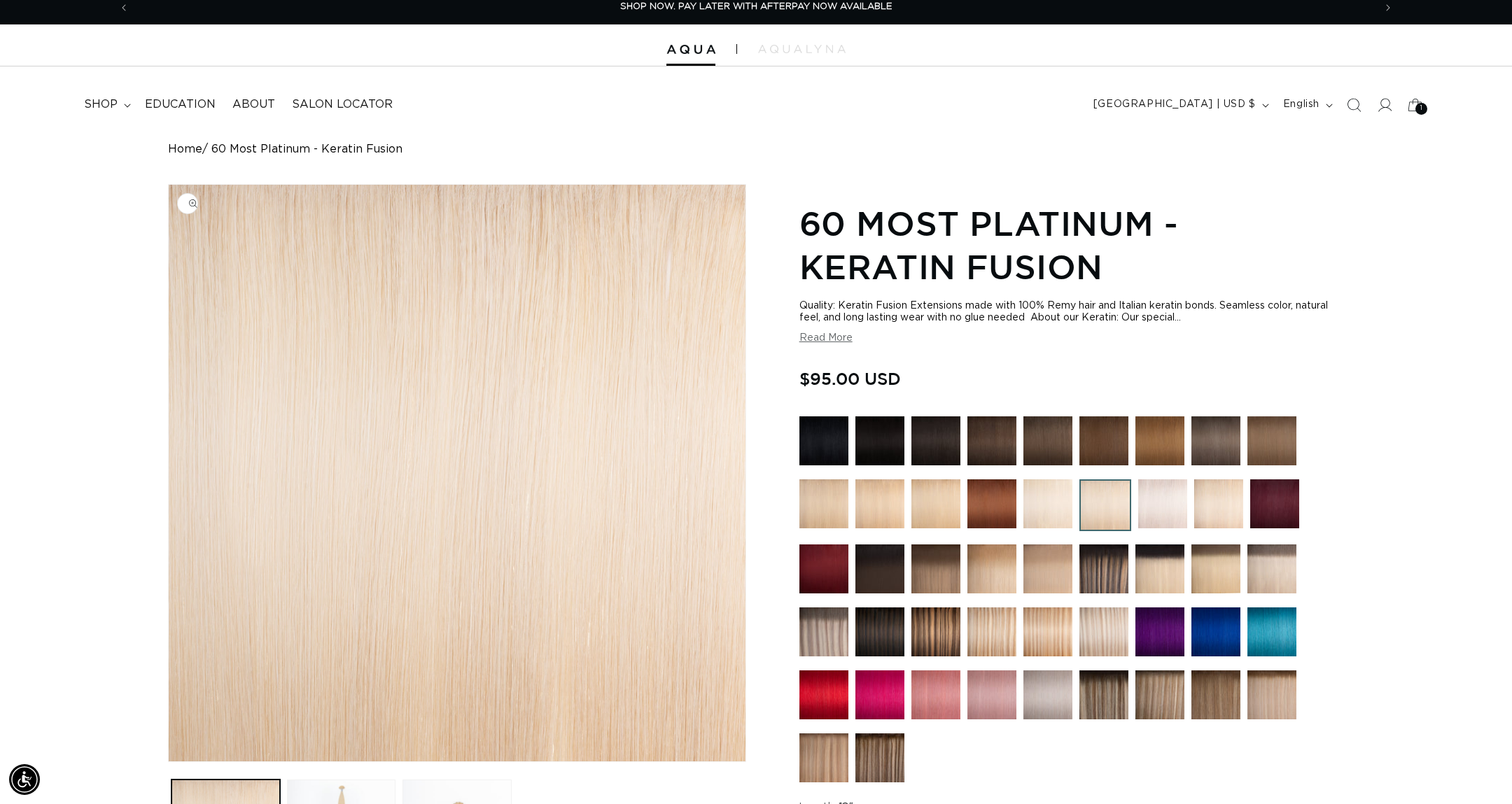
scroll to position [0, 0]
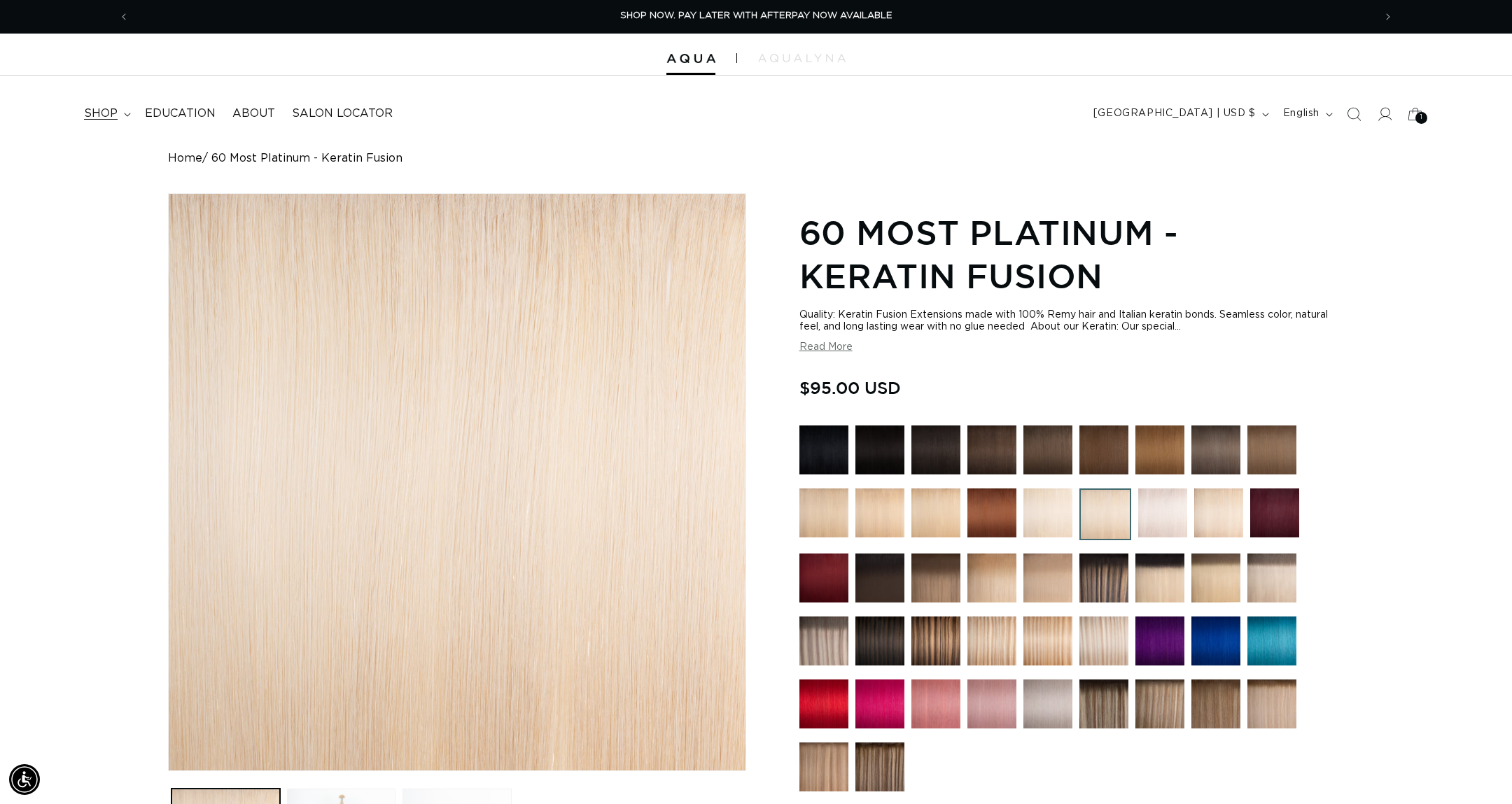
click at [114, 108] on span "shop" at bounding box center [100, 114] width 33 height 15
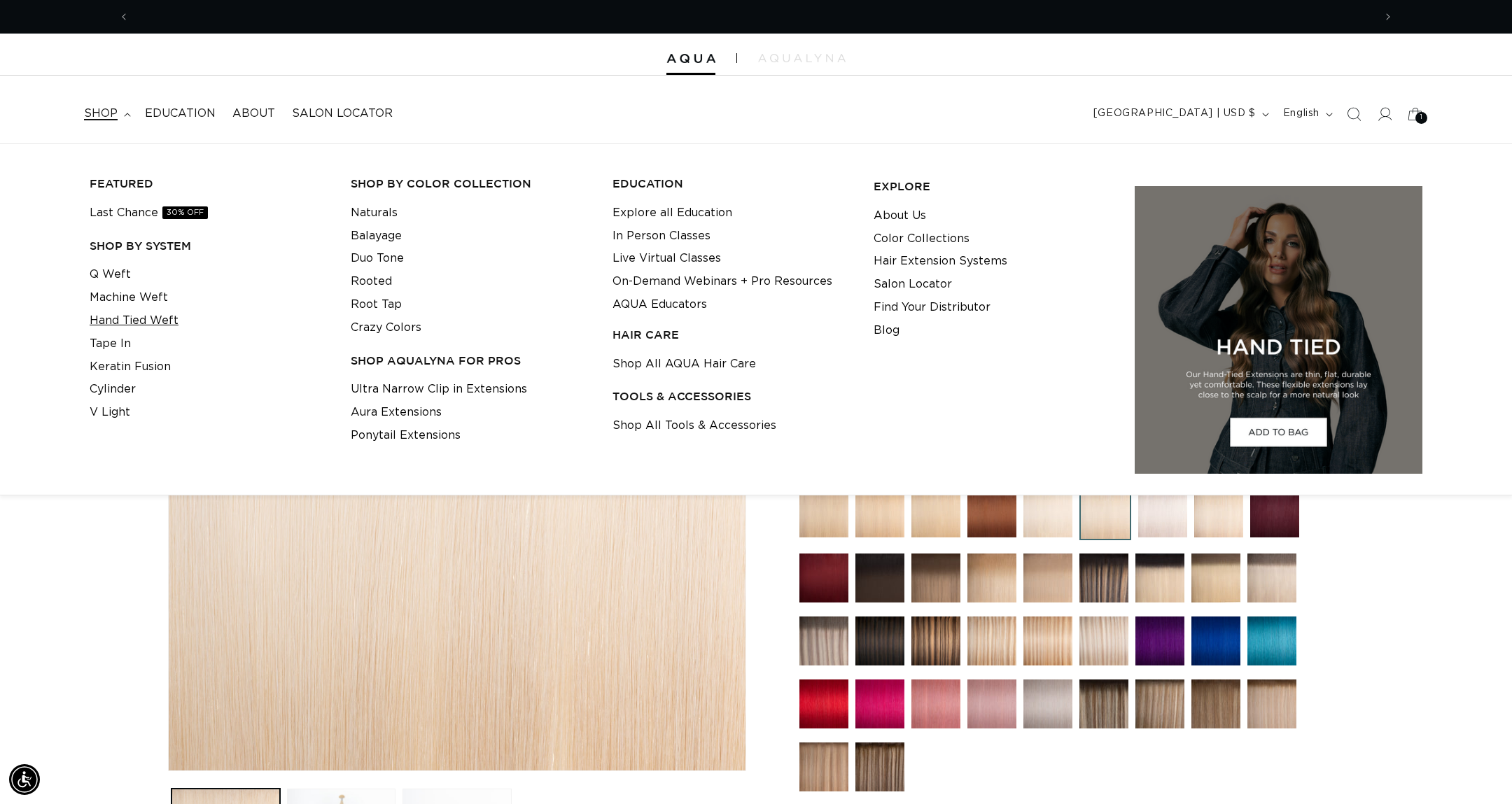
scroll to position [0, 2489]
click at [116, 276] on link "Q Weft" at bounding box center [111, 274] width 42 height 23
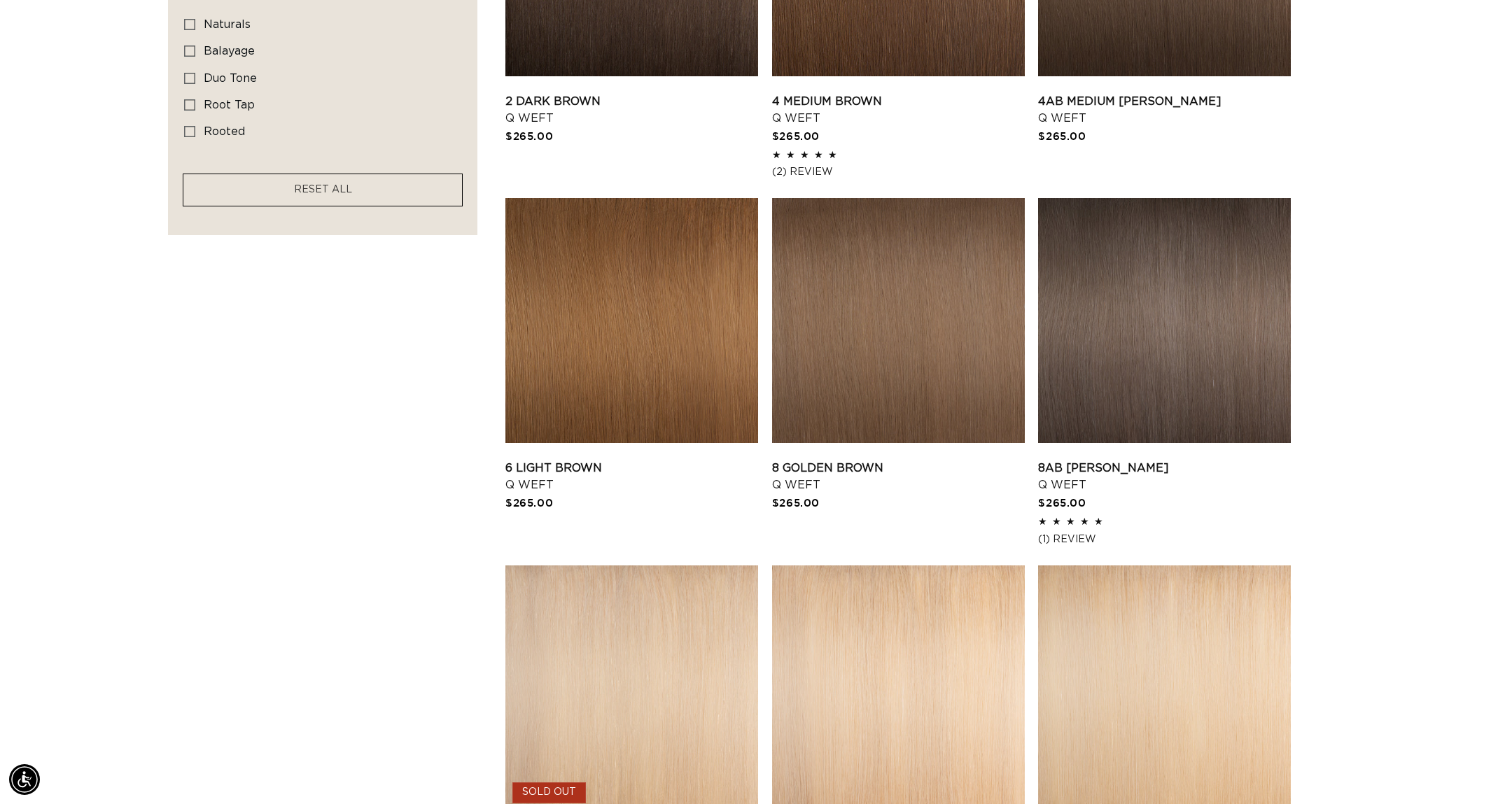
scroll to position [1401, 0]
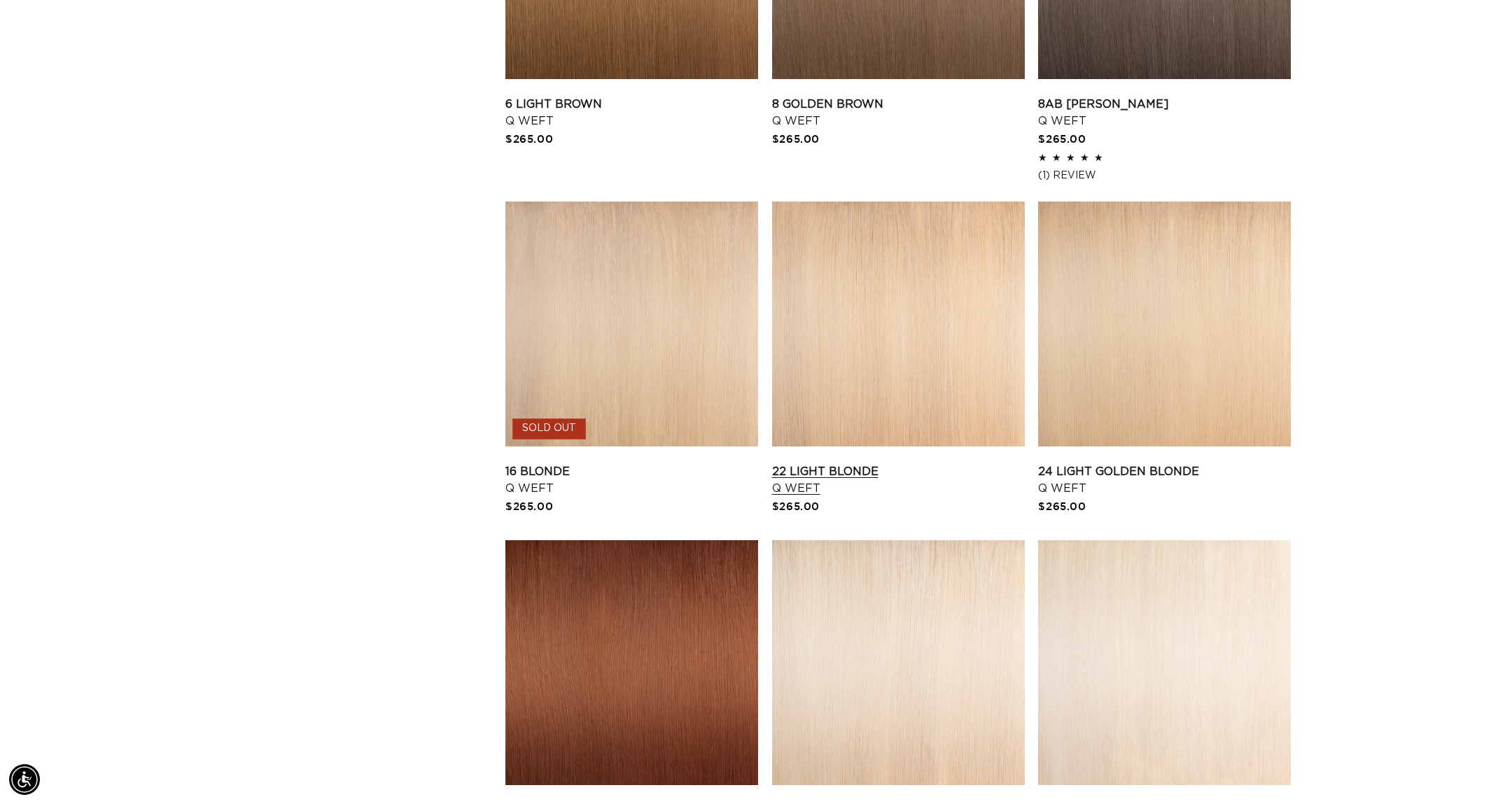
click at [887, 464] on link "22 Light Blonde Q Weft" at bounding box center [898, 480] width 253 height 33
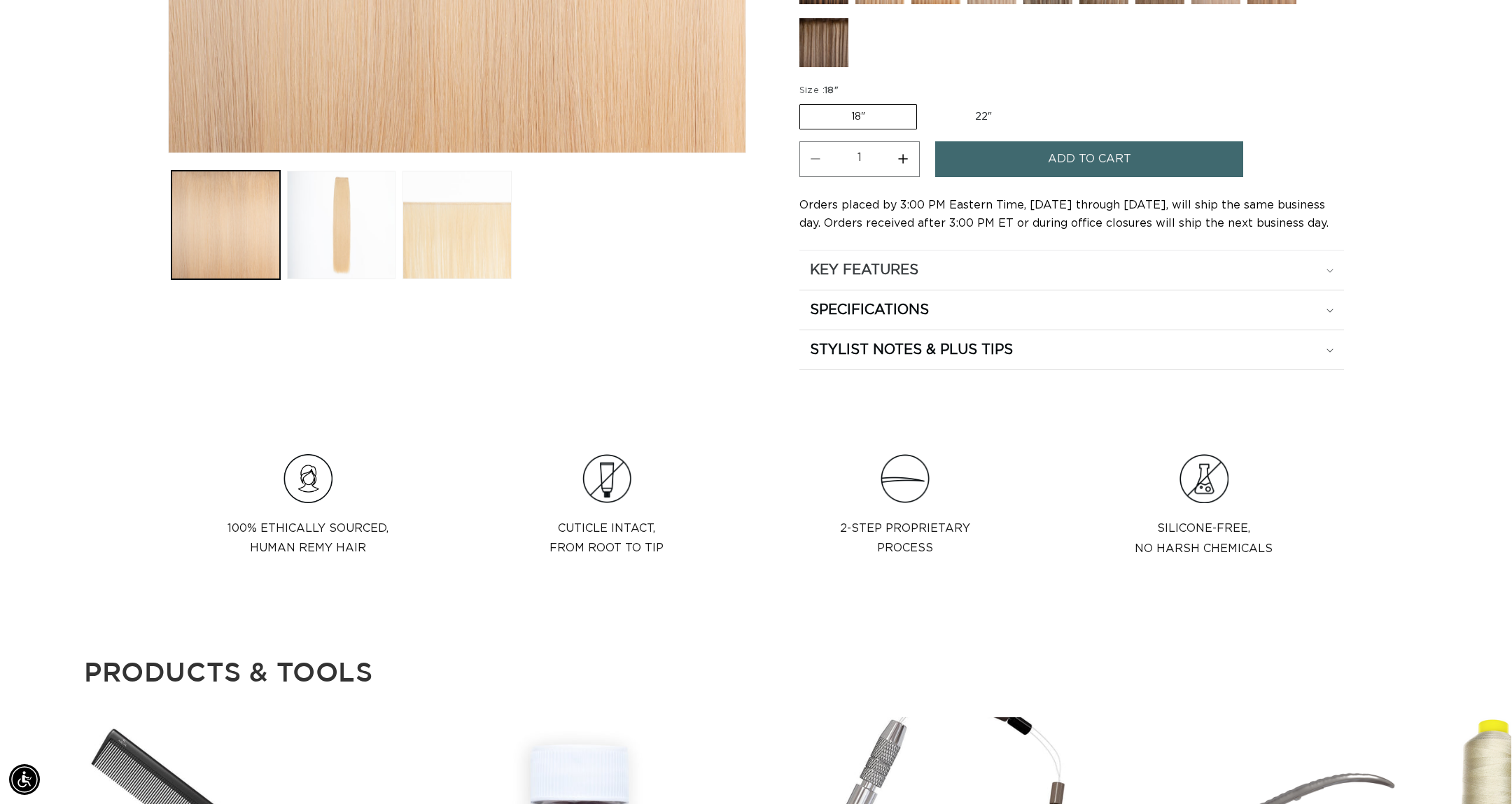
click at [955, 270] on div "KEY FEATURES" at bounding box center [1071, 270] width 524 height 18
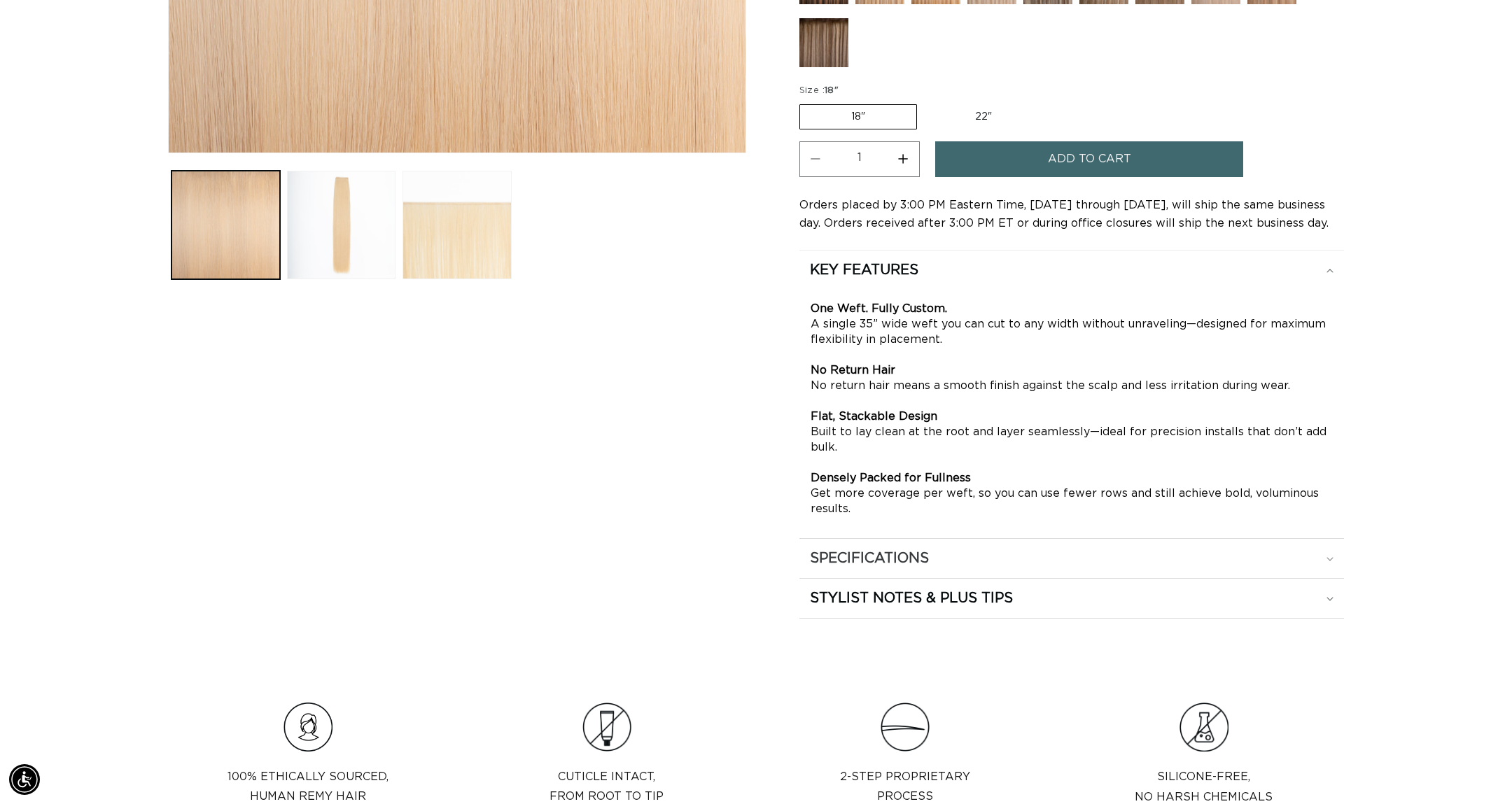
scroll to position [0, 1245]
click at [869, 547] on summary "SPECIFICATIONS" at bounding box center [1071, 558] width 545 height 39
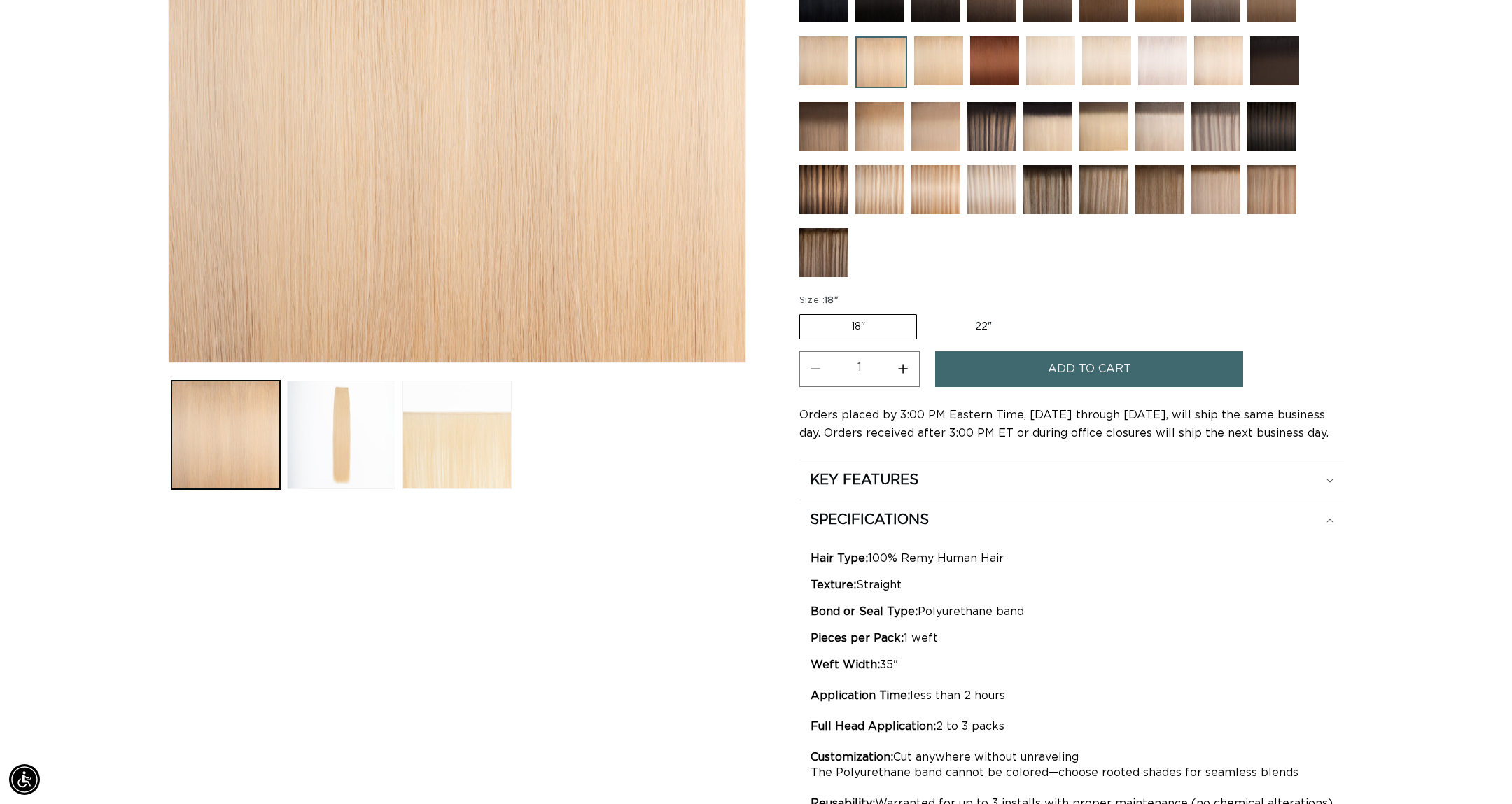
scroll to position [0, 0]
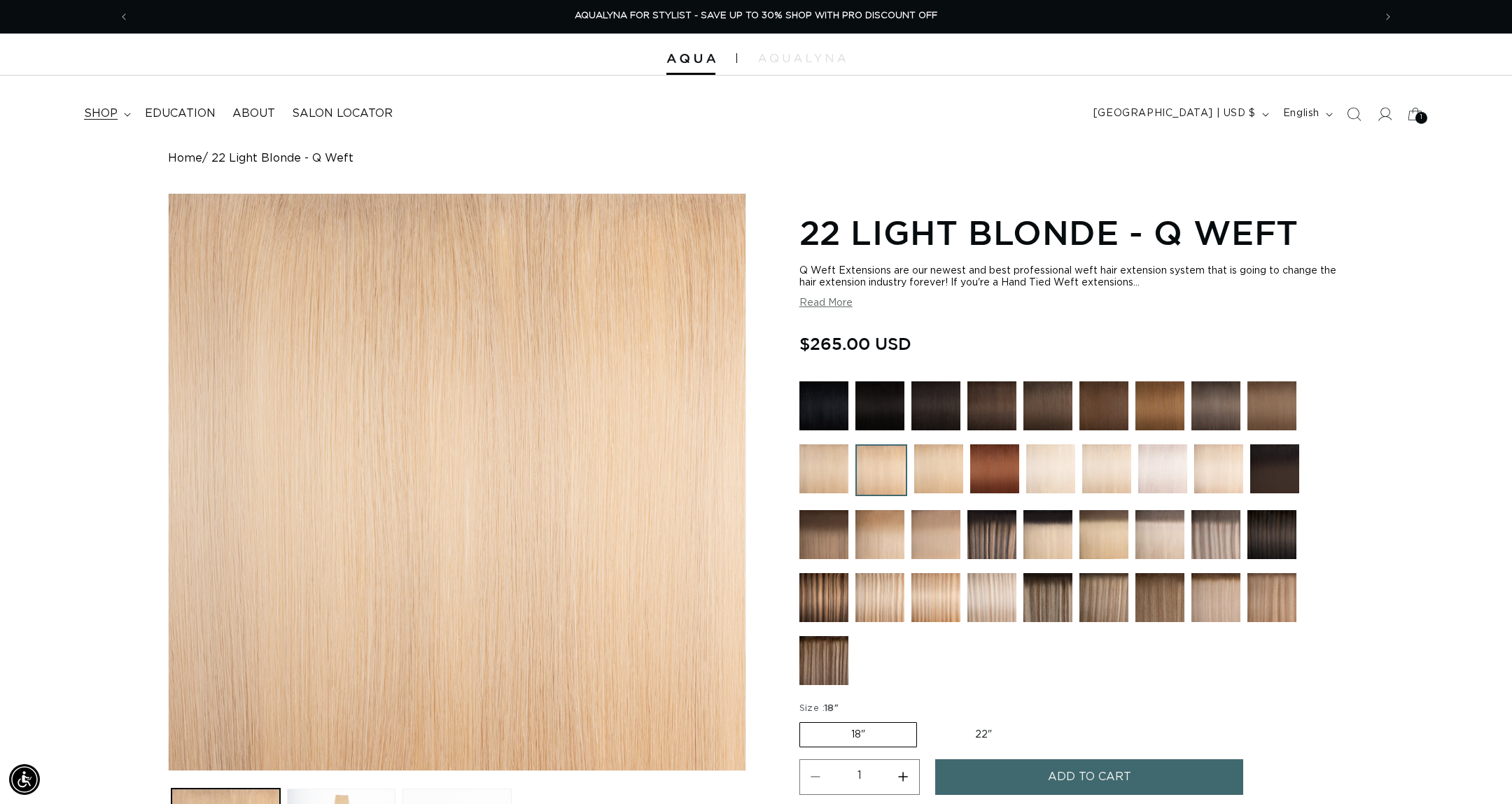
click at [124, 114] on icon at bounding box center [127, 115] width 7 height 4
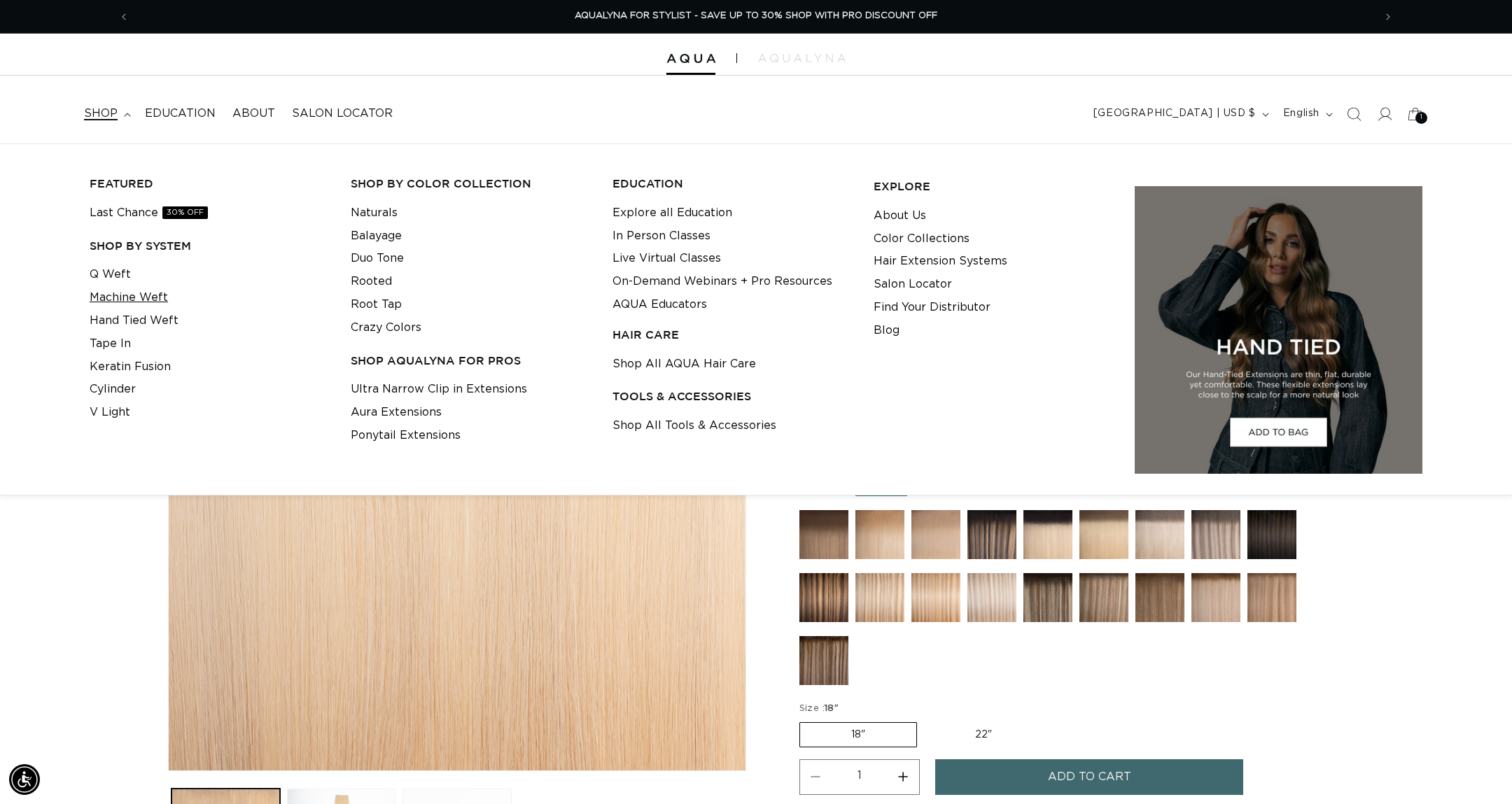
click at [148, 297] on link "Machine Weft" at bounding box center [129, 297] width 79 height 23
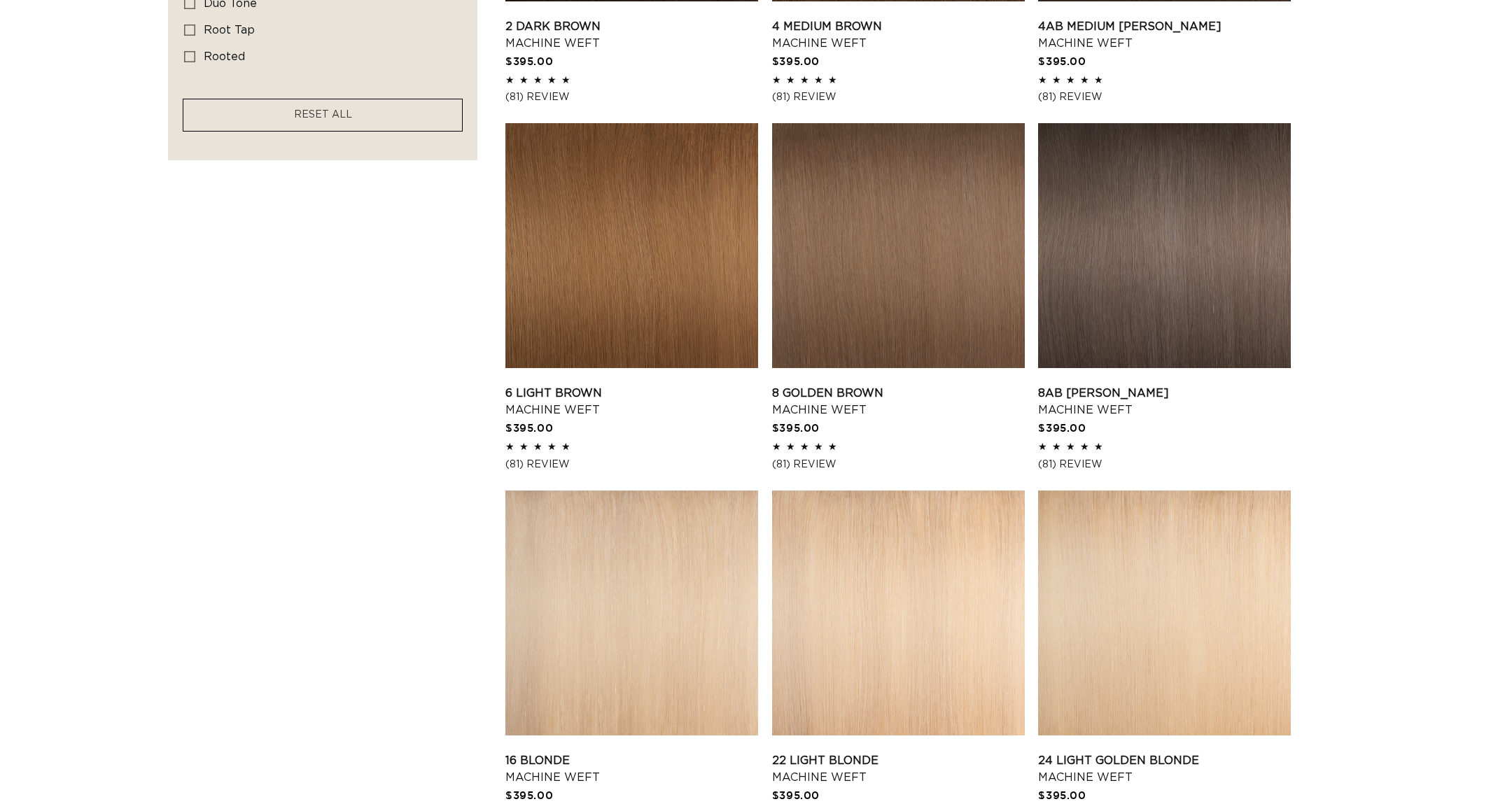
scroll to position [1453, 0]
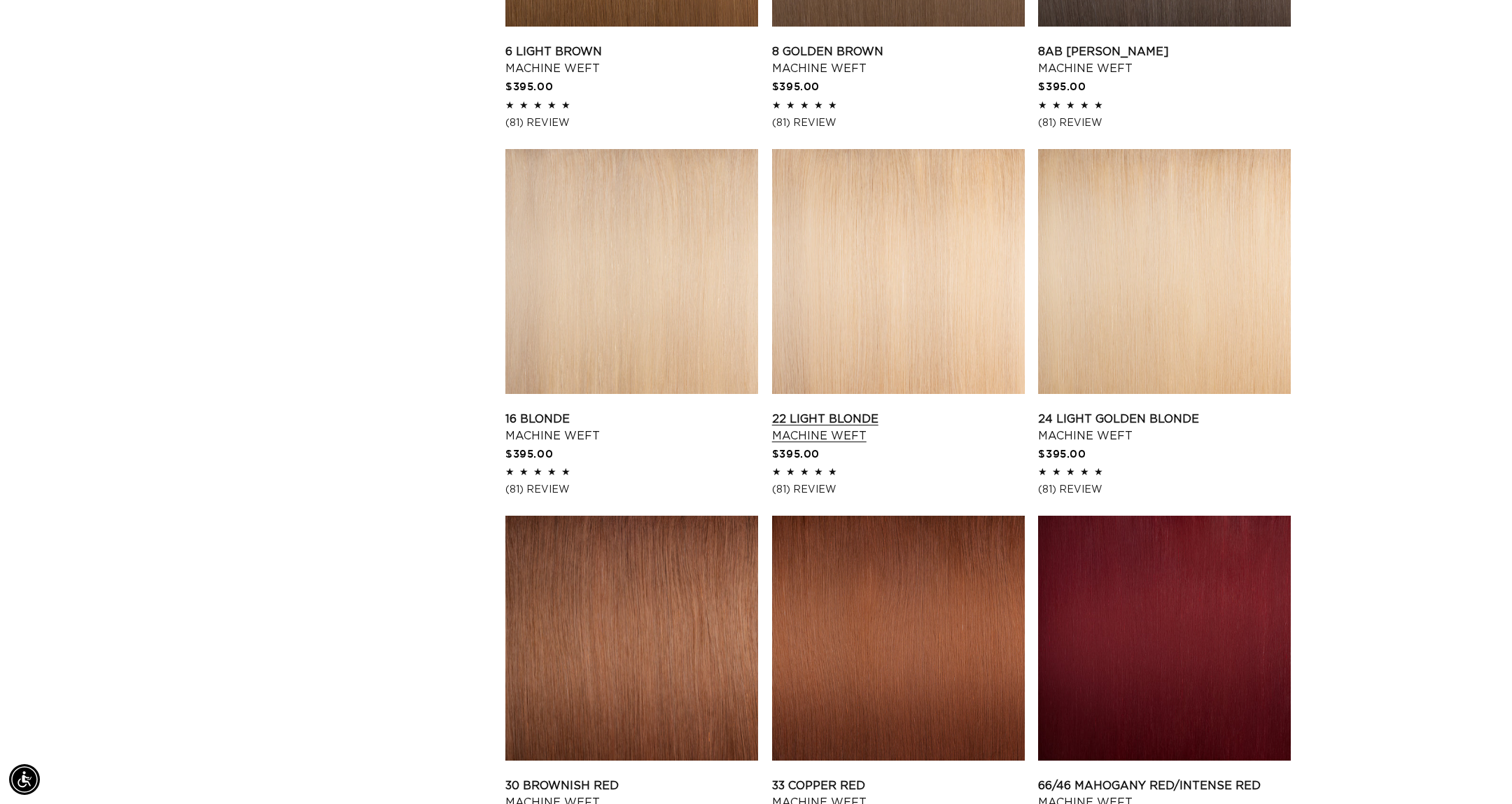
click at [851, 411] on link "22 Light Blonde Machine Weft" at bounding box center [898, 427] width 253 height 33
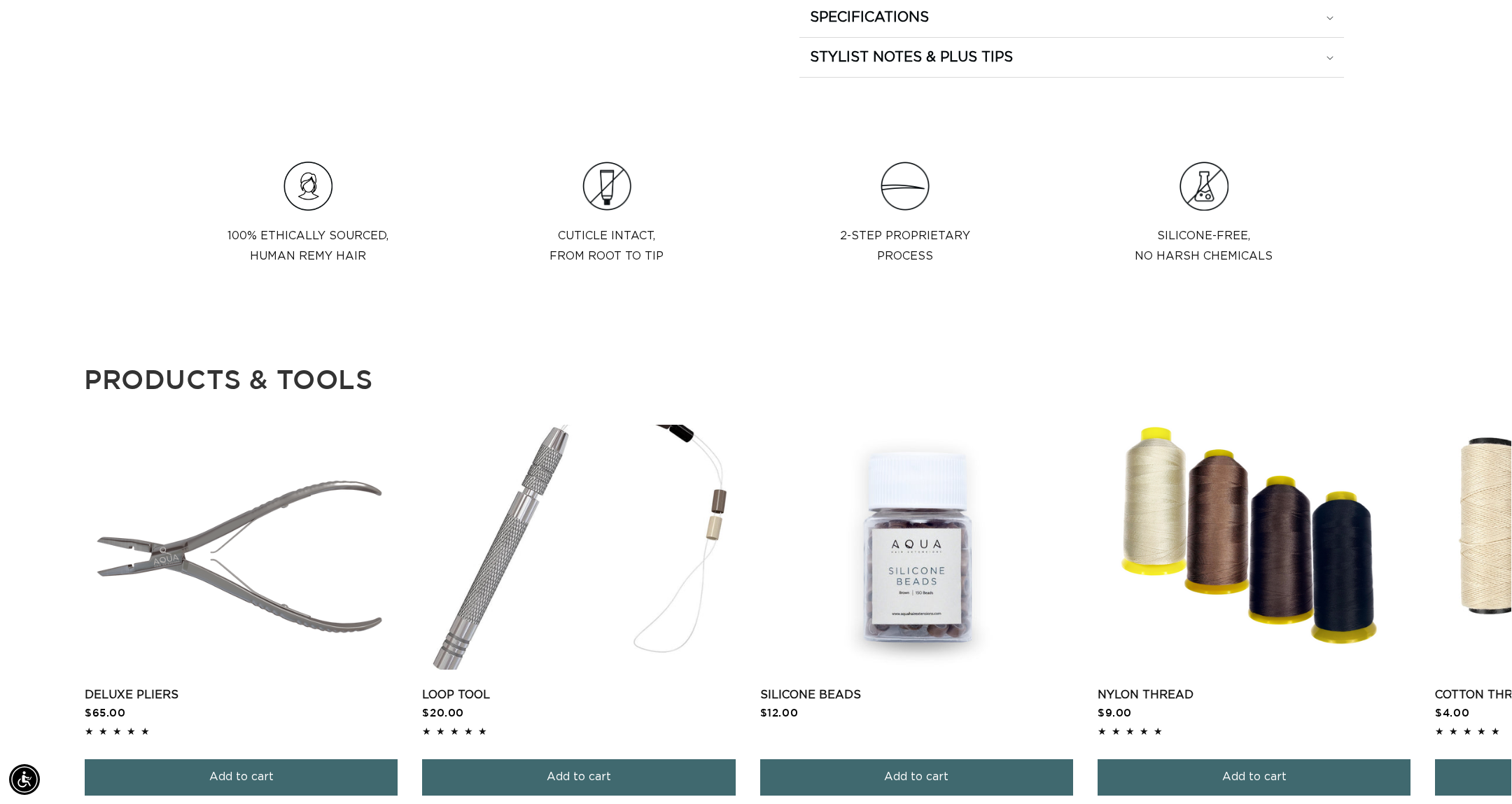
scroll to position [571, 0]
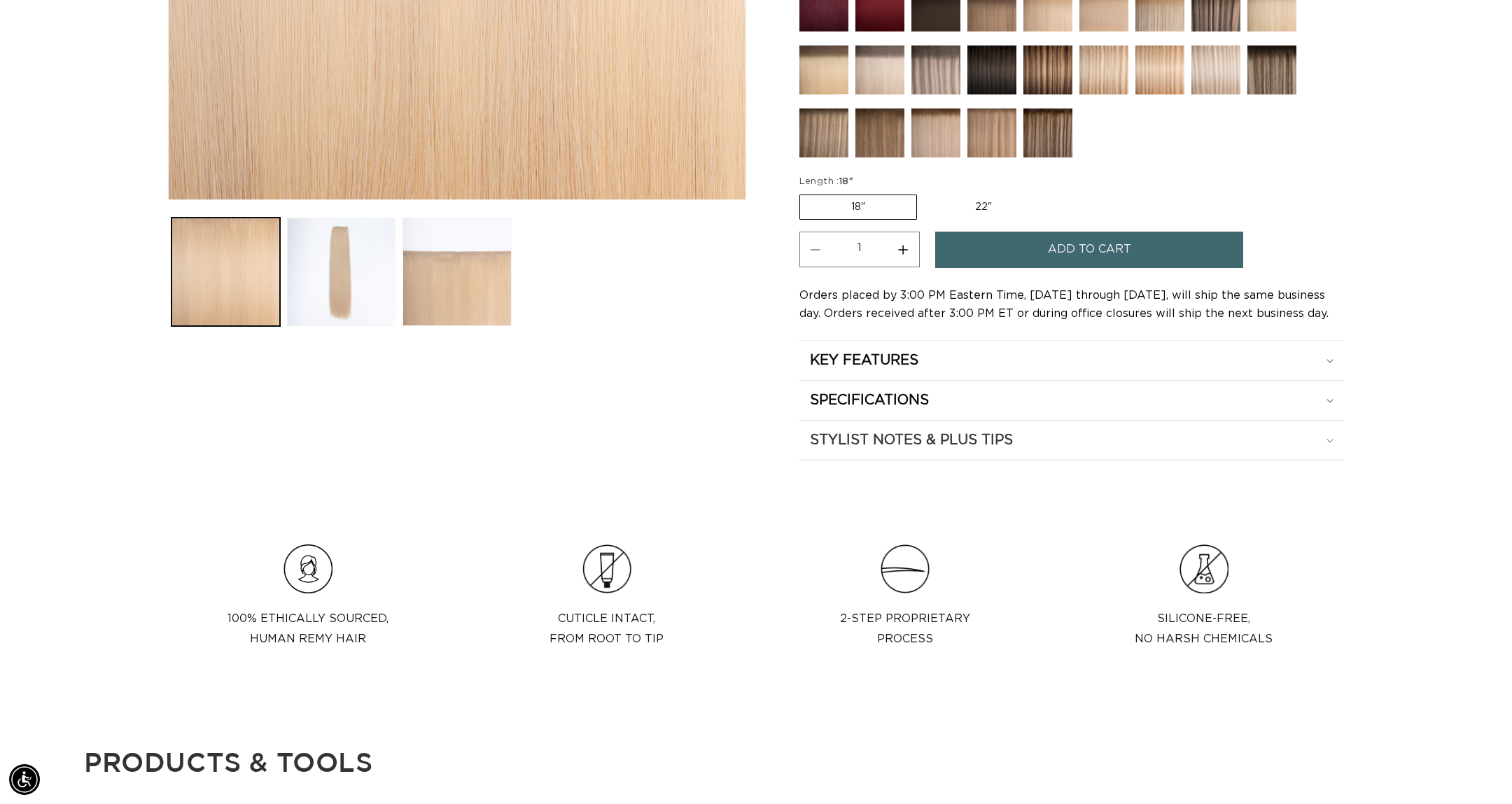
click at [906, 432] on h2 "STYLIST NOTES & PLUS TIPS" at bounding box center [911, 440] width 203 height 18
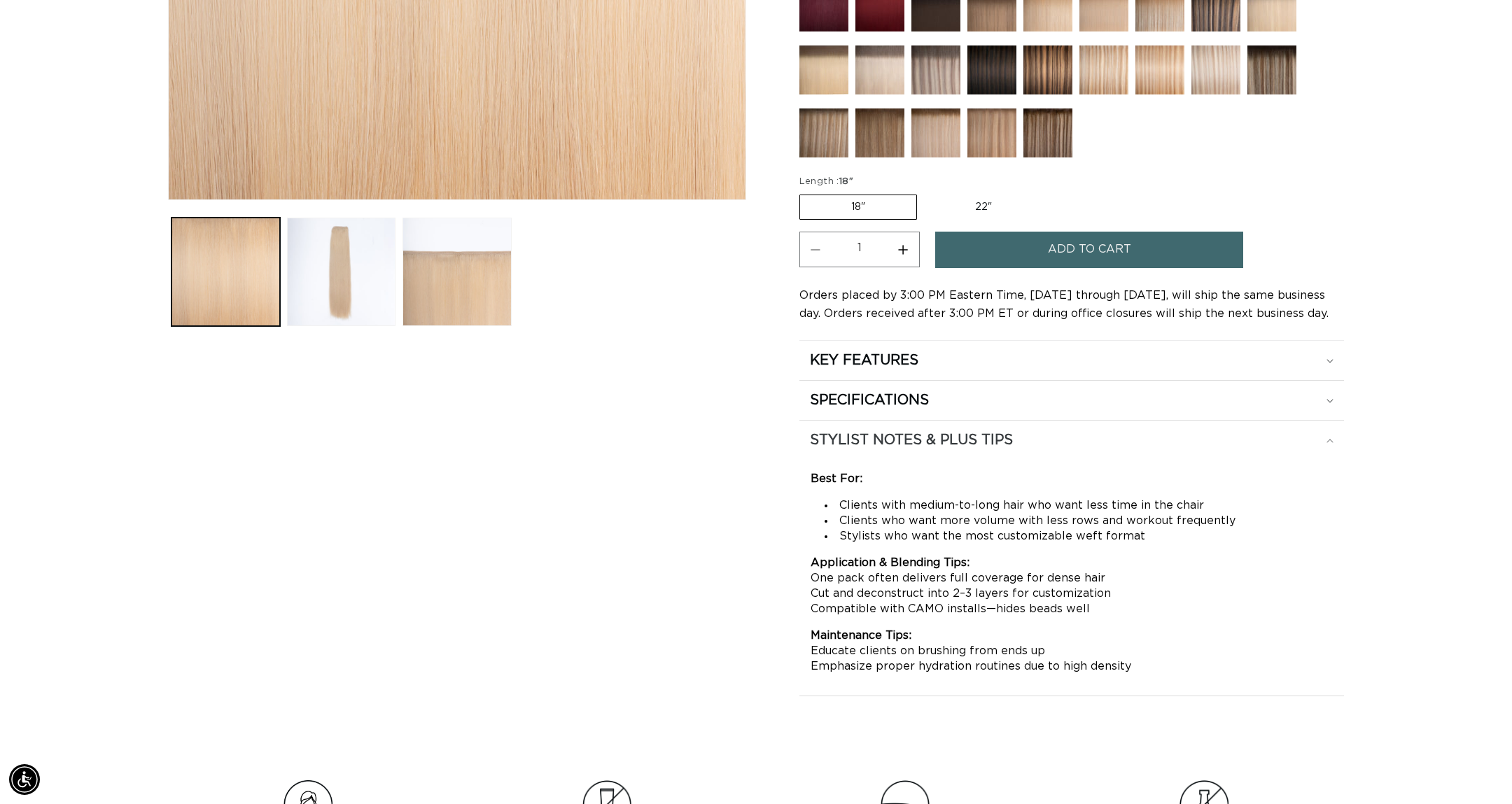
scroll to position [0, 1245]
click at [907, 412] on summary "SPECIFICATIONS" at bounding box center [1071, 400] width 545 height 39
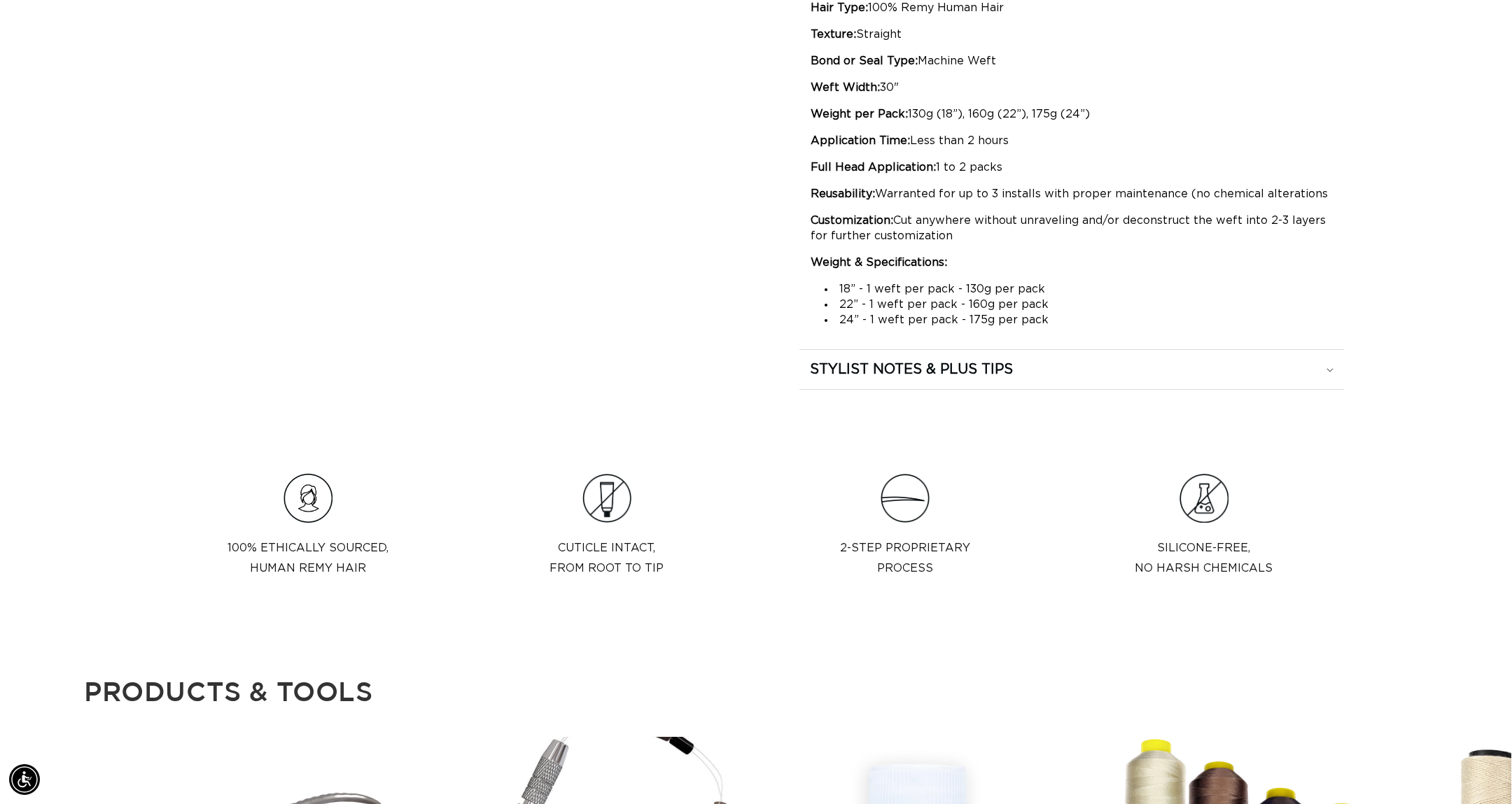
scroll to position [0, 2489]
